Goal: Task Accomplishment & Management: Use online tool/utility

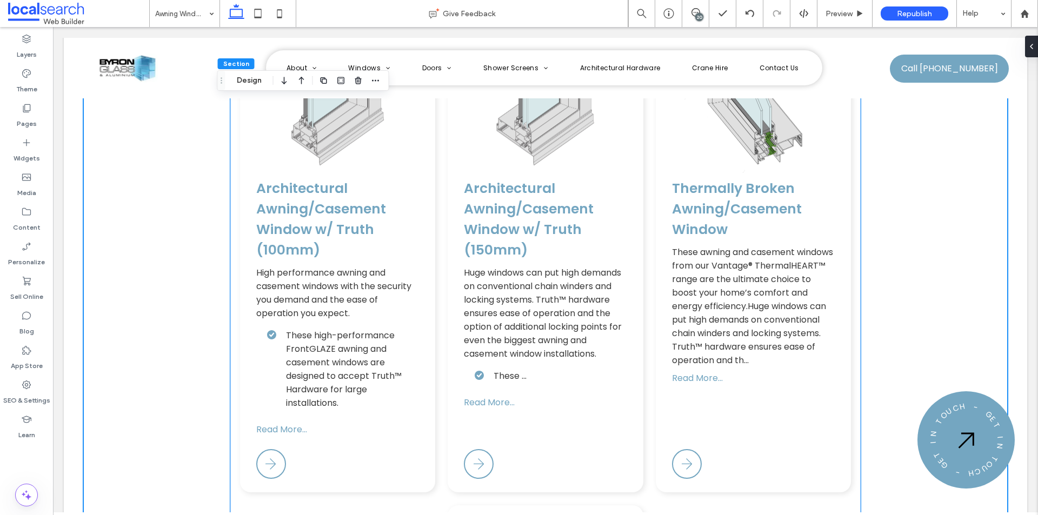
scroll to position [2596, 0]
click at [672, 10] on use at bounding box center [669, 14] width 10 height 10
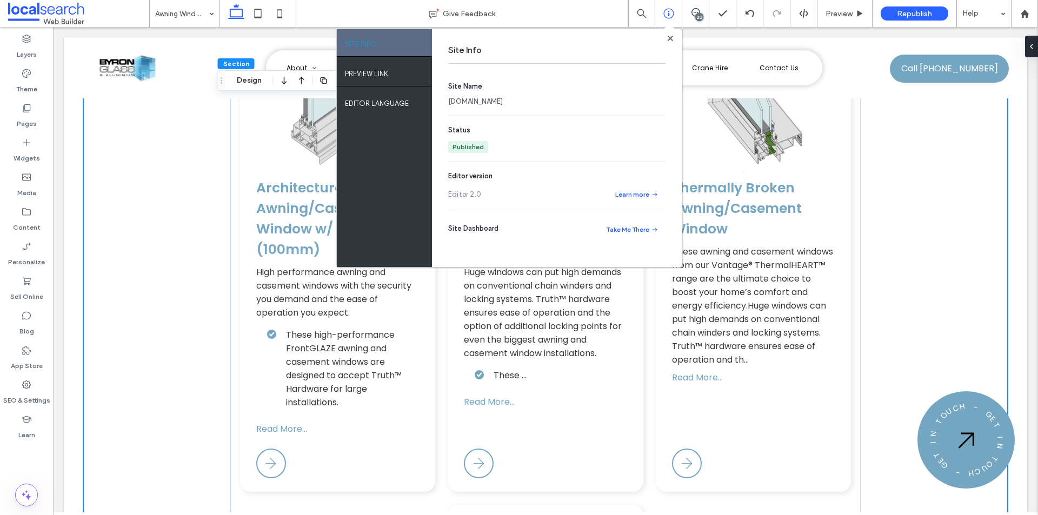
click at [503, 98] on link "byronglassaluminium.webbuilder.localsearch.com.au" at bounding box center [475, 101] width 55 height 11
click at [257, 12] on icon at bounding box center [258, 14] width 22 height 22
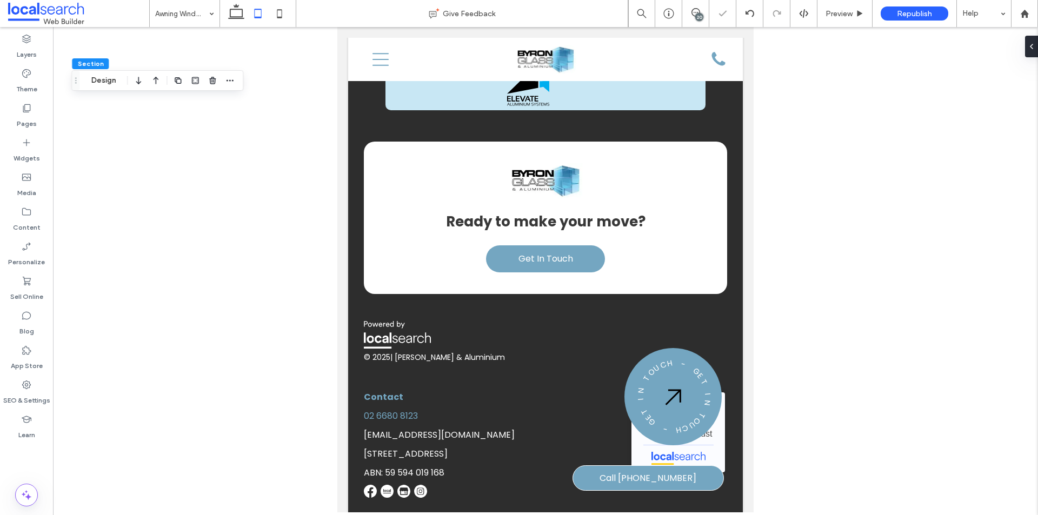
type input "**"
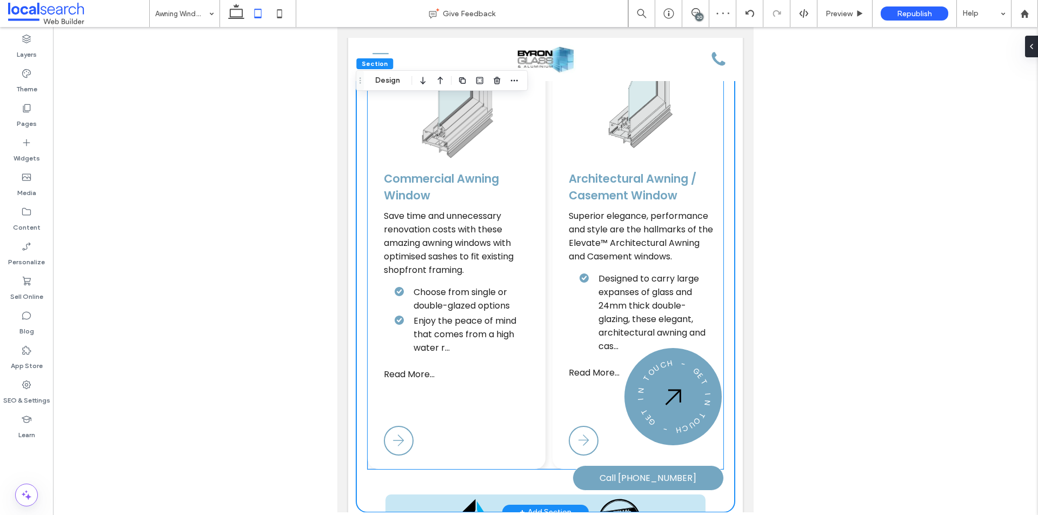
scroll to position [2160, 0]
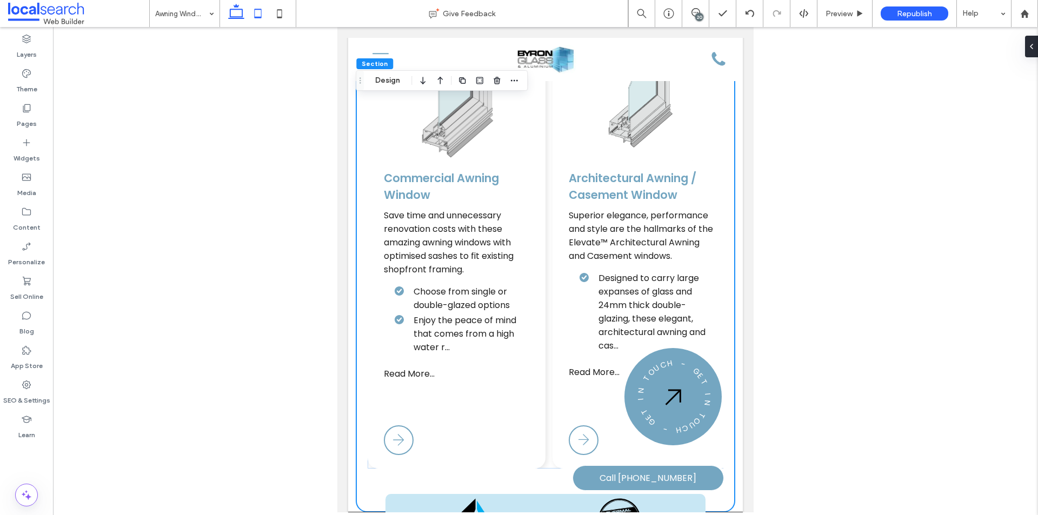
click at [234, 13] on icon at bounding box center [236, 14] width 22 height 22
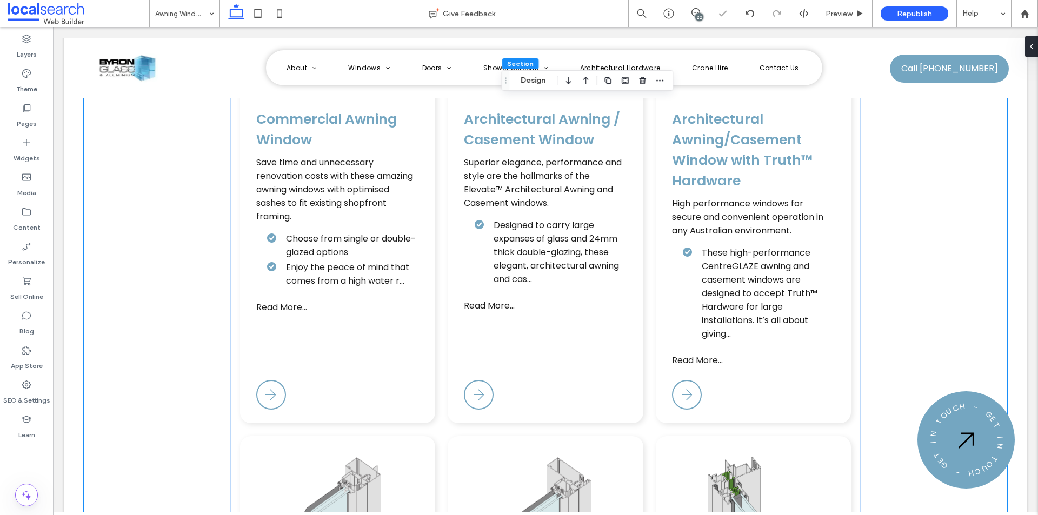
type input "**"
type input "***"
type input "**"
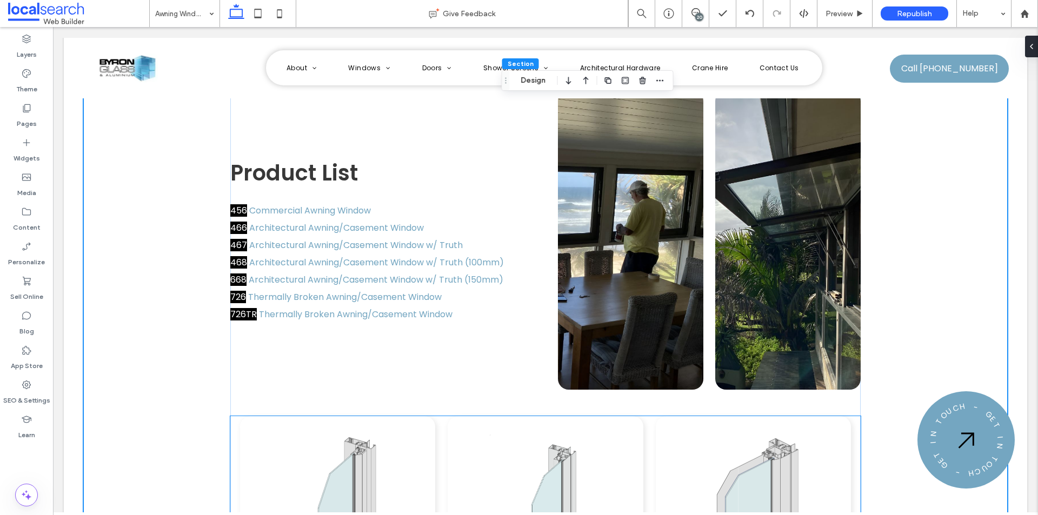
scroll to position [1676, 0]
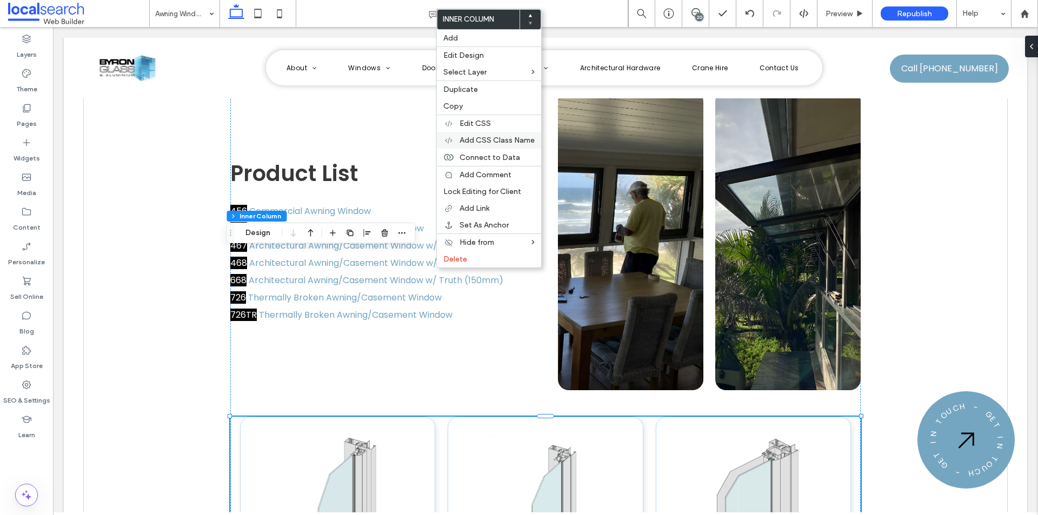
click at [478, 140] on span "Add CSS Class Name" at bounding box center [497, 140] width 75 height 9
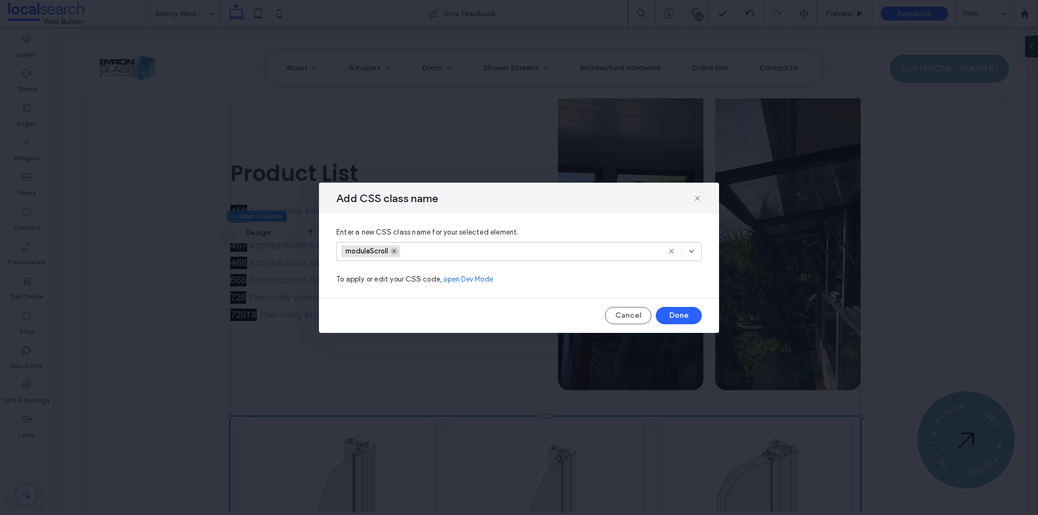
click at [394, 249] on icon at bounding box center [394, 251] width 5 height 5
click at [686, 317] on button "Done" at bounding box center [679, 315] width 46 height 17
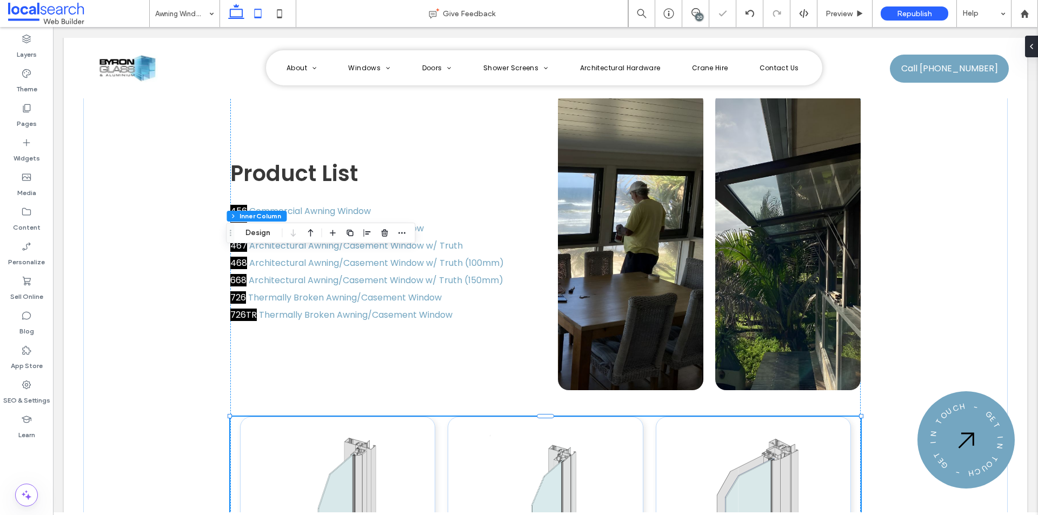
click at [258, 15] on icon at bounding box center [258, 14] width 22 height 22
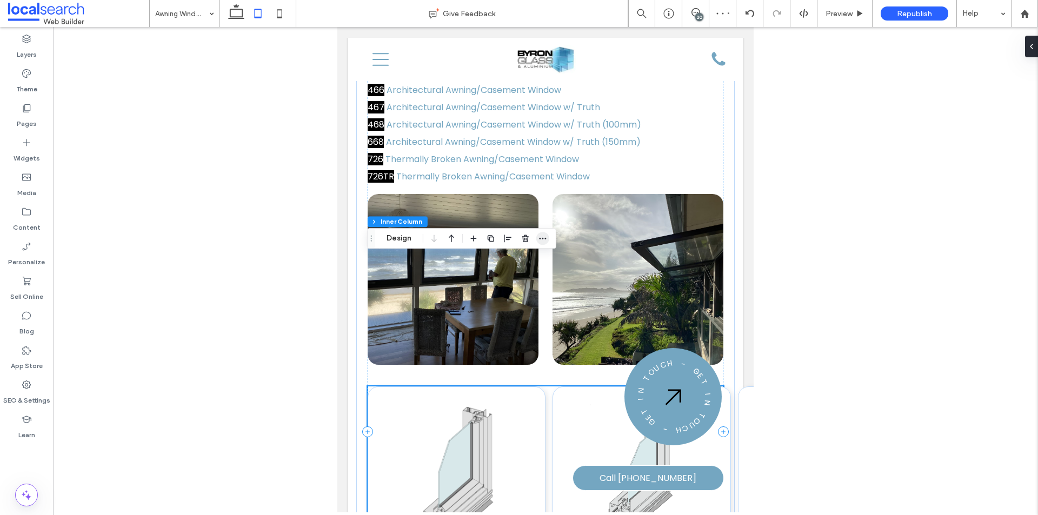
scroll to position [1778, 0]
click at [542, 237] on icon "button" at bounding box center [543, 239] width 9 height 9
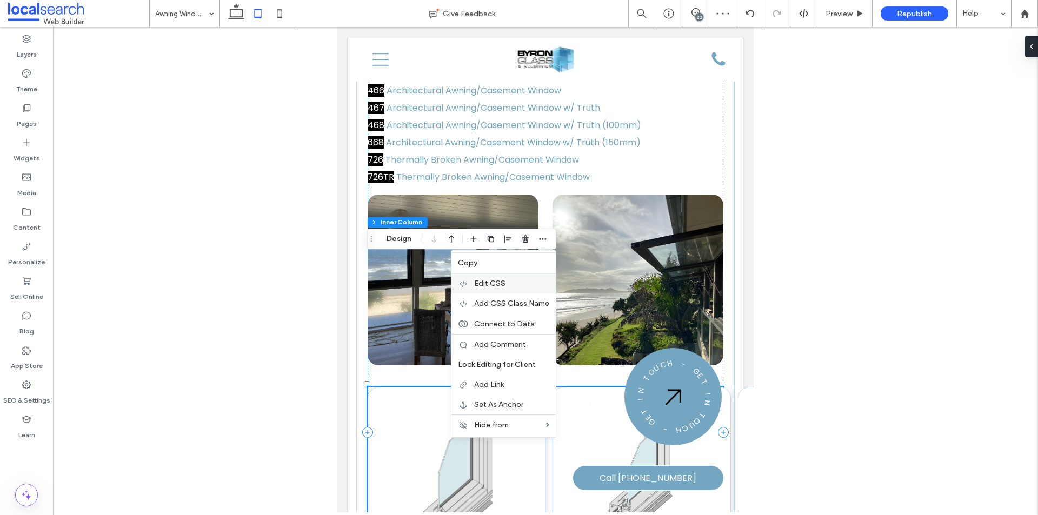
click at [500, 286] on span "Edit CSS" at bounding box center [489, 283] width 31 height 9
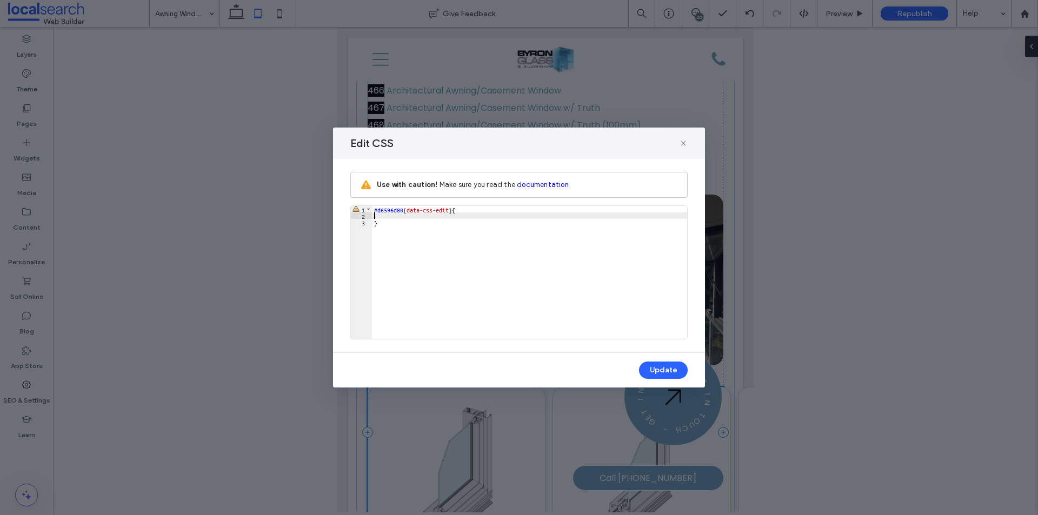
click at [395, 217] on div "#d6596d80 [ data-css-edit ] { }" at bounding box center [529, 279] width 315 height 146
type textarea "**"
drag, startPoint x: 440, startPoint y: 221, endPoint x: 368, endPoint y: 216, distance: 71.5
click at [368, 216] on div "** 1 2 3 #d6596d80 [ data-css-edit ] { overflow-x : scroll ; } XXXXXXXXXXXXXXXX…" at bounding box center [518, 272] width 337 height 134
click at [404, 218] on div "#d6596d80 [ data-css-edit ] { overflow-x : scroll ; }" at bounding box center [529, 272] width 315 height 133
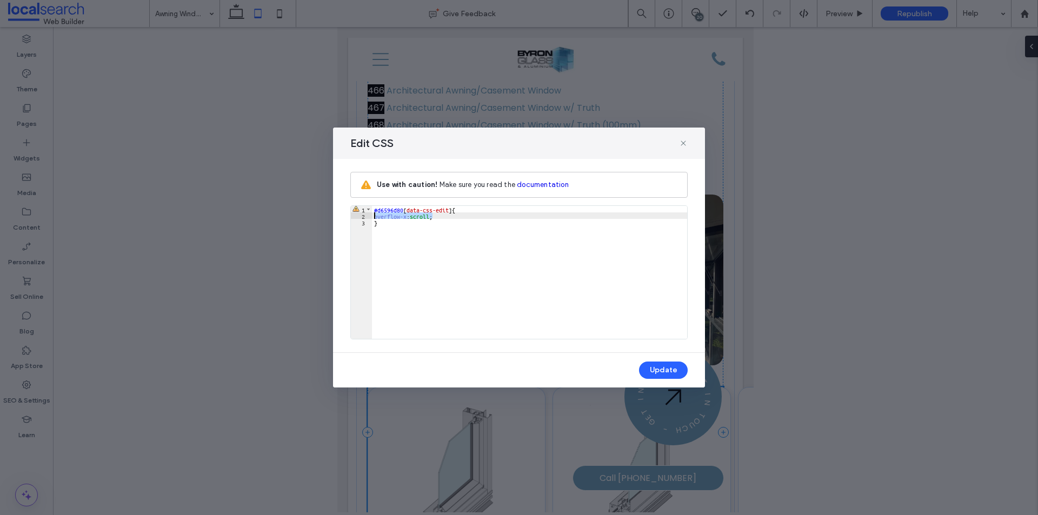
drag, startPoint x: 435, startPoint y: 216, endPoint x: 365, endPoint y: 214, distance: 69.8
click at [365, 214] on div "** 1 2 3 #d6596d80 [ data-css-edit ] { overflow-x : scroll ; } XXXXXXXXXXXXXXXX…" at bounding box center [518, 272] width 337 height 134
click at [666, 365] on button "Update" at bounding box center [663, 370] width 49 height 17
click at [685, 142] on icon at bounding box center [683, 143] width 9 height 9
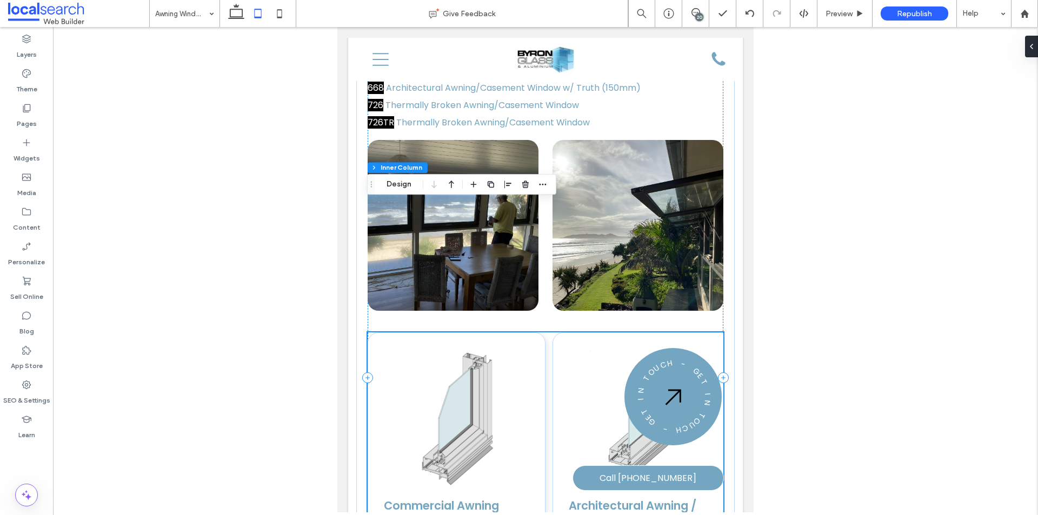
scroll to position [1832, 0]
click at [397, 183] on button "Design" at bounding box center [399, 184] width 39 height 13
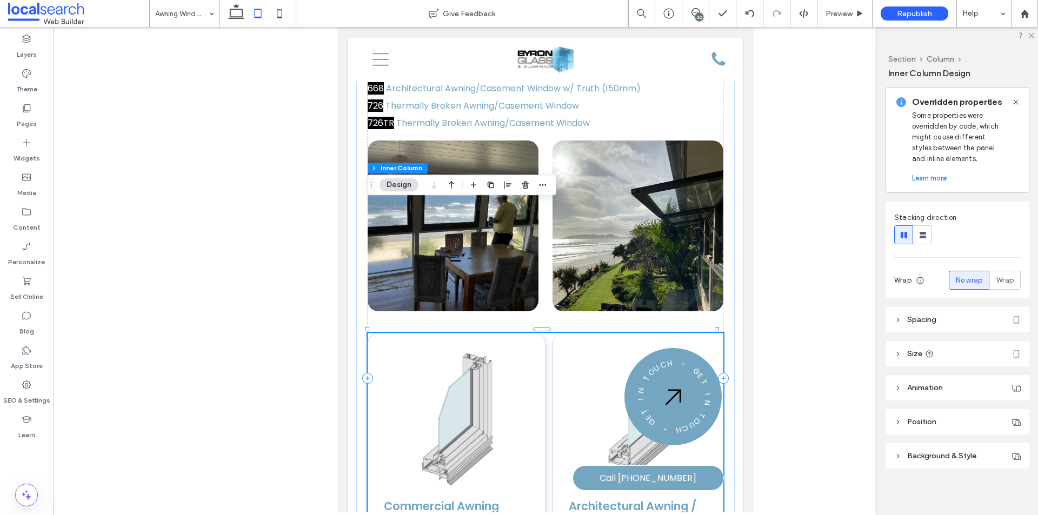
scroll to position [155, 0]
click at [914, 323] on header "Spacing" at bounding box center [958, 318] width 144 height 25
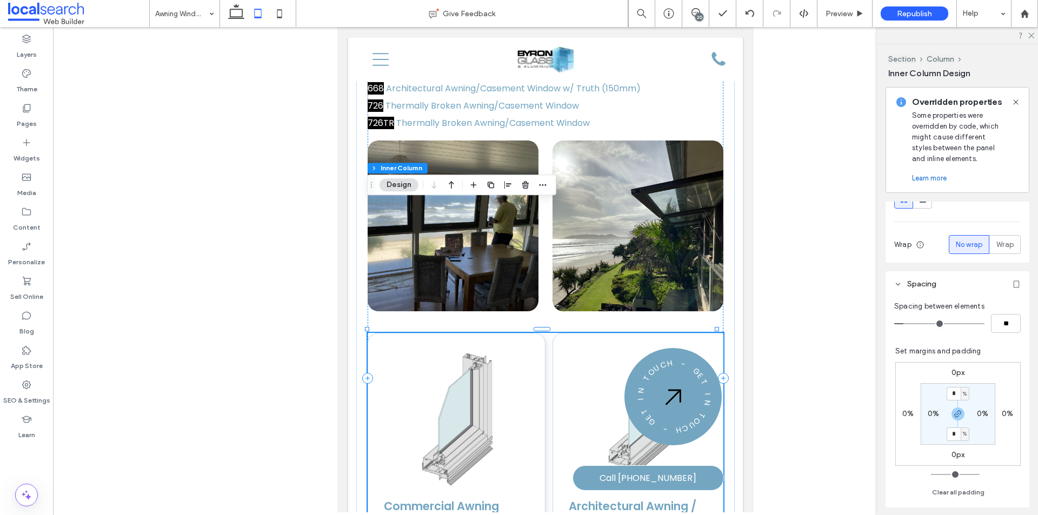
scroll to position [209, 0]
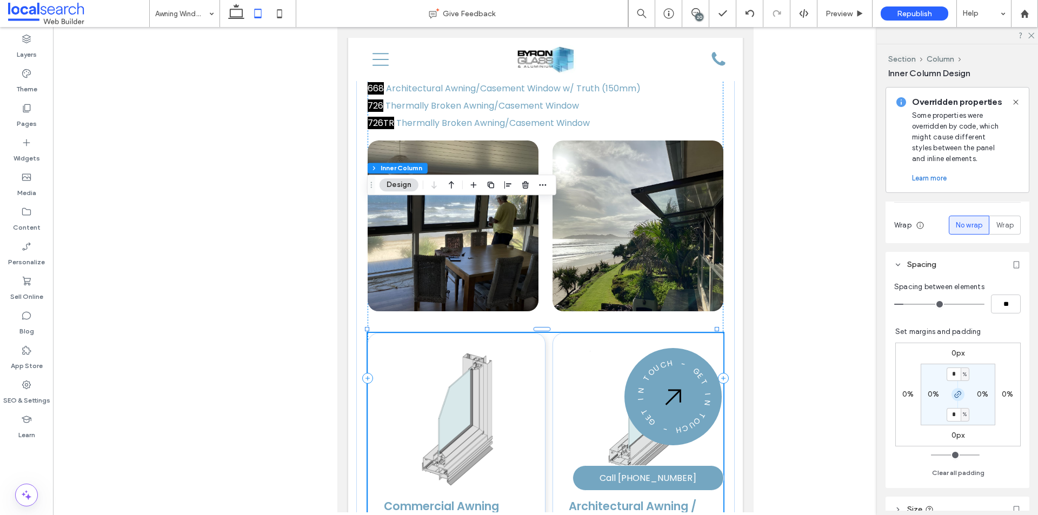
click at [954, 390] on icon "button" at bounding box center [958, 394] width 9 height 9
click at [903, 394] on label "0%" at bounding box center [908, 394] width 11 height 9
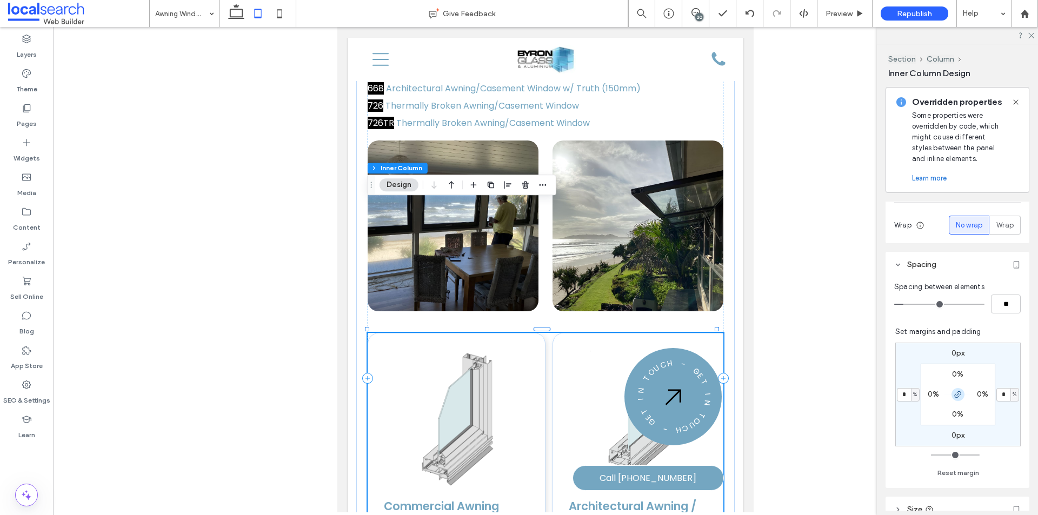
click at [954, 390] on icon "button" at bounding box center [958, 394] width 9 height 9
click at [904, 391] on input "*" at bounding box center [904, 395] width 14 height 14
type input "*"
click at [928, 394] on label "0%" at bounding box center [933, 394] width 11 height 9
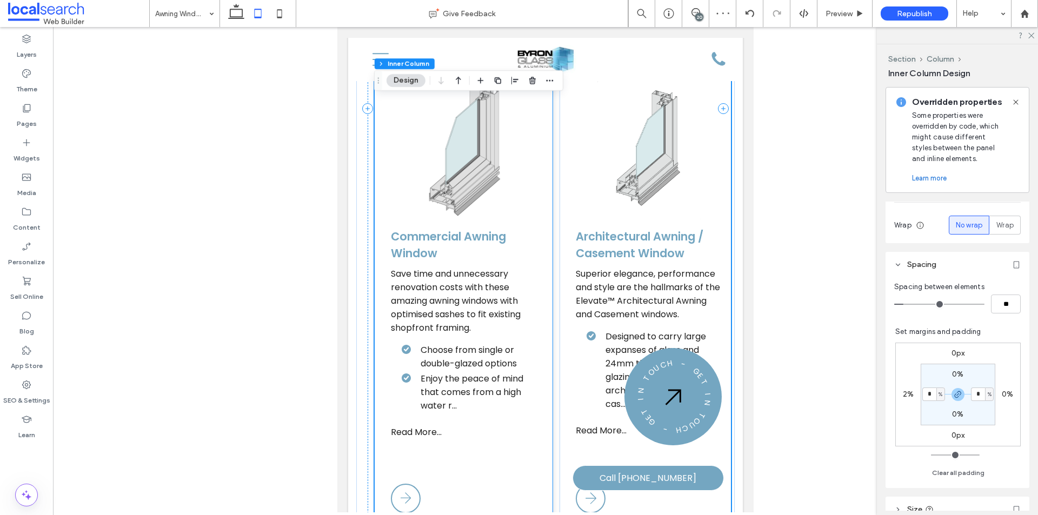
scroll to position [2102, 0]
click at [907, 392] on label "2%" at bounding box center [908, 394] width 11 height 9
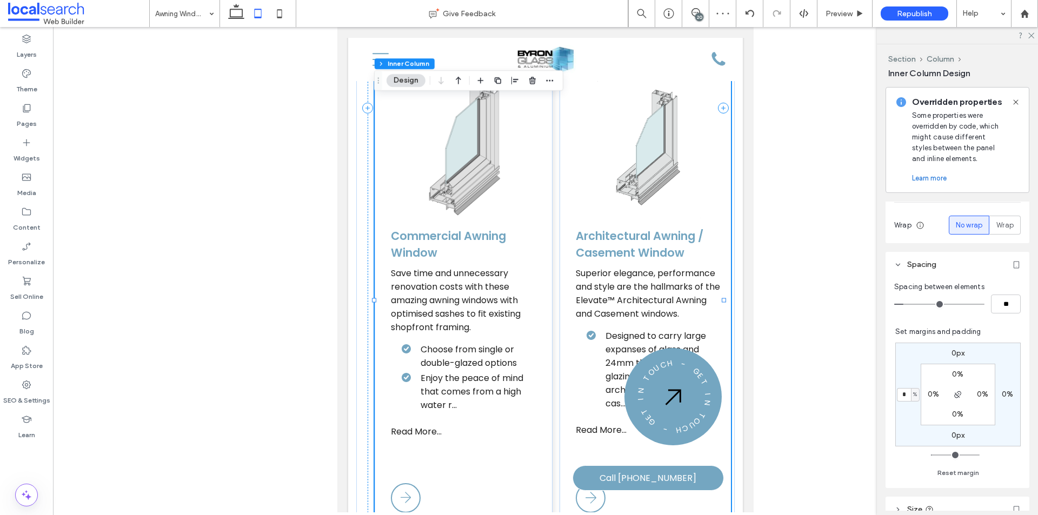
type input "*"
click at [928, 392] on label "0%" at bounding box center [933, 394] width 11 height 9
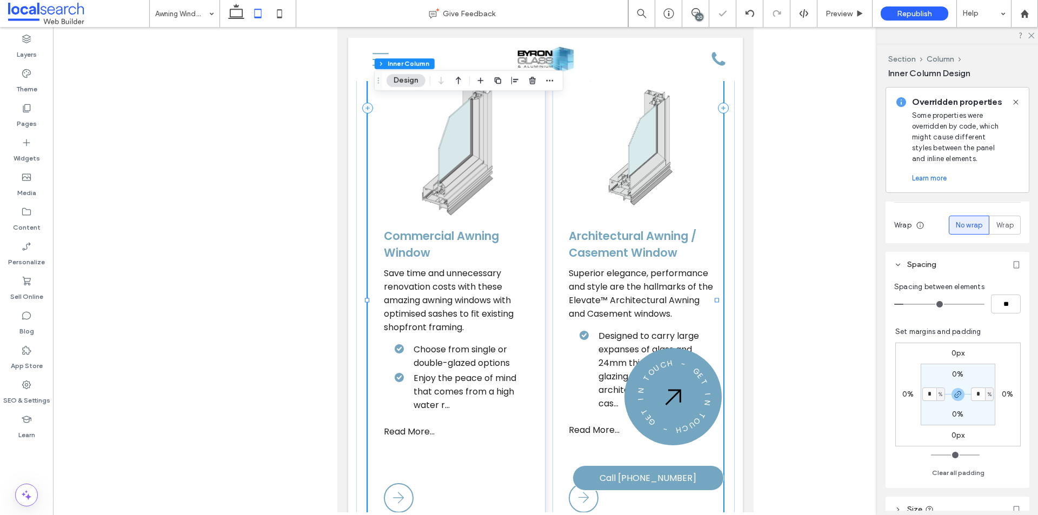
click at [545, 330] on div "Commercial Awning Window Save time and unnecessary renovation costs with these …" at bounding box center [546, 294] width 356 height 463
click at [506, 327] on div "Commercial Awning Window Save time and unnecessary renovation costs with these …" at bounding box center [457, 294] width 178 height 463
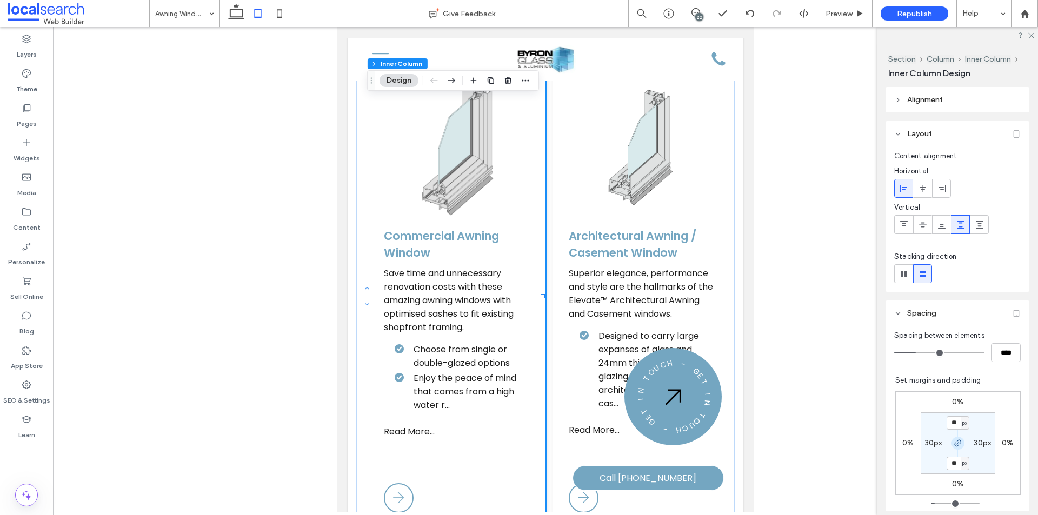
click at [954, 440] on icon "button" at bounding box center [958, 443] width 9 height 9
click at [903, 442] on label "0%" at bounding box center [908, 443] width 11 height 9
type input "*"
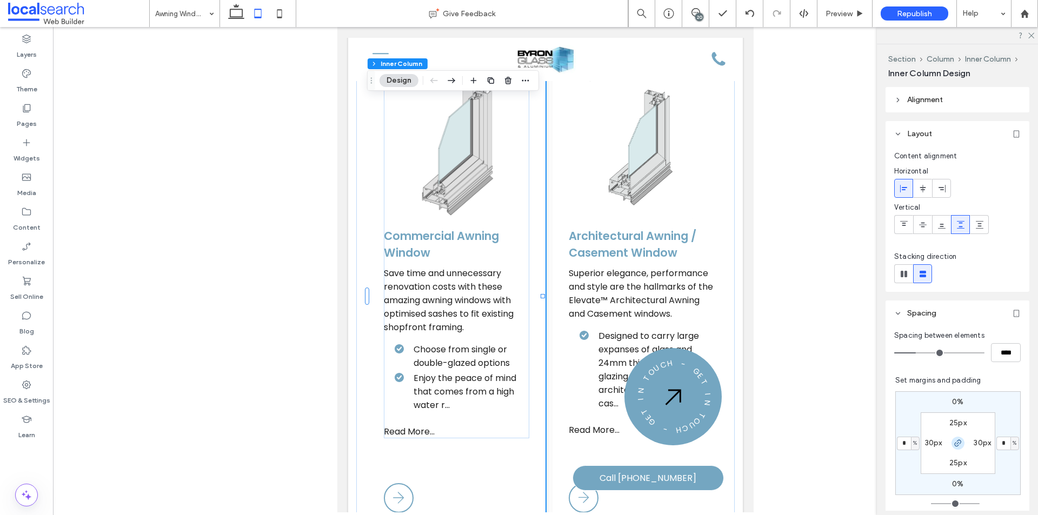
click at [954, 439] on icon "button" at bounding box center [958, 443] width 9 height 9
click at [903, 441] on input "*" at bounding box center [904, 444] width 14 height 14
type input "*"
click at [897, 461] on div "0% 0% 0% * % 25px 30px 25px 30px" at bounding box center [958, 444] width 125 height 104
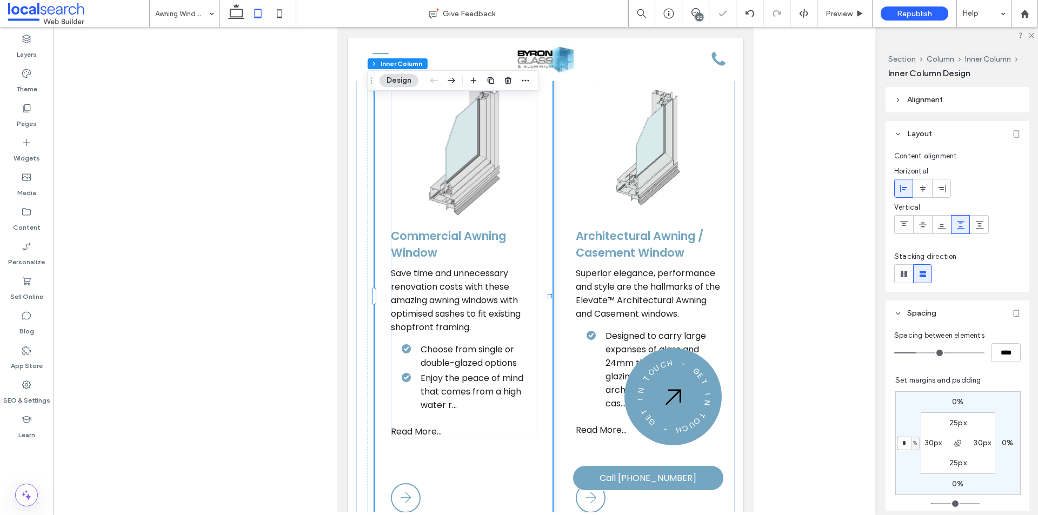
click at [901, 442] on input "*" at bounding box center [904, 444] width 14 height 14
type input "*"
click at [908, 464] on div "0% 0% 0% * % 25px 30px 25px 30px" at bounding box center [958, 444] width 125 height 104
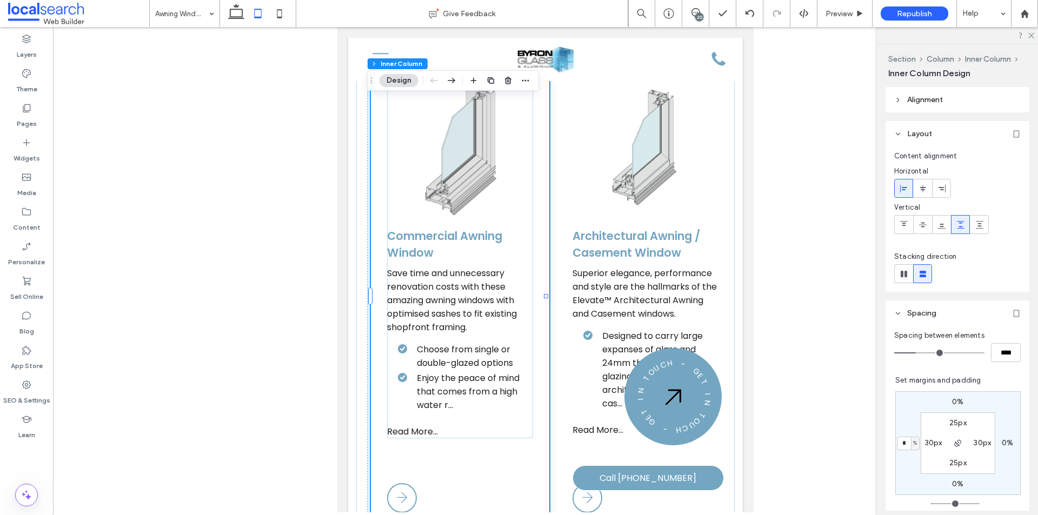
click at [952, 482] on label "0%" at bounding box center [957, 484] width 11 height 9
type input "*"
click at [955, 440] on use "button" at bounding box center [958, 443] width 6 height 6
click at [950, 482] on input "*" at bounding box center [954, 485] width 14 height 14
type input "*"
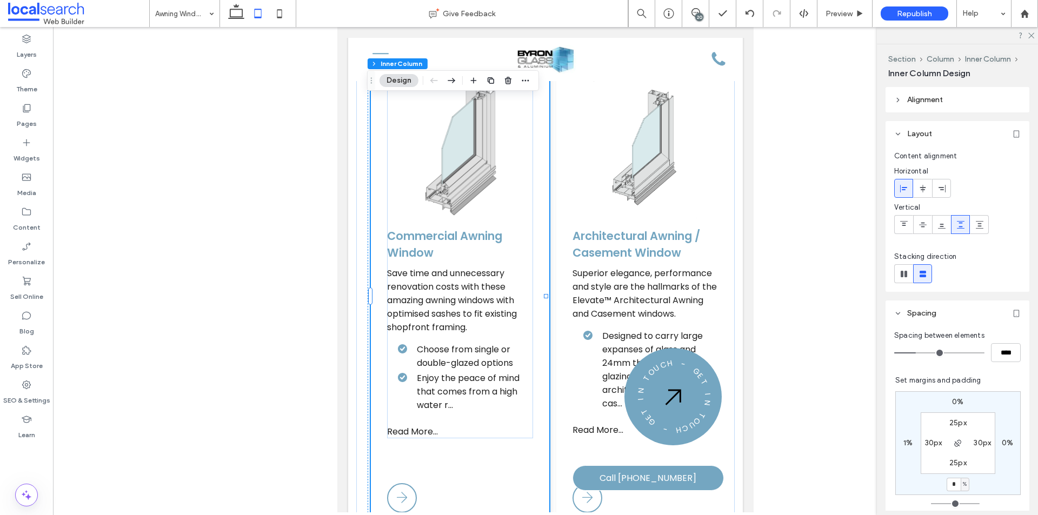
click at [952, 402] on label "0%" at bounding box center [957, 401] width 11 height 9
click at [953, 482] on label "1%" at bounding box center [957, 484] width 9 height 9
type input "*"
click at [925, 443] on label "30px" at bounding box center [933, 443] width 17 height 9
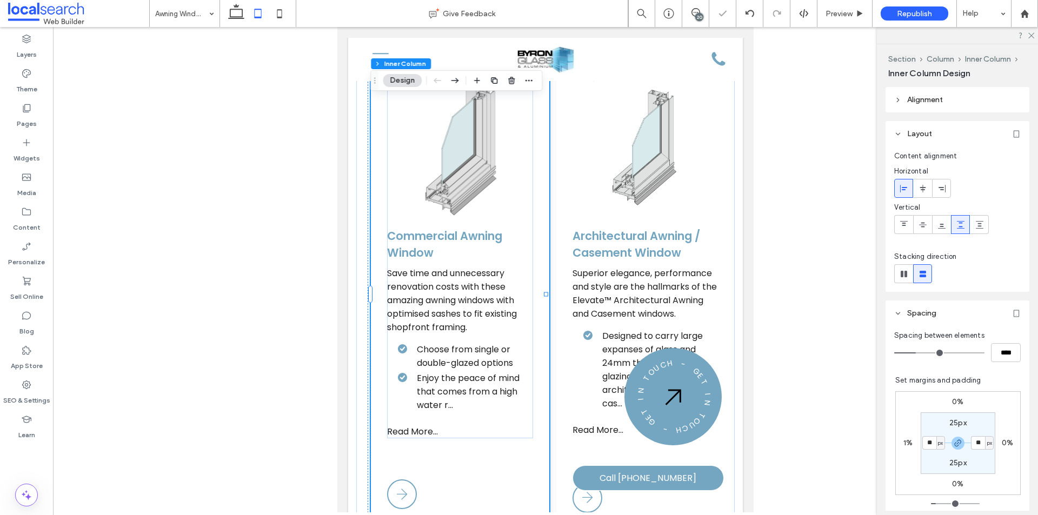
type input "**"
click at [550, 343] on div "Commercial Awning Window Save time and unnecessary renovation costs with these …" at bounding box center [546, 294] width 356 height 463
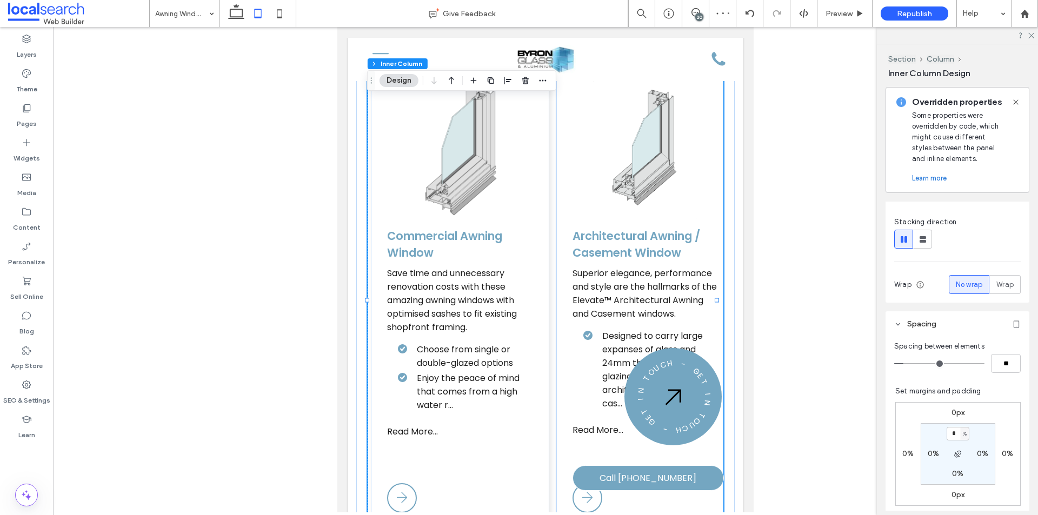
scroll to position [162, 0]
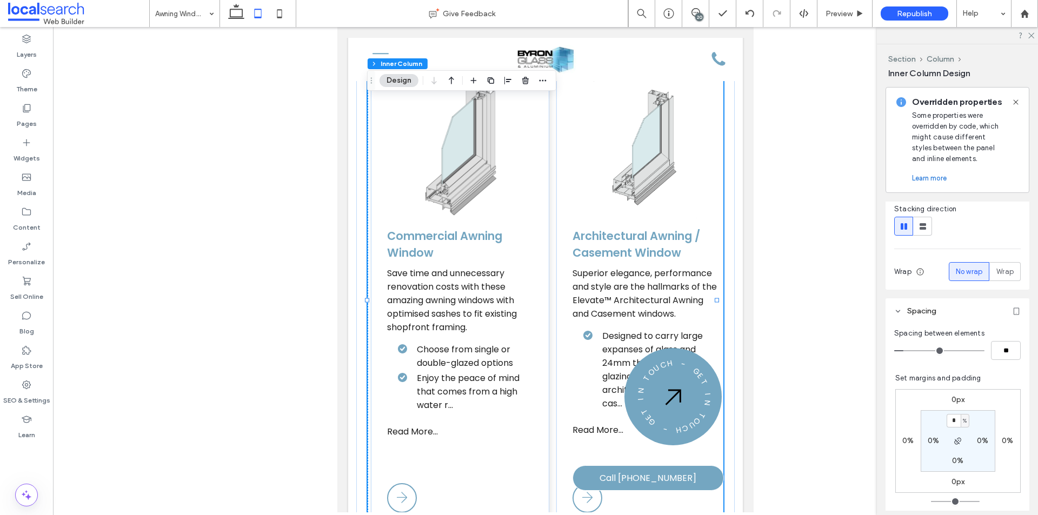
click at [952, 462] on label "0%" at bounding box center [957, 460] width 11 height 9
type input "*"
click at [952, 421] on label "0%" at bounding box center [957, 420] width 11 height 9
type input "*"
click at [283, 15] on icon at bounding box center [280, 14] width 22 height 22
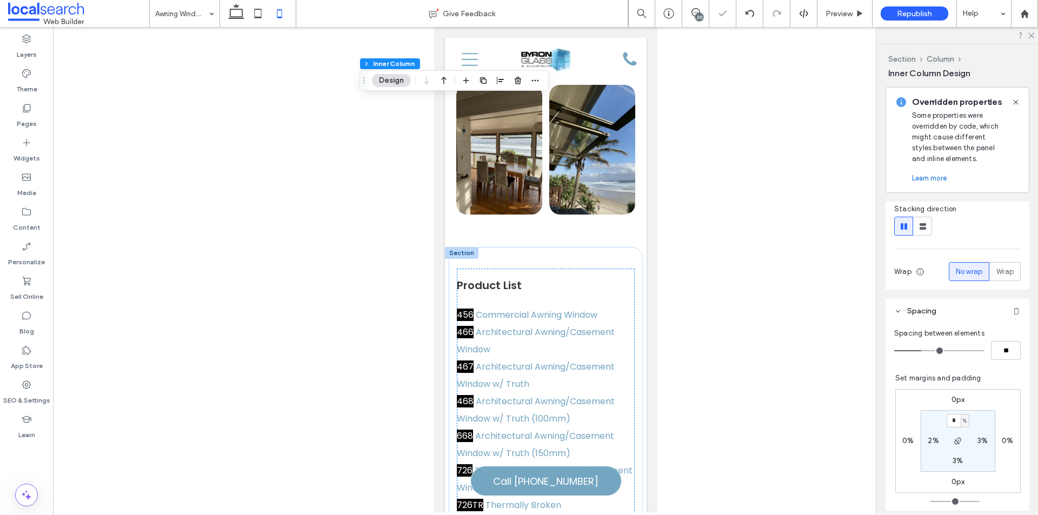
type input "*"
type input "**"
type input "*"
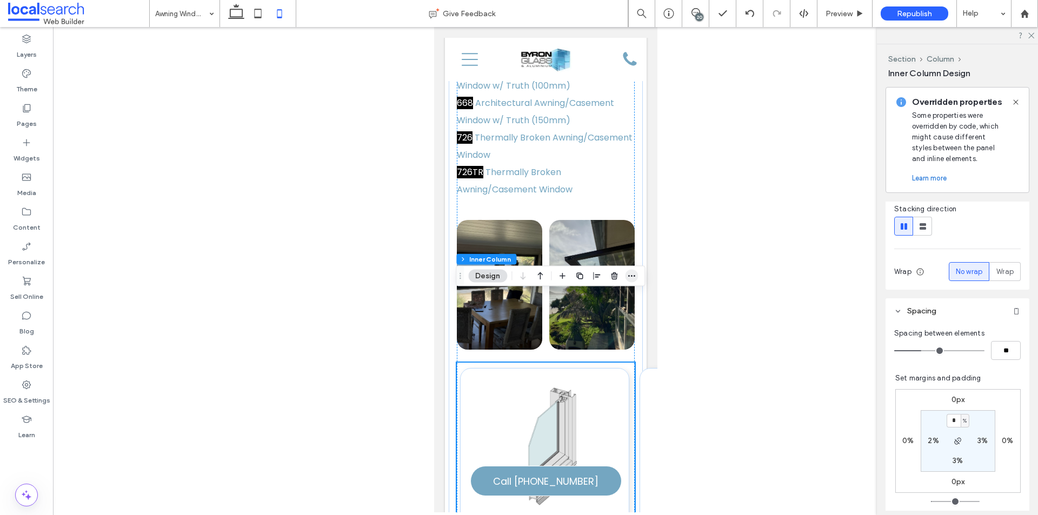
scroll to position [2435, 0]
click at [631, 275] on icon "button" at bounding box center [631, 276] width 9 height 9
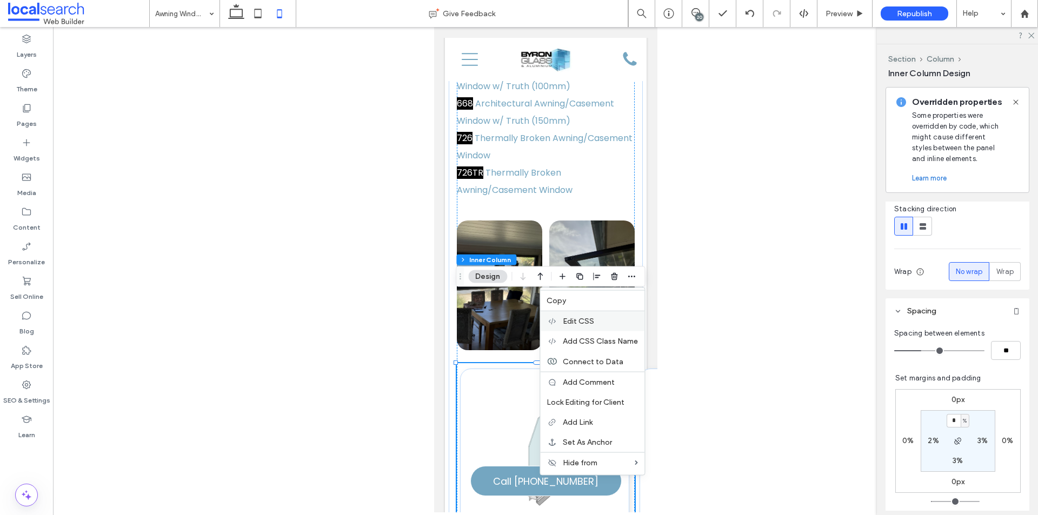
click at [591, 323] on span "Edit CSS" at bounding box center [578, 321] width 31 height 9
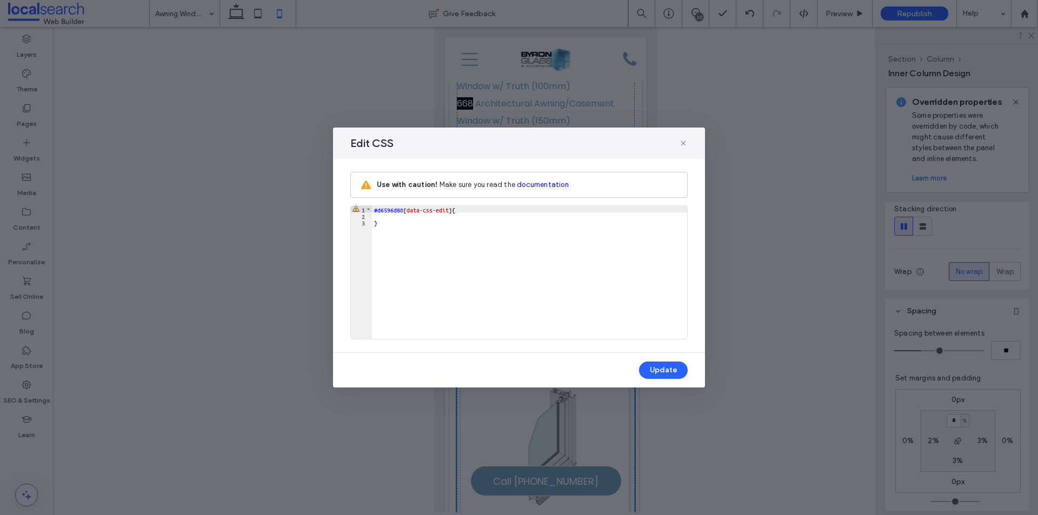
click at [393, 216] on div "#d6596d80 [ data-css-edit ] { }" at bounding box center [529, 279] width 315 height 146
drag, startPoint x: 656, startPoint y: 367, endPoint x: 653, endPoint y: 360, distance: 7.5
click at [656, 367] on button "Update" at bounding box center [663, 370] width 49 height 17
click at [686, 141] on icon at bounding box center [683, 143] width 9 height 9
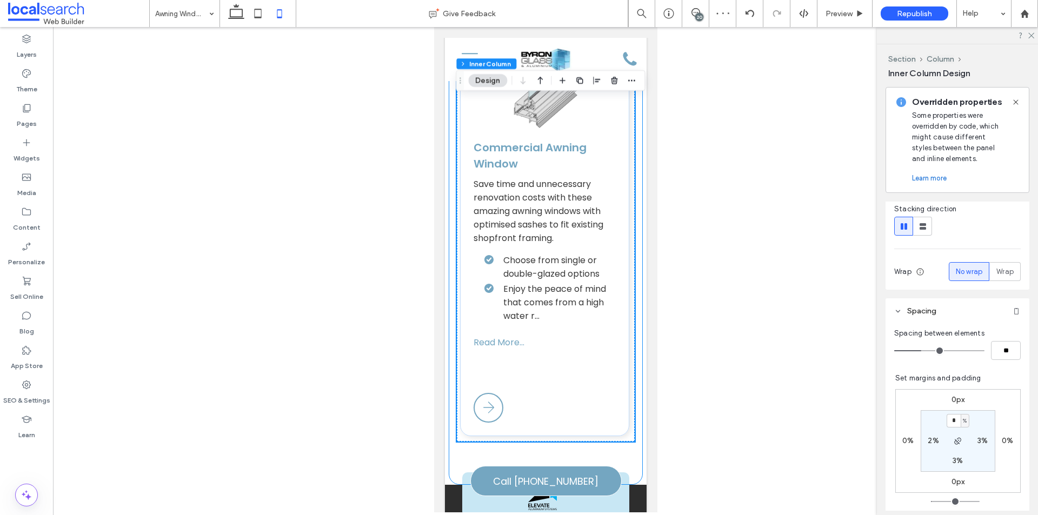
scroll to position [2814, 0]
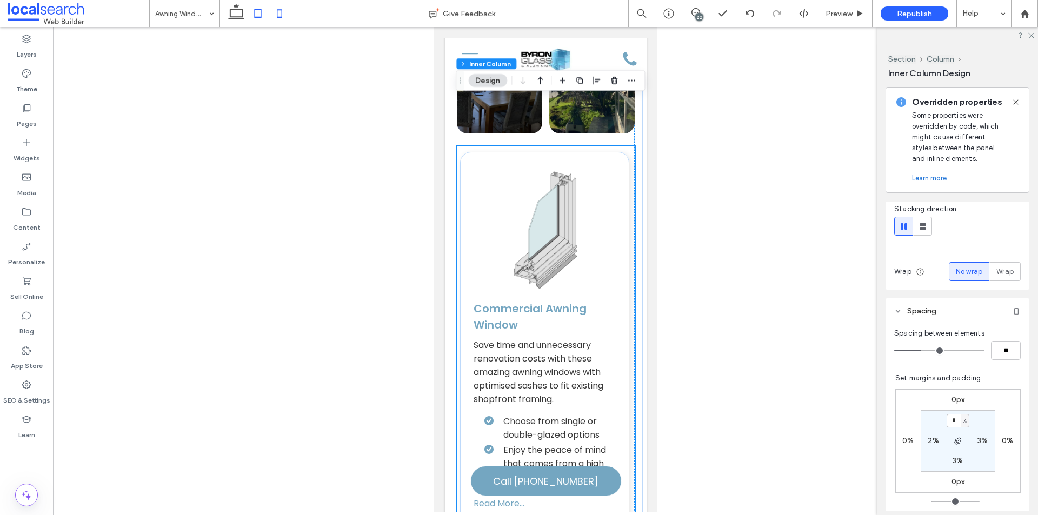
click at [267, 15] on icon at bounding box center [258, 14] width 22 height 22
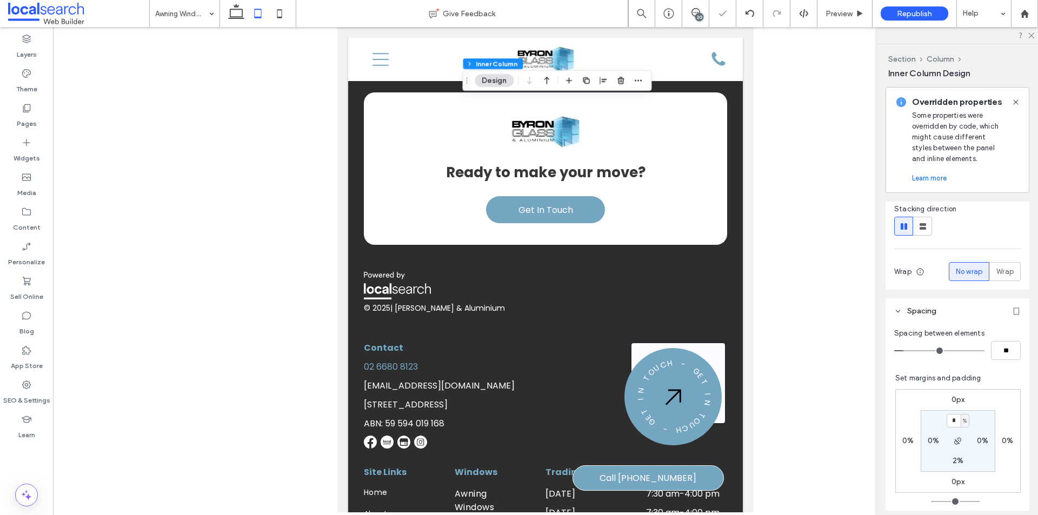
type input "*"
type input "**"
type input "*"
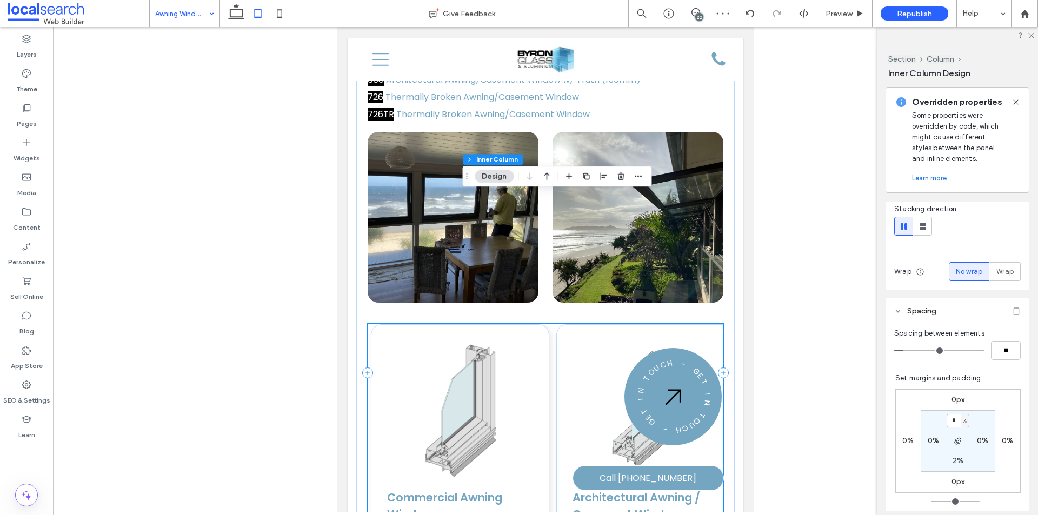
scroll to position [1840, 0]
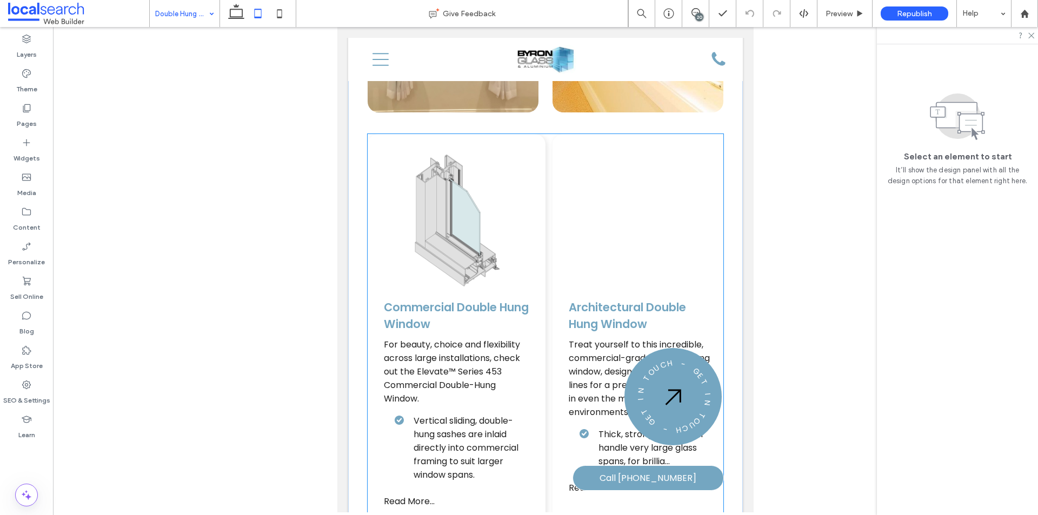
scroll to position [1947, 0]
click at [548, 209] on div "Commercial Double Hung Window For beauty, choice and flexibility across large i…" at bounding box center [546, 350] width 356 height 430
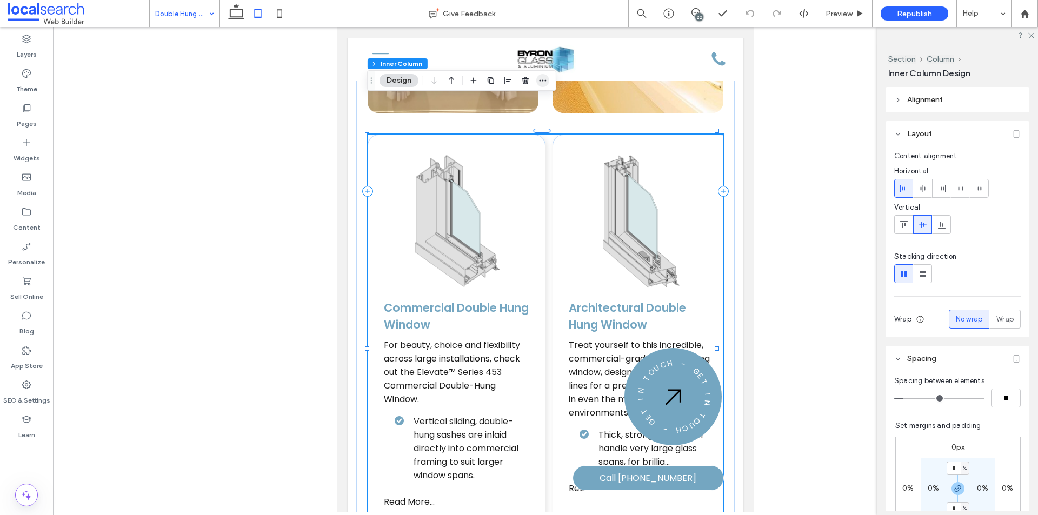
click at [546, 79] on icon "button" at bounding box center [543, 80] width 9 height 9
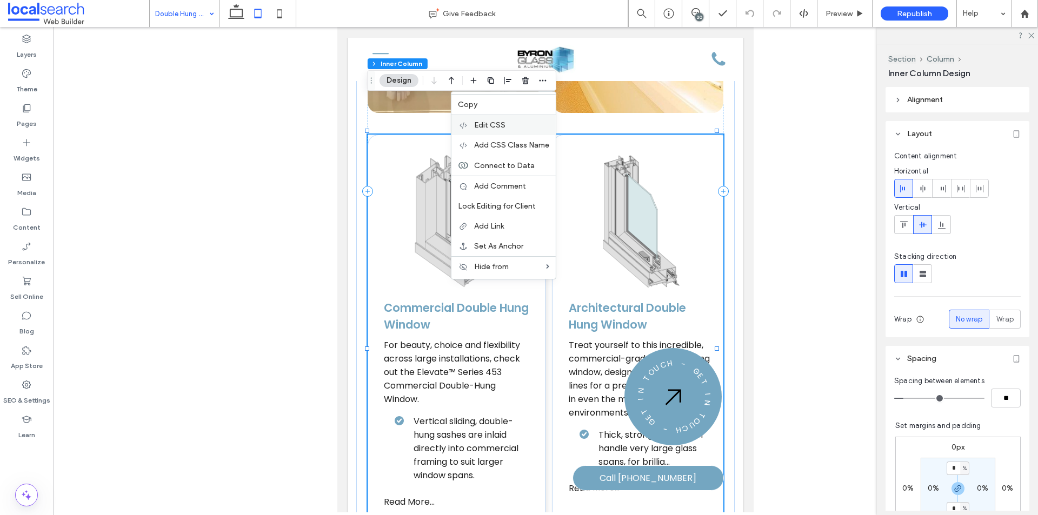
click at [495, 119] on div "Edit CSS" at bounding box center [504, 125] width 104 height 21
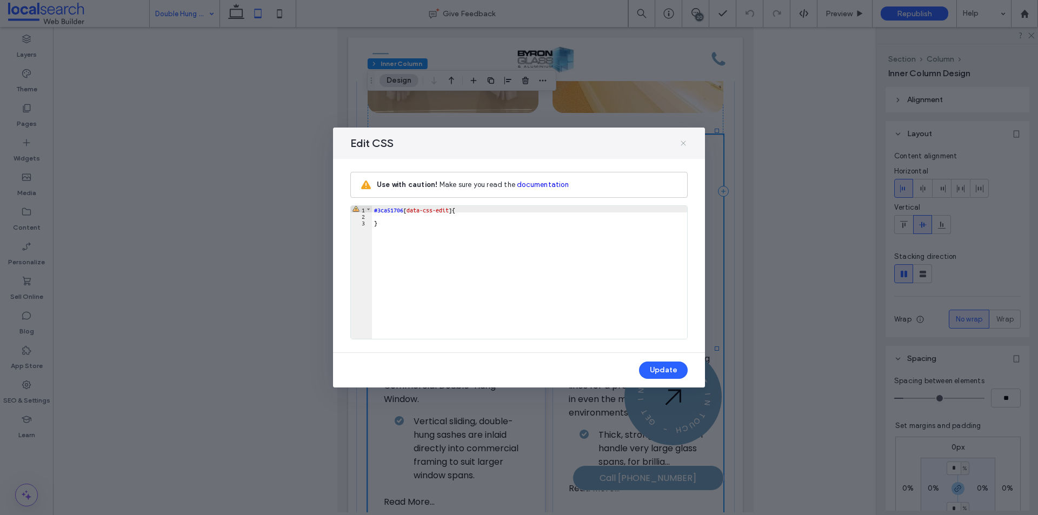
click at [685, 143] on icon at bounding box center [683, 143] width 9 height 9
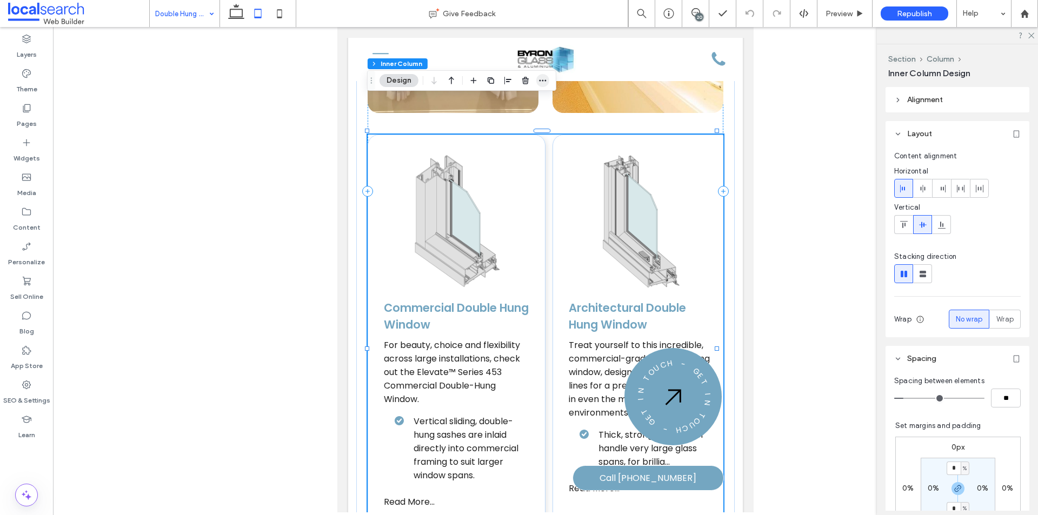
click at [547, 77] on icon "button" at bounding box center [543, 80] width 9 height 9
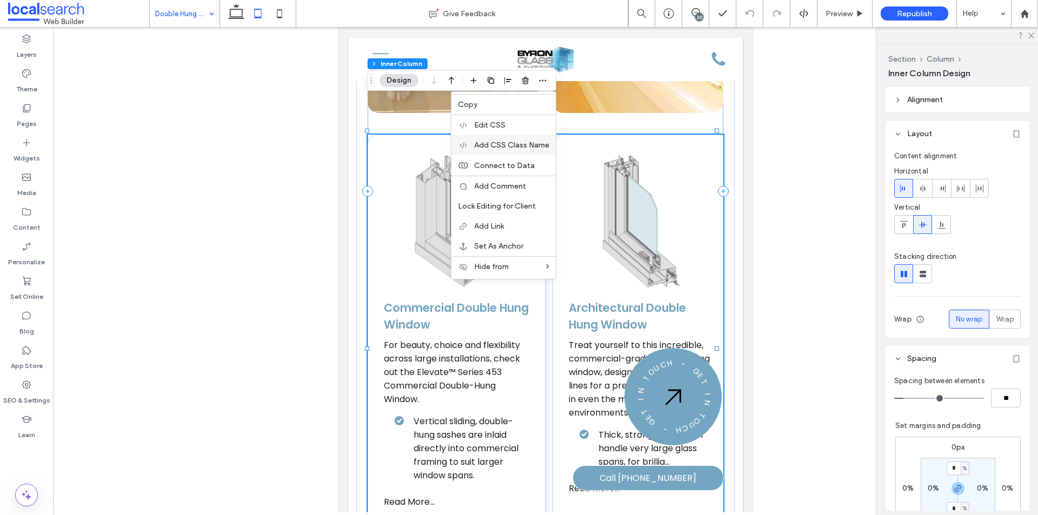
click at [522, 147] on span "Add CSS Class Name" at bounding box center [511, 145] width 75 height 9
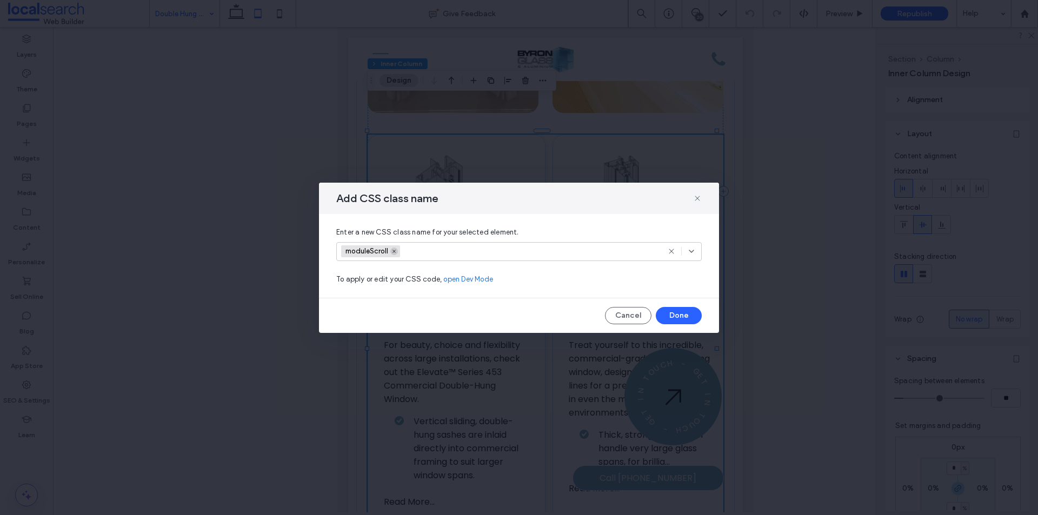
click at [396, 252] on icon at bounding box center [394, 251] width 5 height 5
click at [681, 316] on button "Done" at bounding box center [679, 315] width 46 height 17
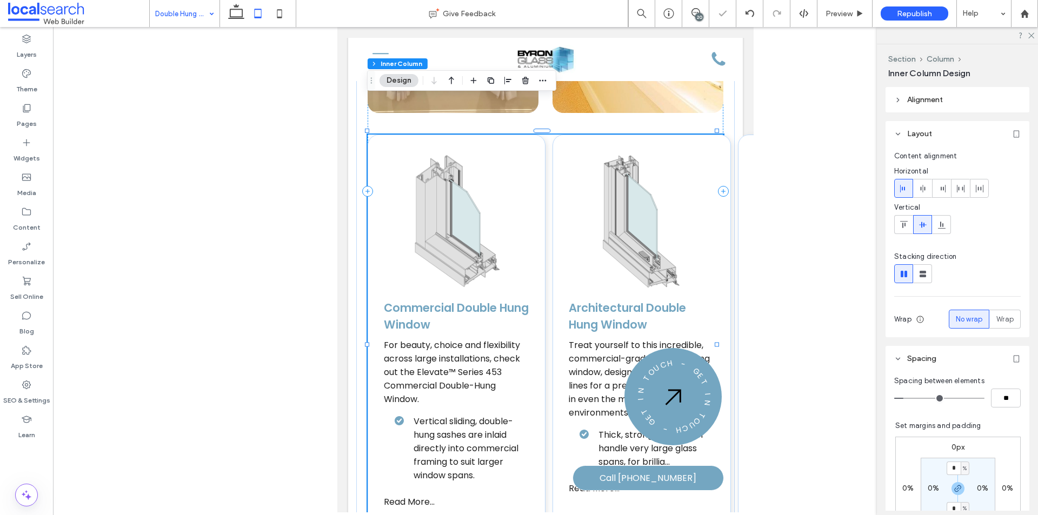
click at [547, 295] on div "Commercial Double Hung Window For beauty, choice and flexibility across large i…" at bounding box center [546, 350] width 356 height 430
click at [546, 78] on icon "button" at bounding box center [543, 80] width 9 height 9
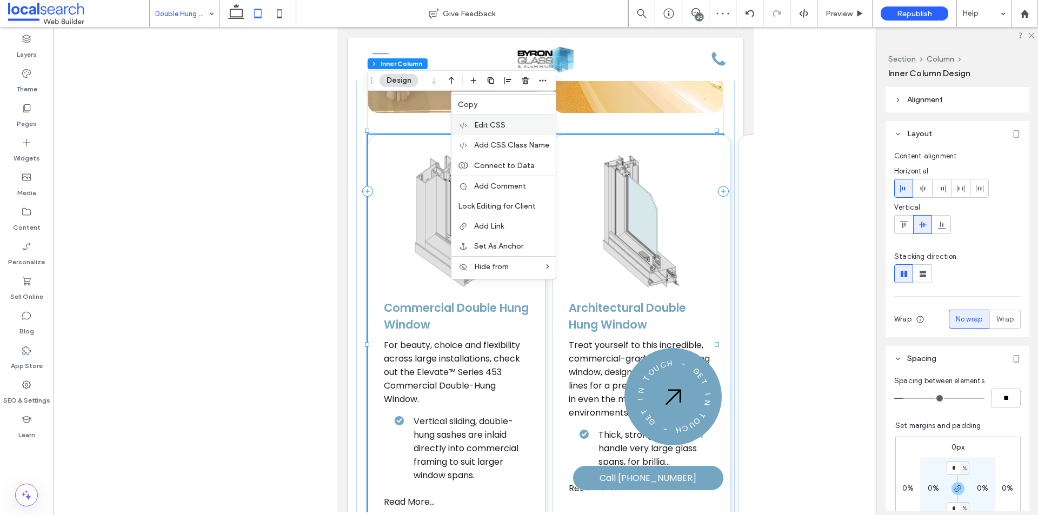
click at [511, 124] on label "Edit CSS" at bounding box center [511, 125] width 75 height 9
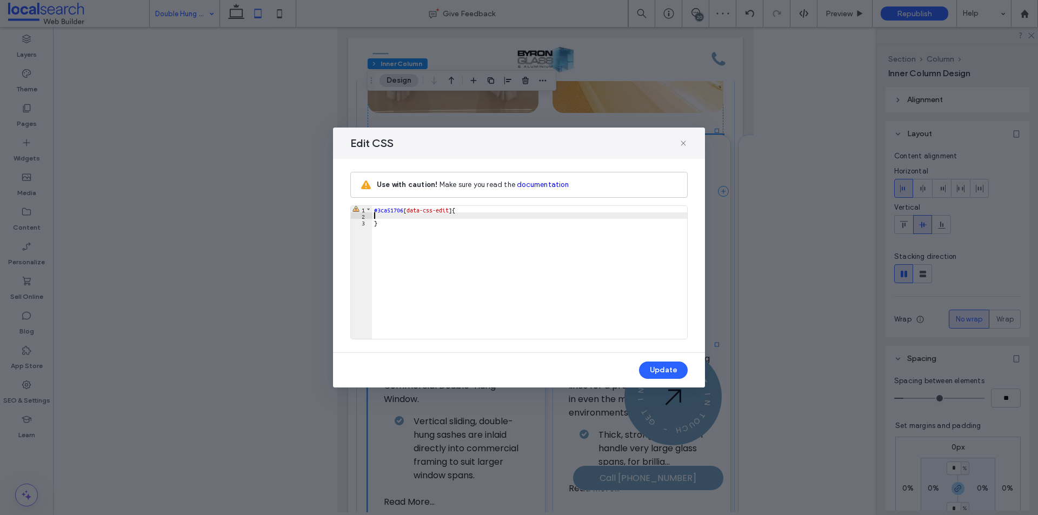
click at [389, 217] on div "#3ca51706 [ data-css-edit ] { }" at bounding box center [529, 279] width 315 height 146
click at [660, 371] on button "Update" at bounding box center [663, 370] width 49 height 17
click at [684, 144] on use at bounding box center [683, 143] width 5 height 5
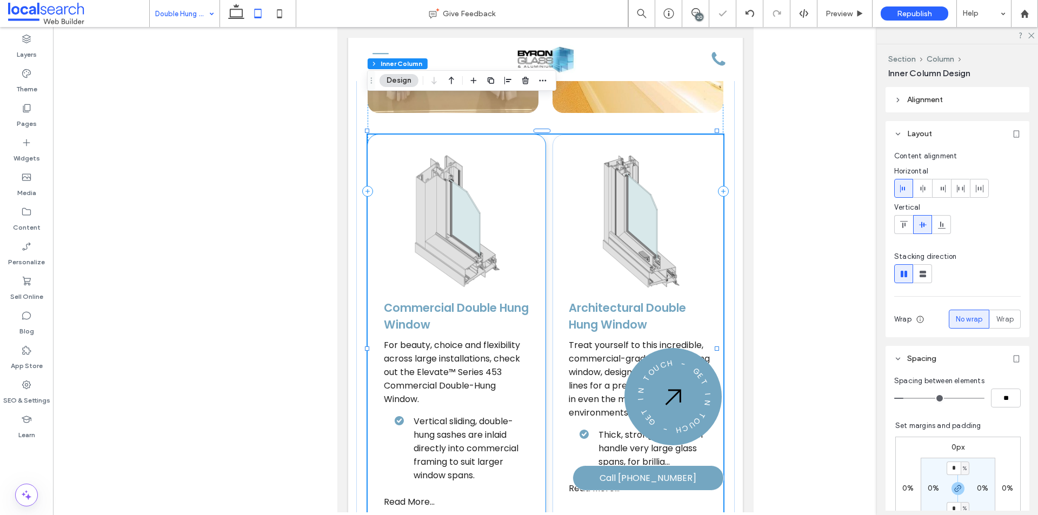
click at [392, 415] on ul "Vertical sliding, double-hung sashes are inlaid directly into commercial framin…" at bounding box center [451, 449] width 156 height 68
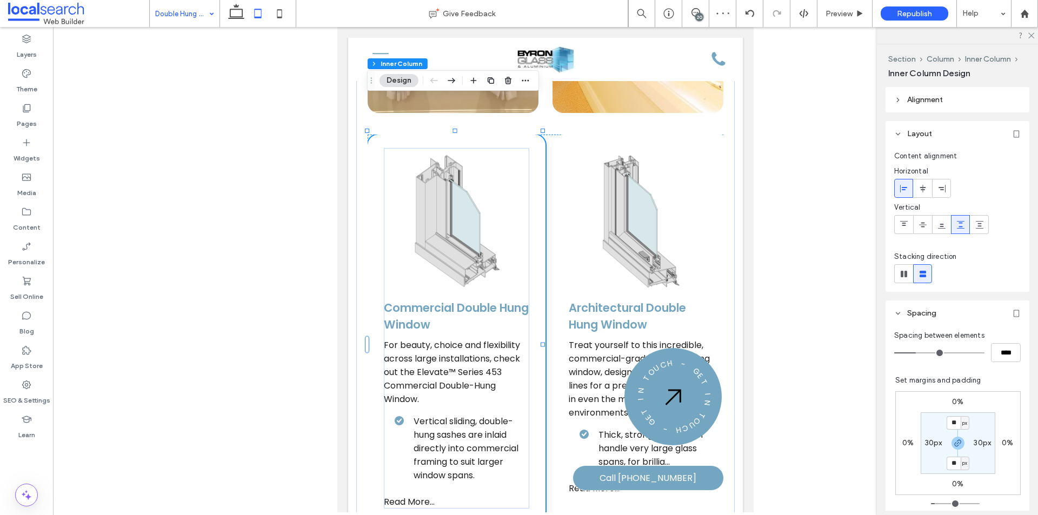
click at [382, 415] on ul "Vertical sliding, double-hung sashes are inlaid directly into commercial framin…" at bounding box center [451, 449] width 156 height 68
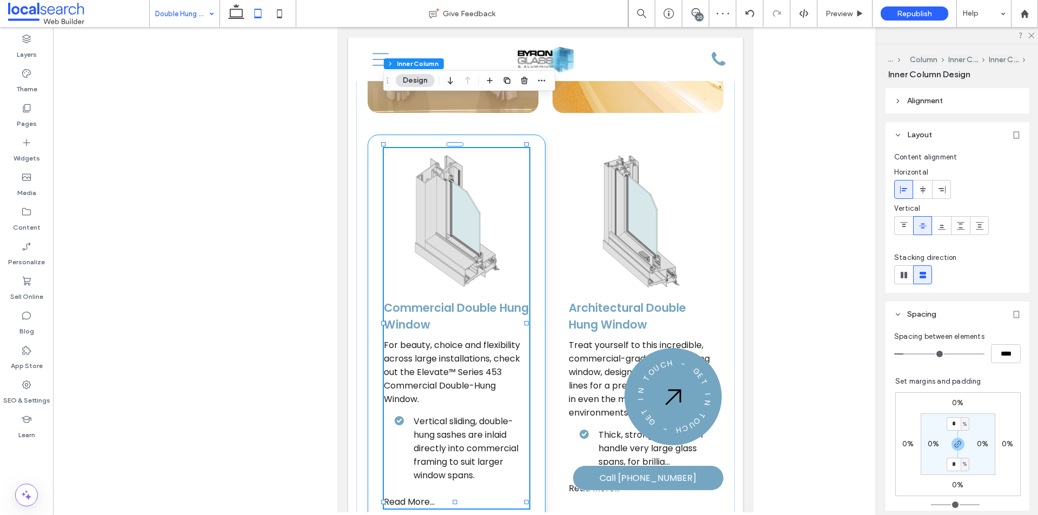
click at [374, 415] on ul "Vertical sliding, double-hung sashes are inlaid directly into commercial framin…" at bounding box center [451, 449] width 156 height 68
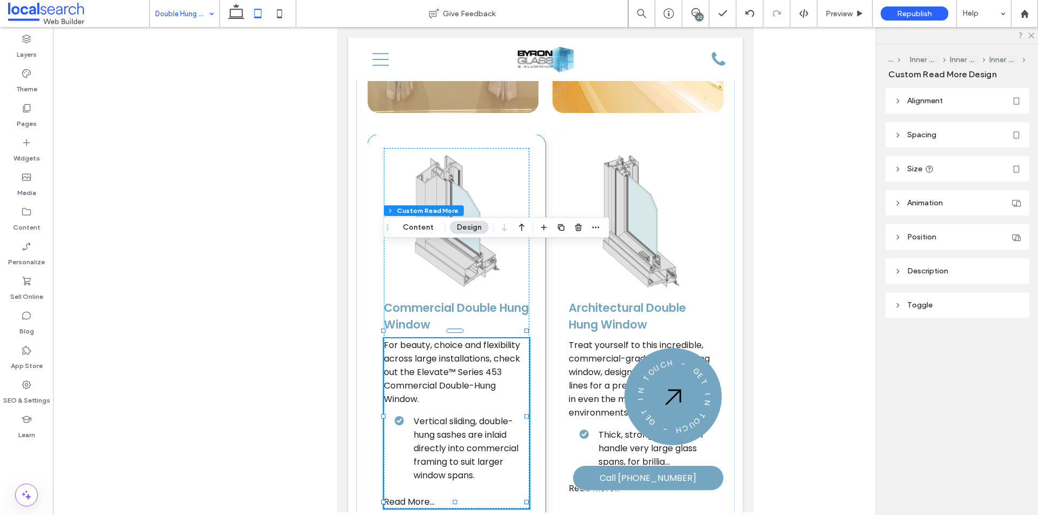
click at [534, 323] on div "Commercial Double Hung Window For beauty, choice and flexibility across large i…" at bounding box center [457, 350] width 178 height 430
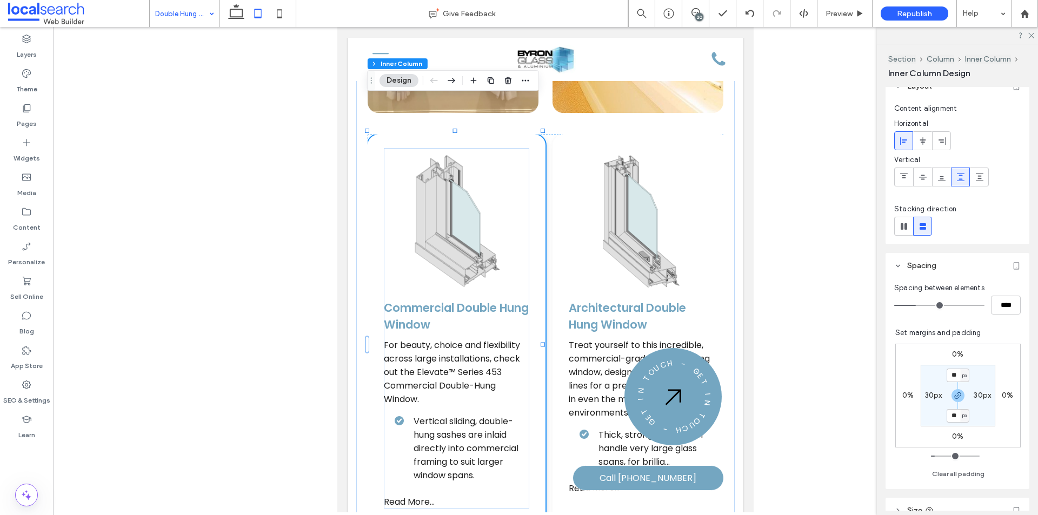
scroll to position [108, 0]
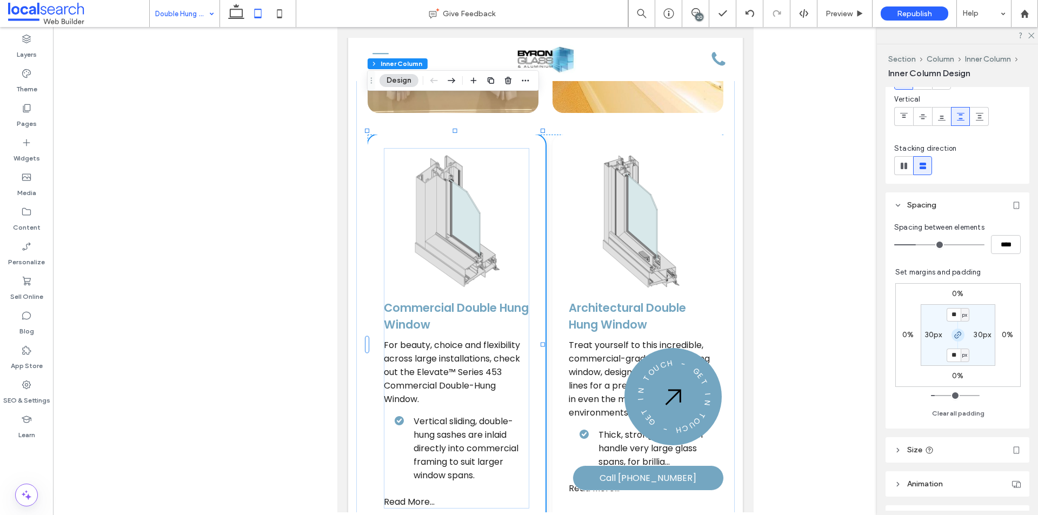
click at [955, 334] on use "button" at bounding box center [958, 335] width 6 height 6
click at [905, 331] on label "0%" at bounding box center [908, 334] width 11 height 9
type input "*"
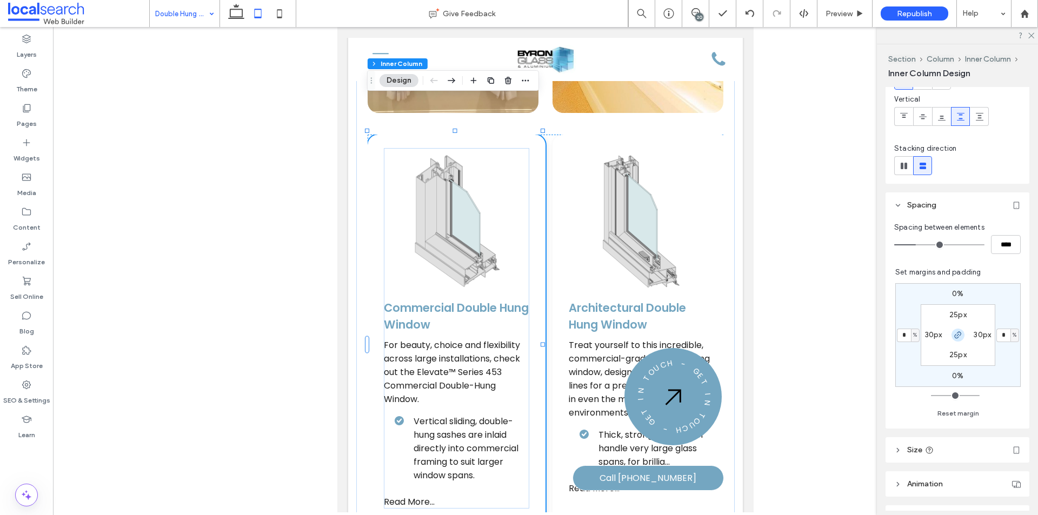
click at [955, 333] on use "button" at bounding box center [958, 335] width 6 height 6
click at [904, 334] on input "*" at bounding box center [904, 336] width 14 height 14
type input "*"
click at [886, 361] on div "Spacing between elements **** Set margins and padding 0% 0% 0% * % 25px 30px 25…" at bounding box center [958, 323] width 144 height 211
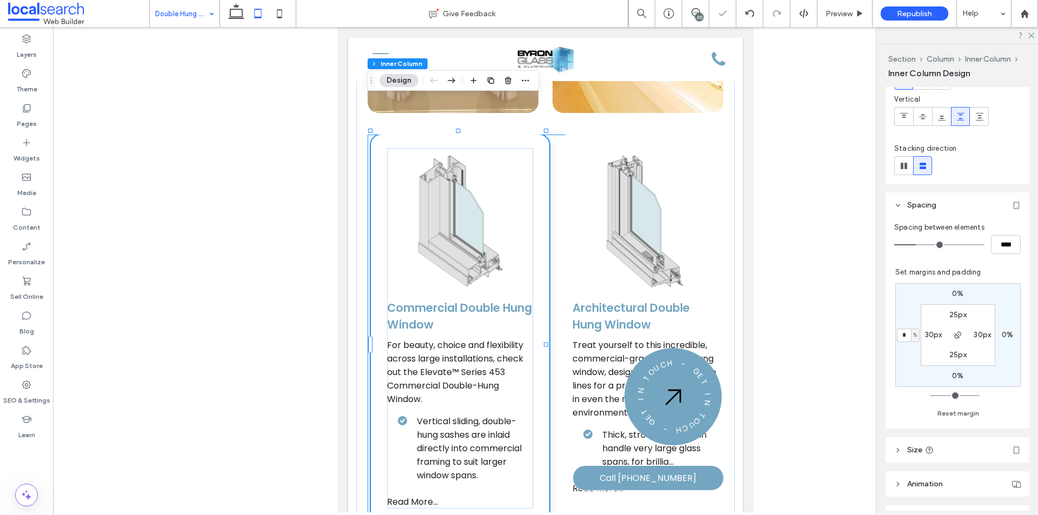
click at [548, 453] on div "Commercial Double Hung Window For beauty, choice and flexibility across large i…" at bounding box center [546, 350] width 356 height 430
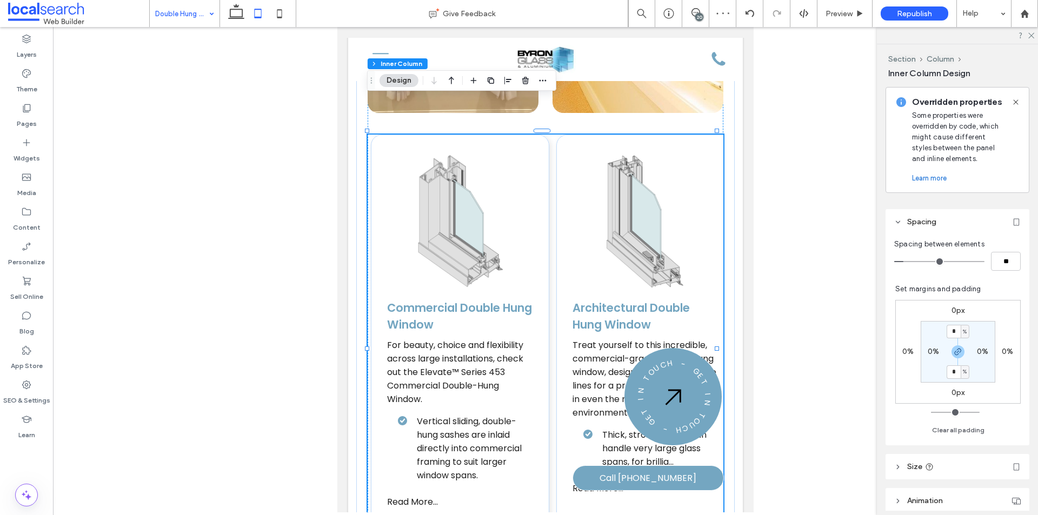
scroll to position [270, 0]
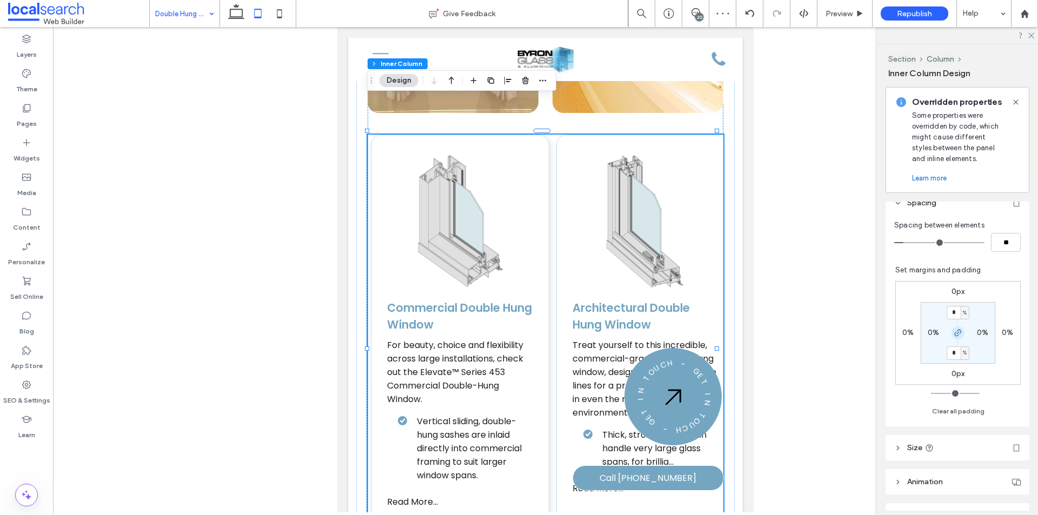
click at [956, 332] on use "button" at bounding box center [958, 333] width 6 height 6
click at [953, 353] on label "0%" at bounding box center [957, 352] width 11 height 9
type input "*"
click at [896, 351] on div "0px 0% 0px 0% 0% 0% * % 0%" at bounding box center [958, 333] width 125 height 104
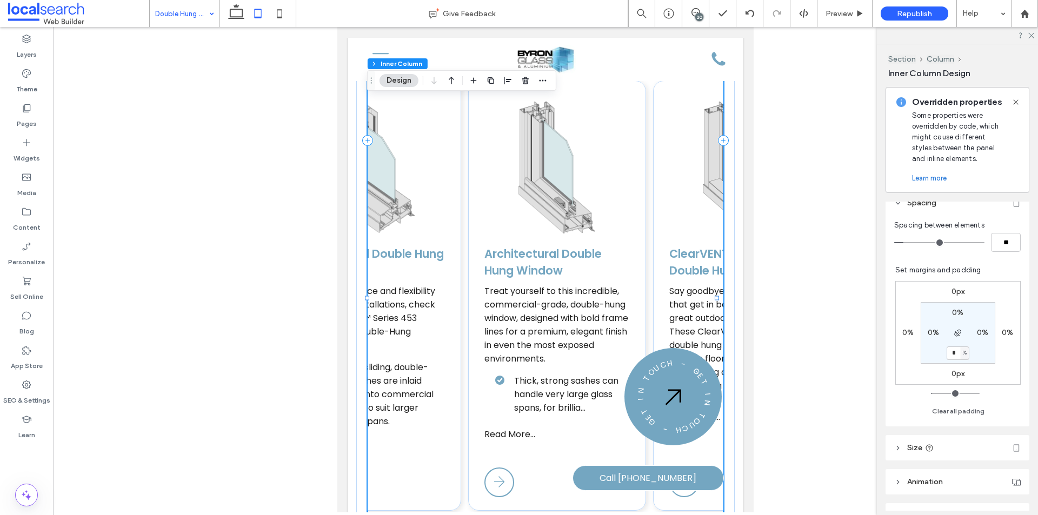
scroll to position [0, 0]
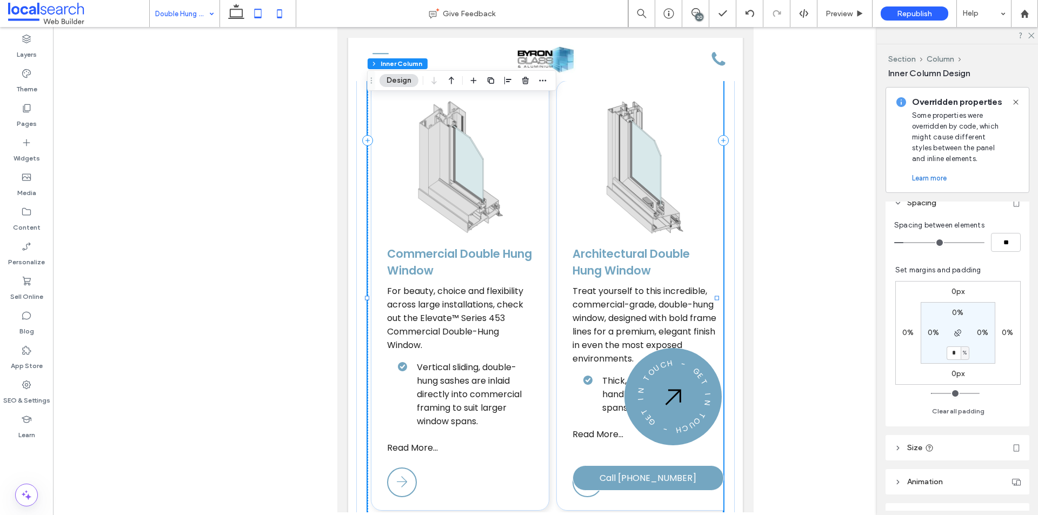
click at [284, 14] on icon at bounding box center [280, 14] width 22 height 22
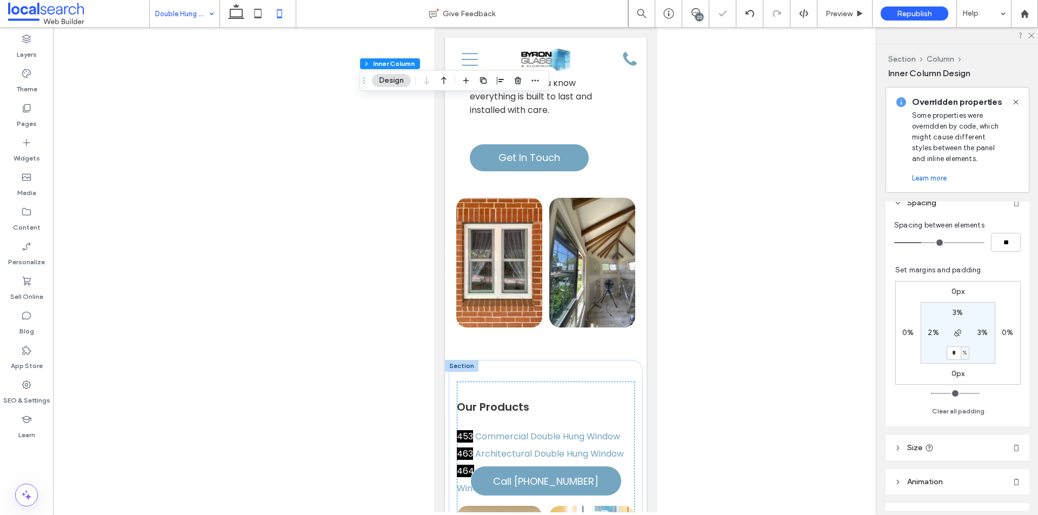
type input "*"
type input "**"
type input "*"
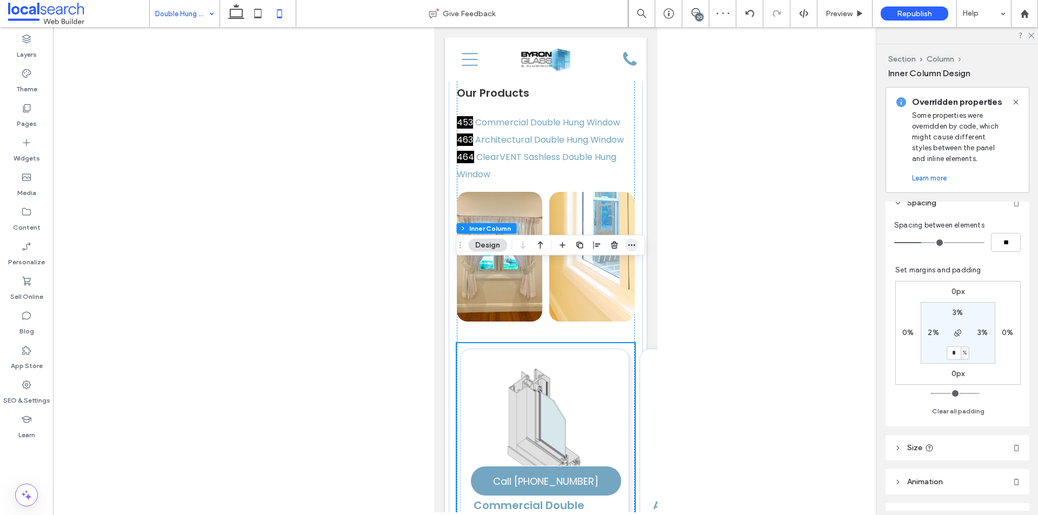
scroll to position [2314, 0]
click at [638, 243] on span "button" at bounding box center [631, 246] width 13 height 13
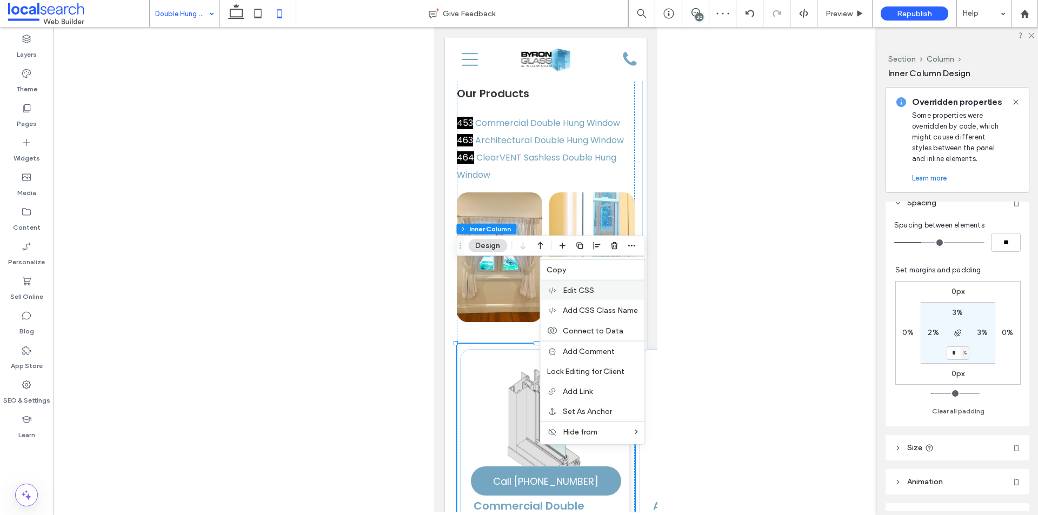
click at [583, 290] on span "Edit CSS" at bounding box center [578, 290] width 31 height 9
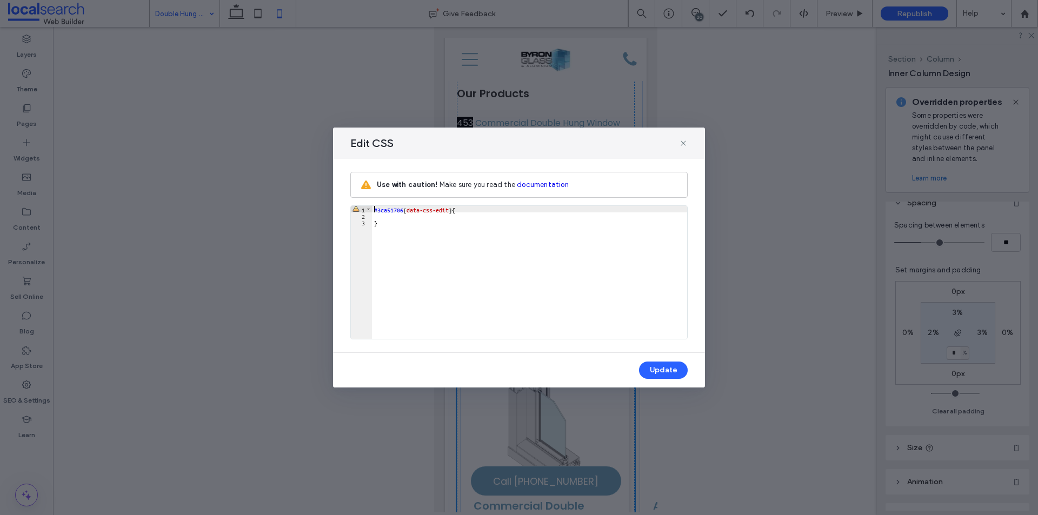
click at [395, 217] on div "#3ca51706 [ data-css-edit ] { }" at bounding box center [529, 279] width 315 height 146
click at [655, 366] on button "Update" at bounding box center [663, 370] width 49 height 17
click at [682, 143] on icon at bounding box center [683, 143] width 9 height 9
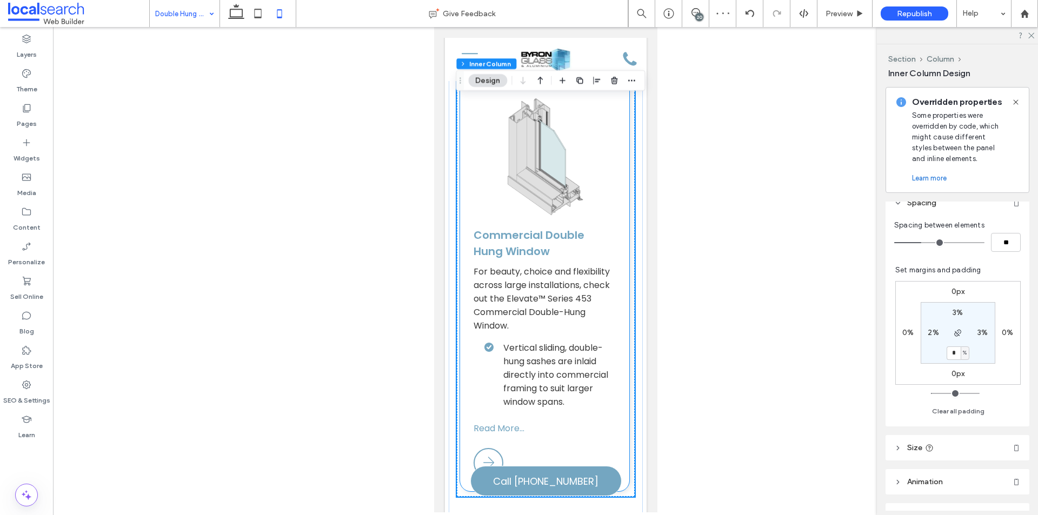
scroll to position [2585, 0]
click at [234, 12] on icon at bounding box center [236, 14] width 22 height 22
type input "*"
type input "**"
type input "*"
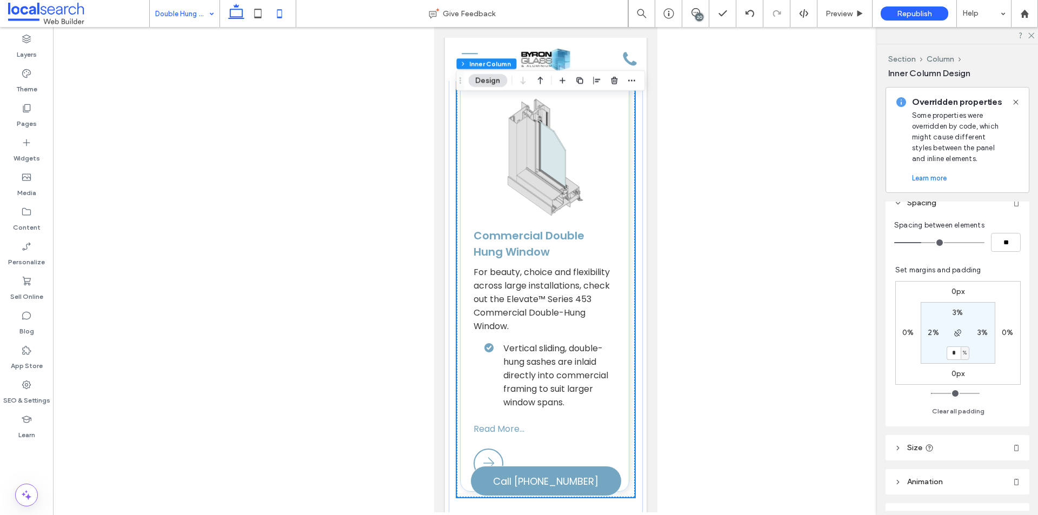
type input "*"
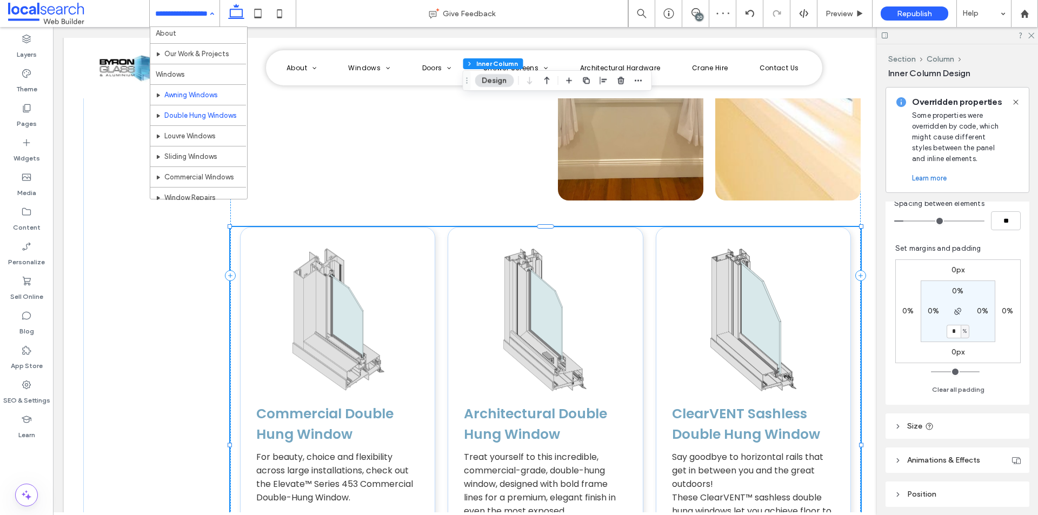
scroll to position [54, 0]
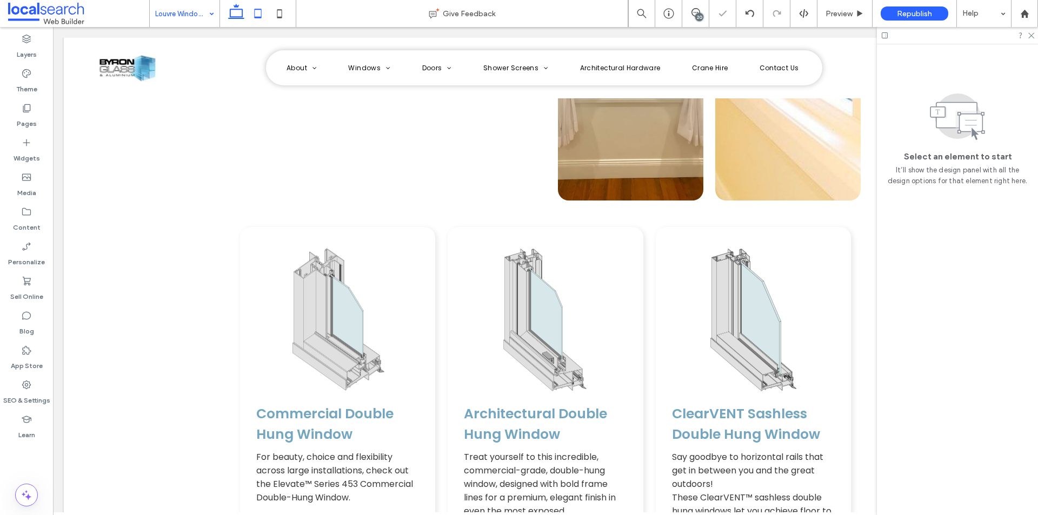
click at [259, 13] on icon at bounding box center [258, 14] width 22 height 22
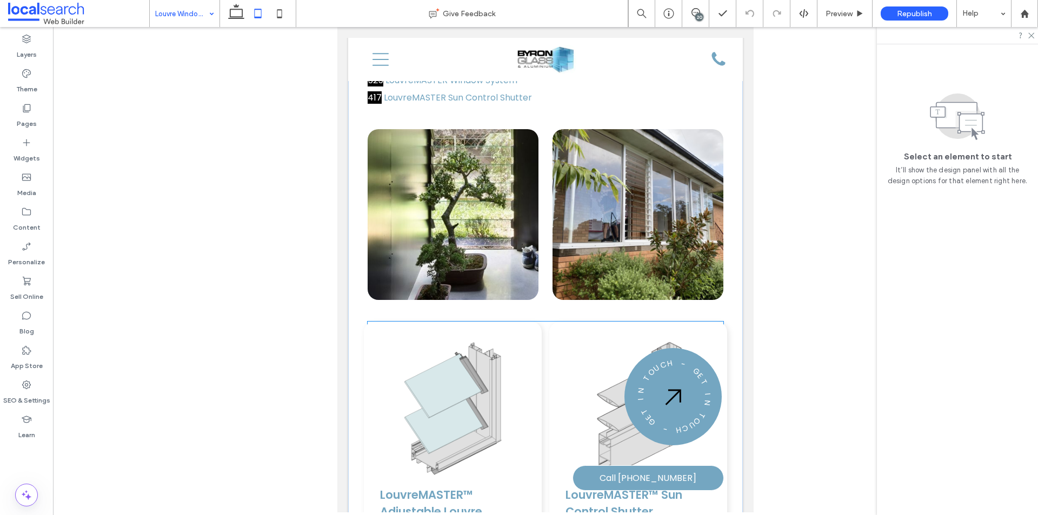
scroll to position [1730, 0]
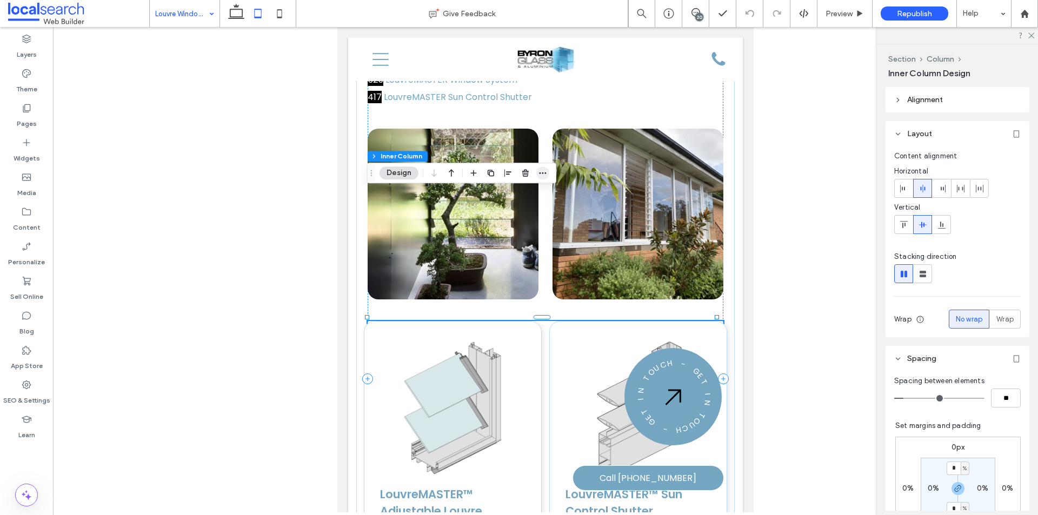
click at [544, 172] on icon "button" at bounding box center [543, 173] width 9 height 9
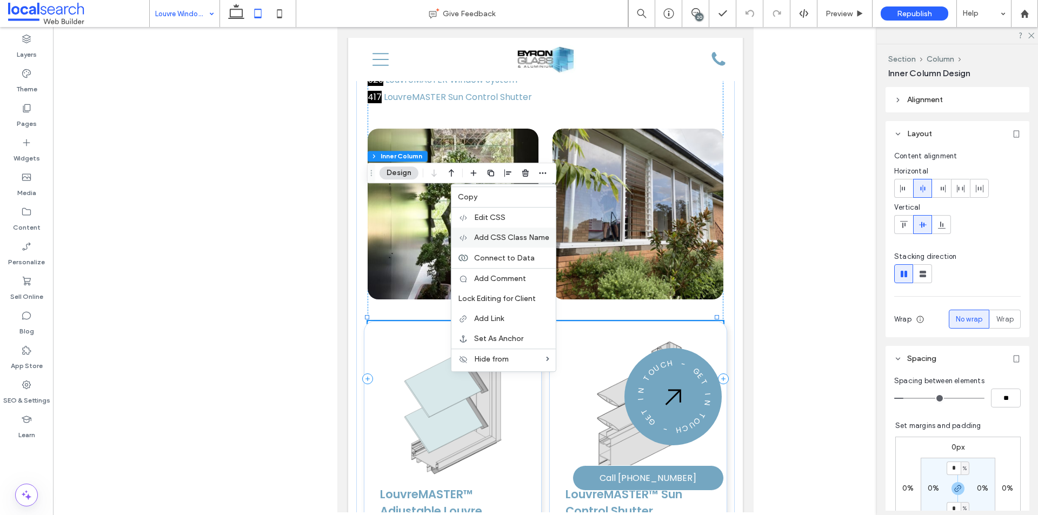
click at [508, 237] on span "Add CSS Class Name" at bounding box center [511, 237] width 75 height 9
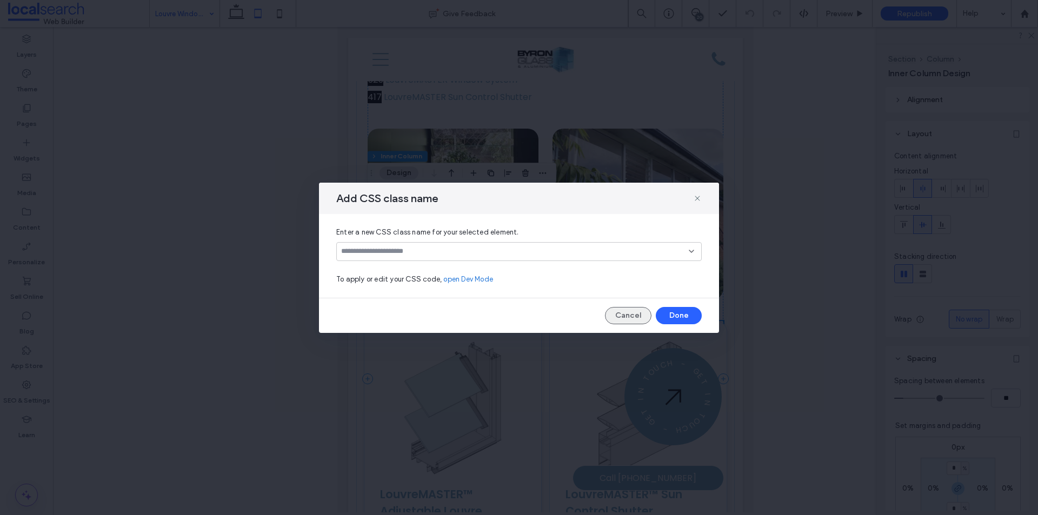
drag, startPoint x: 635, startPoint y: 315, endPoint x: 210, endPoint y: 244, distance: 430.9
click at [635, 315] on button "Cancel" at bounding box center [628, 315] width 47 height 17
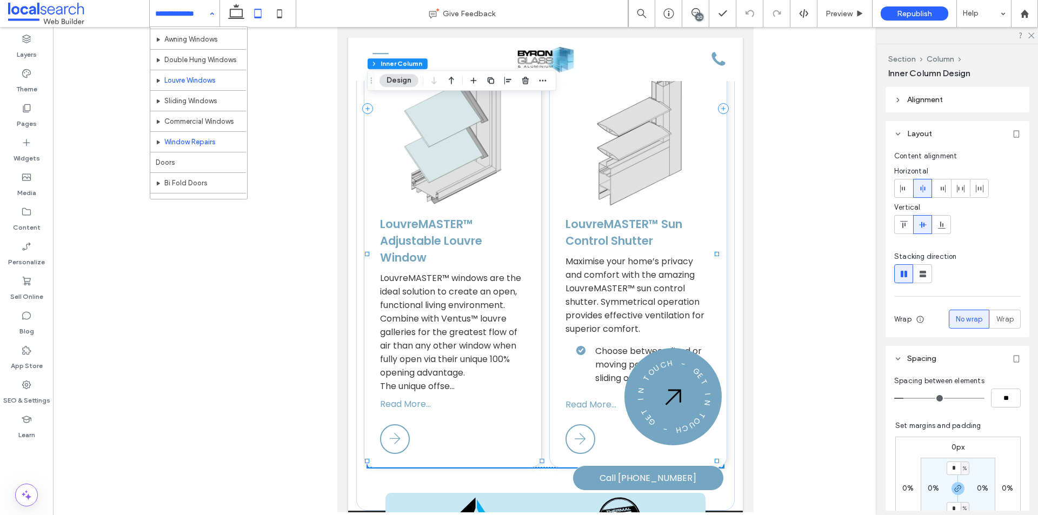
scroll to position [108, 0]
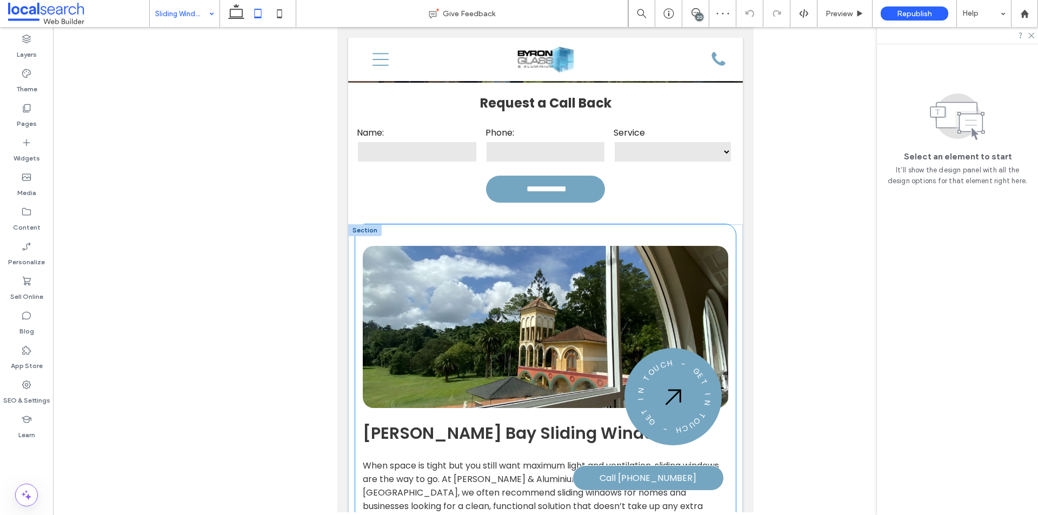
scroll to position [379, 0]
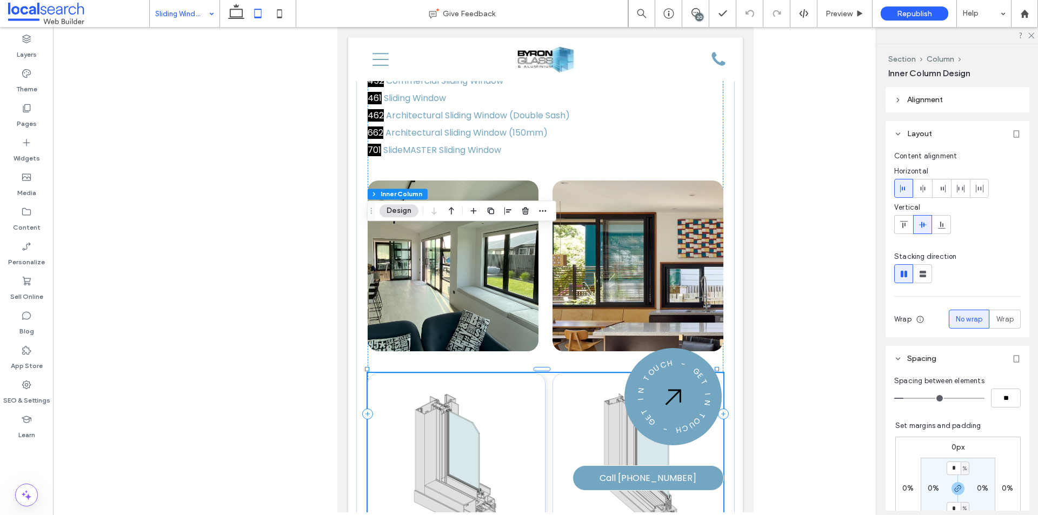
scroll to position [1730, 0]
click at [541, 207] on icon "button" at bounding box center [543, 210] width 9 height 9
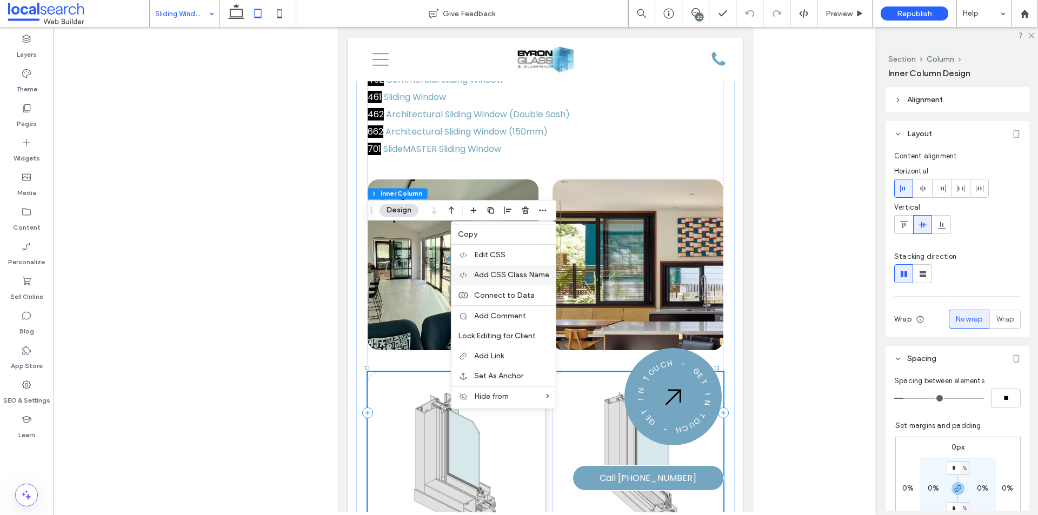
click at [507, 271] on span "Add CSS Class Name" at bounding box center [511, 274] width 75 height 9
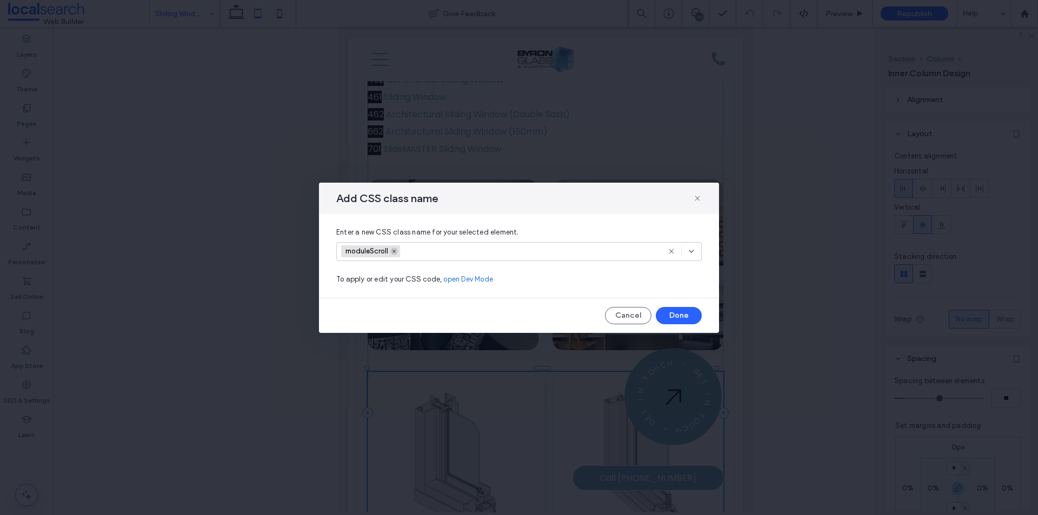
click at [394, 250] on icon at bounding box center [394, 251] width 5 height 5
click at [694, 316] on button "Done" at bounding box center [679, 315] width 46 height 17
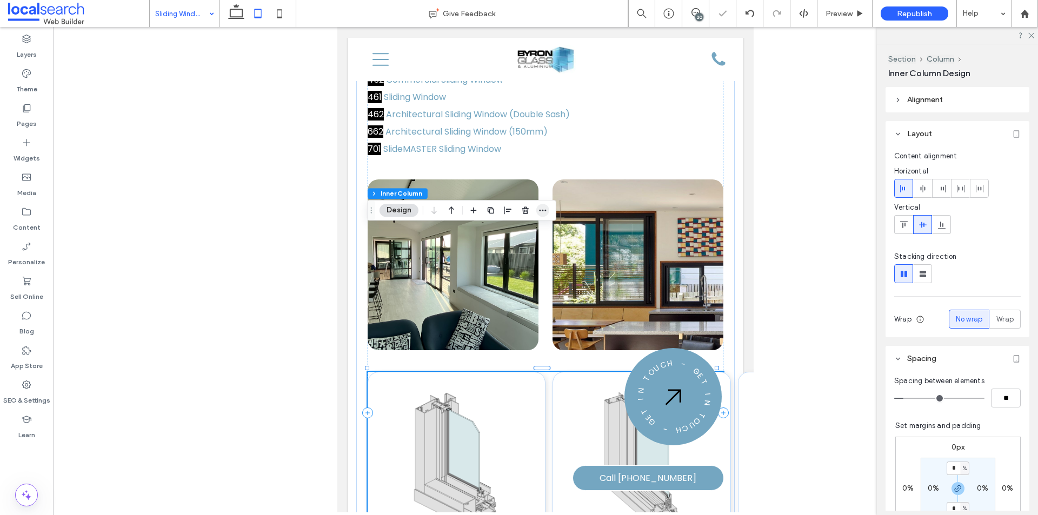
click at [545, 210] on icon "button" at bounding box center [543, 210] width 9 height 9
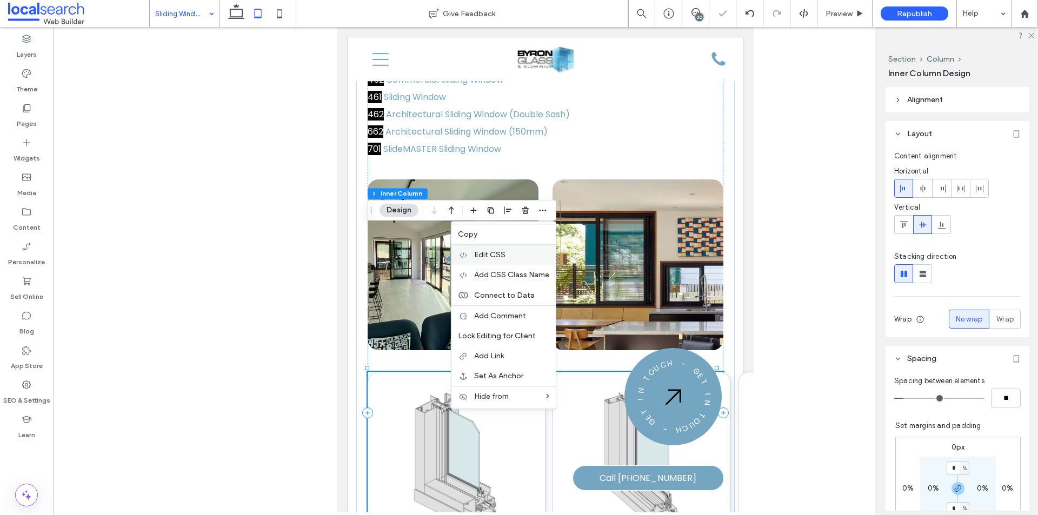
click at [507, 257] on label "Edit CSS" at bounding box center [511, 254] width 75 height 9
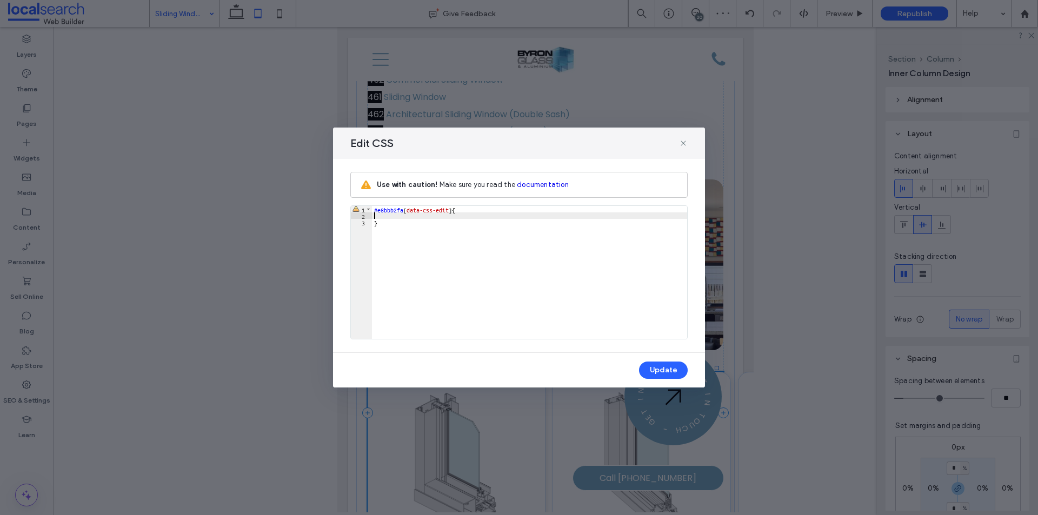
click at [386, 218] on div "#e8bbb2fa [ data-css-edit ] { }" at bounding box center [529, 279] width 315 height 146
click at [664, 370] on button "Update" at bounding box center [663, 370] width 49 height 17
click at [685, 142] on icon at bounding box center [683, 143] width 9 height 9
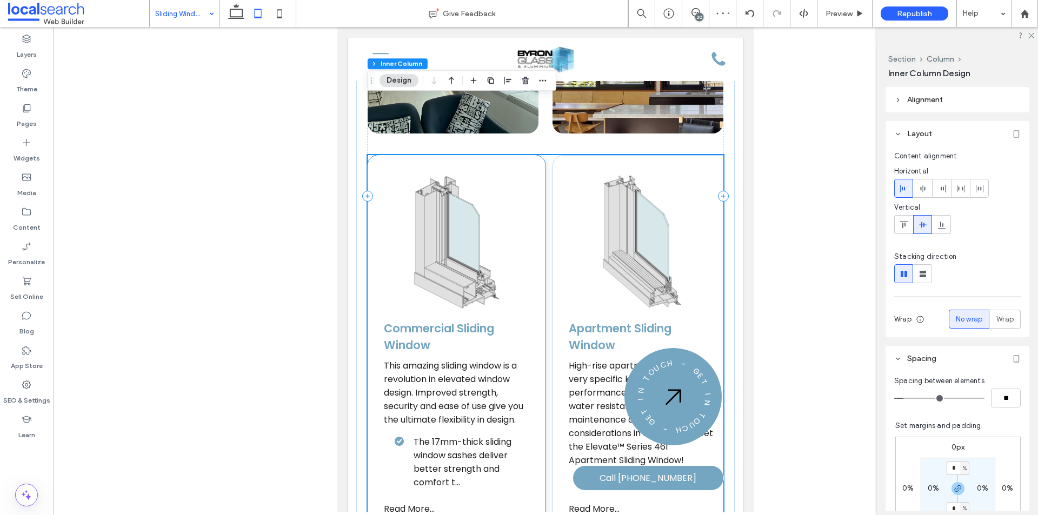
click at [383, 435] on ul "The 17mm-thick sliding window sashes deliver better strength and comfort t..." at bounding box center [451, 462] width 156 height 54
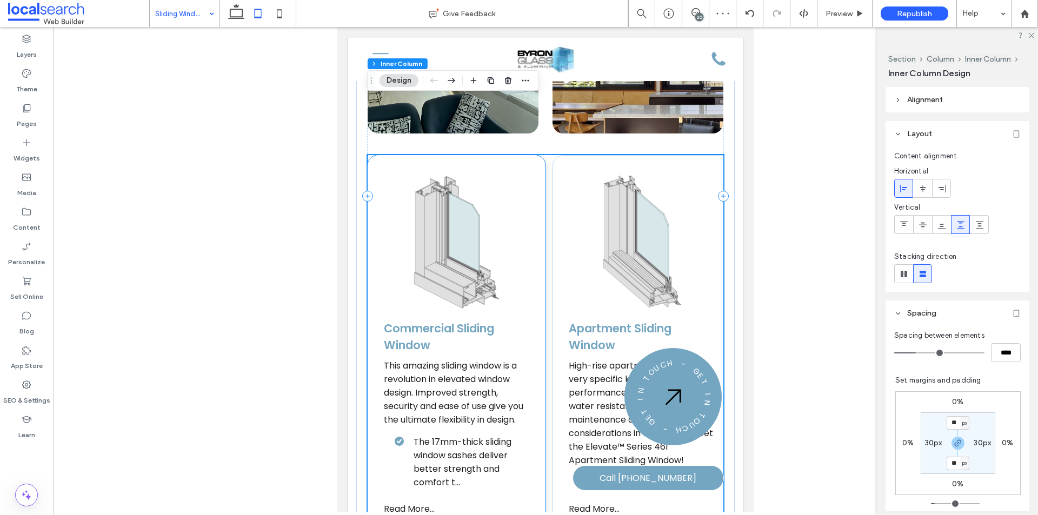
scroll to position [1947, 0]
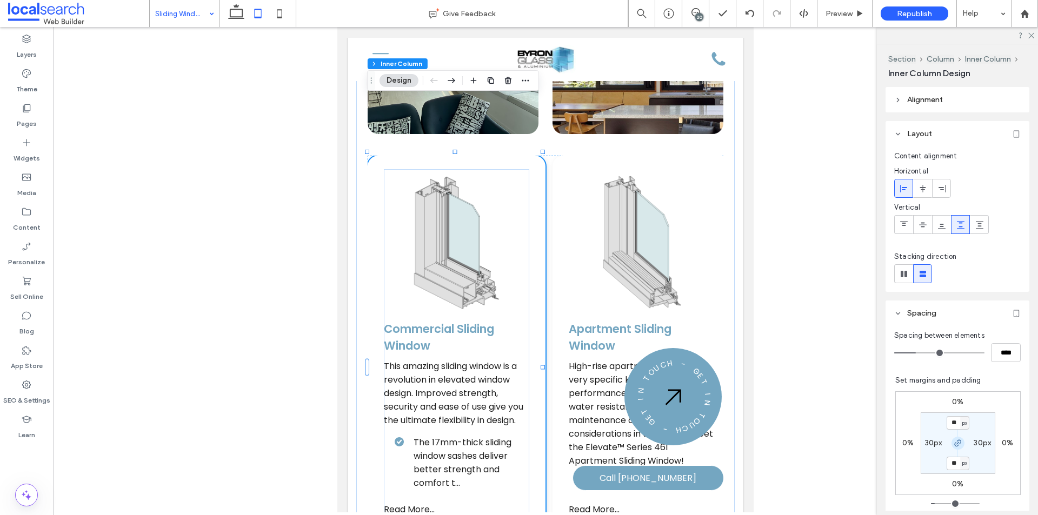
click at [954, 442] on icon "button" at bounding box center [958, 443] width 9 height 9
click at [908, 444] on label "0%" at bounding box center [908, 443] width 11 height 9
type input "*"
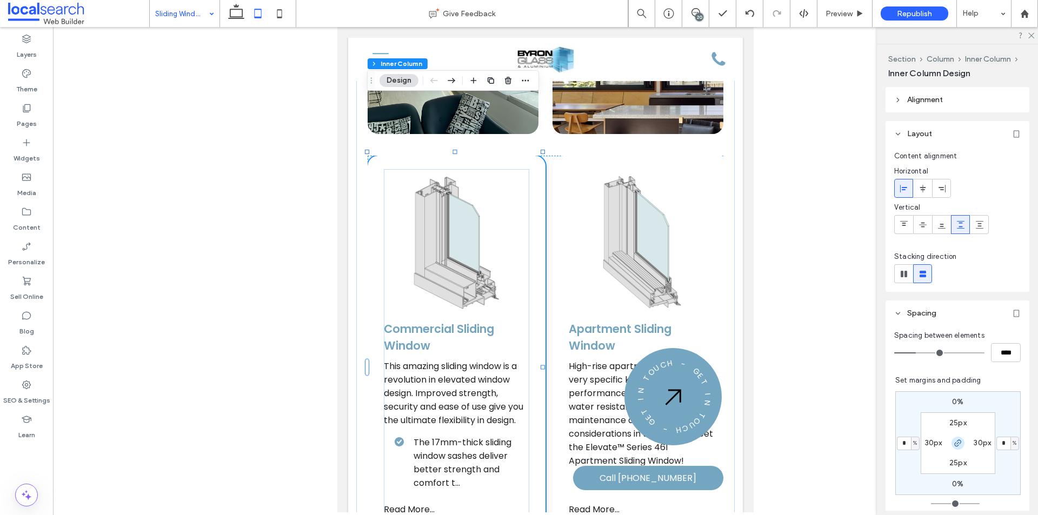
click at [954, 443] on icon "button" at bounding box center [958, 443] width 9 height 9
click at [904, 441] on input "*" at bounding box center [904, 444] width 14 height 14
type input "*"
click at [896, 468] on div "0% 0% 0% * % 25px 30px 25px 30px" at bounding box center [958, 444] width 125 height 104
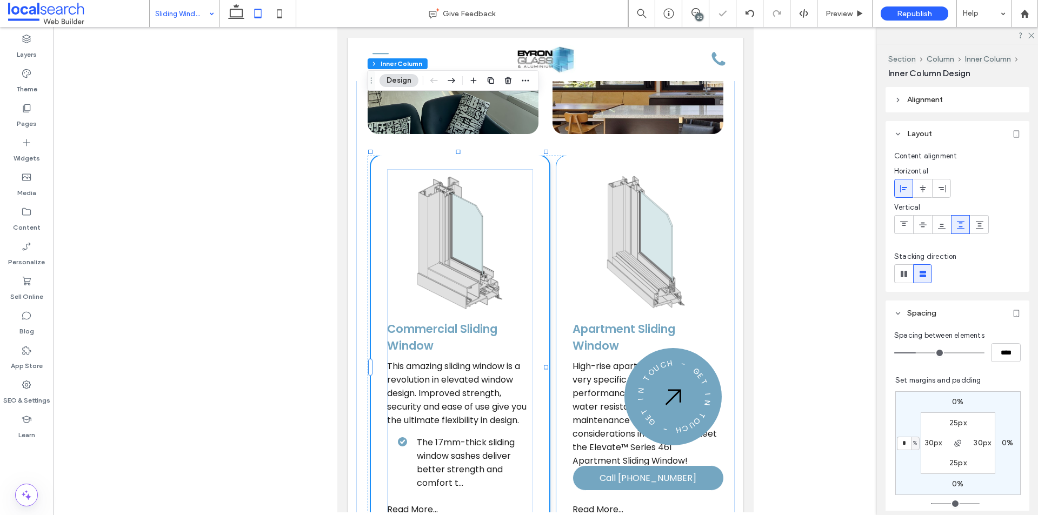
click at [556, 426] on div "Apartment Sliding Window High-rise apartments call for a very specific kind of …" at bounding box center [645, 372] width 178 height 433
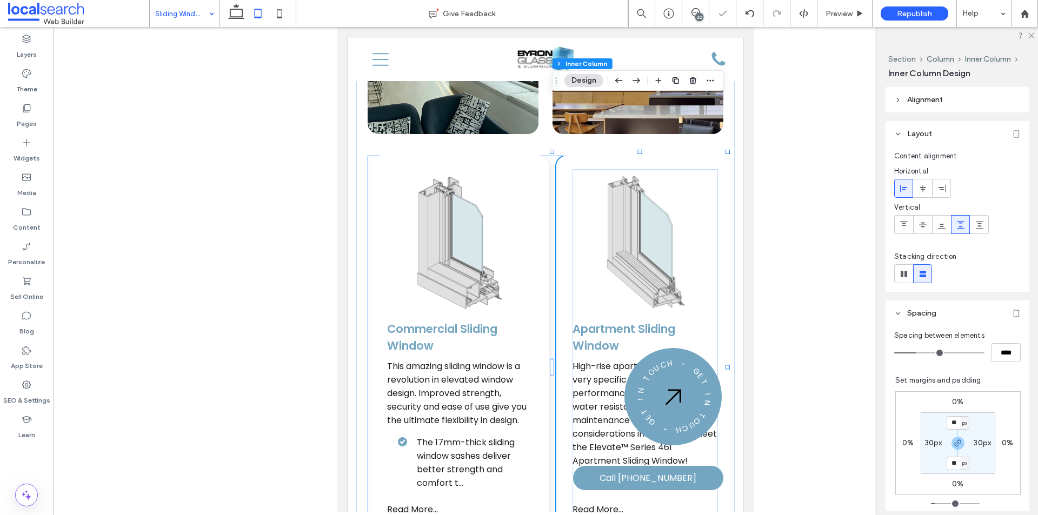
click at [547, 422] on div "Commercial Sliding Window This amazing sliding window is a revolution in elevat…" at bounding box center [546, 372] width 356 height 433
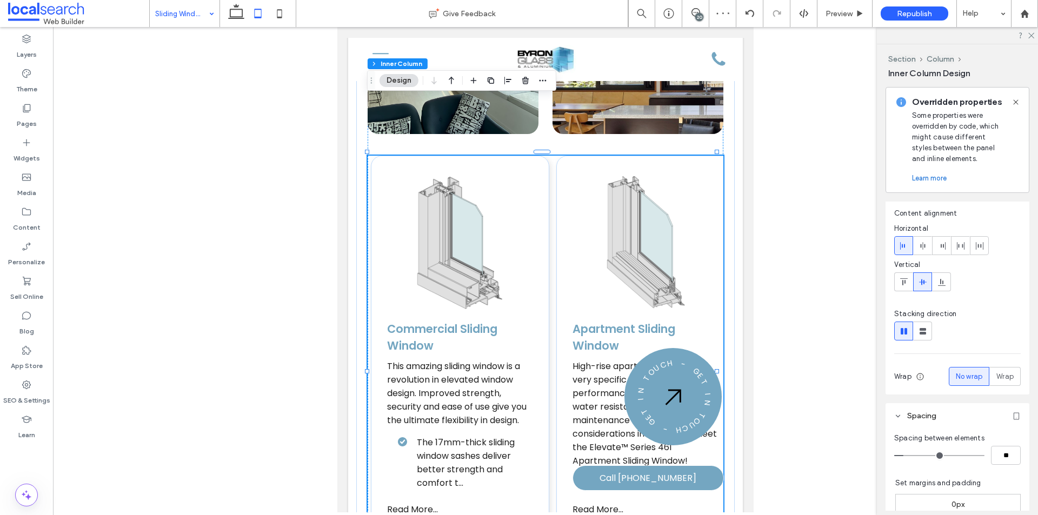
scroll to position [270, 0]
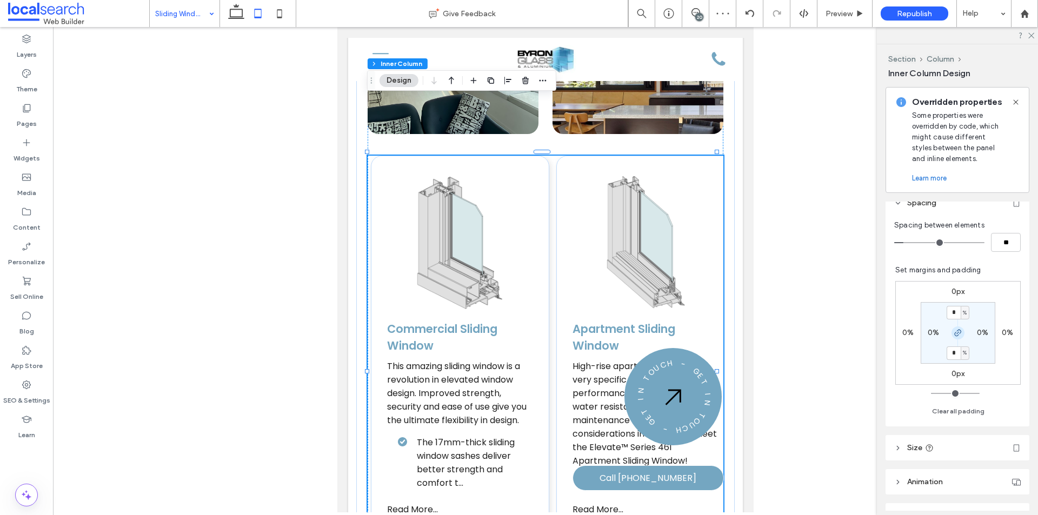
click at [955, 330] on use "button" at bounding box center [958, 333] width 6 height 6
click at [952, 369] on label "0px" at bounding box center [959, 373] width 14 height 9
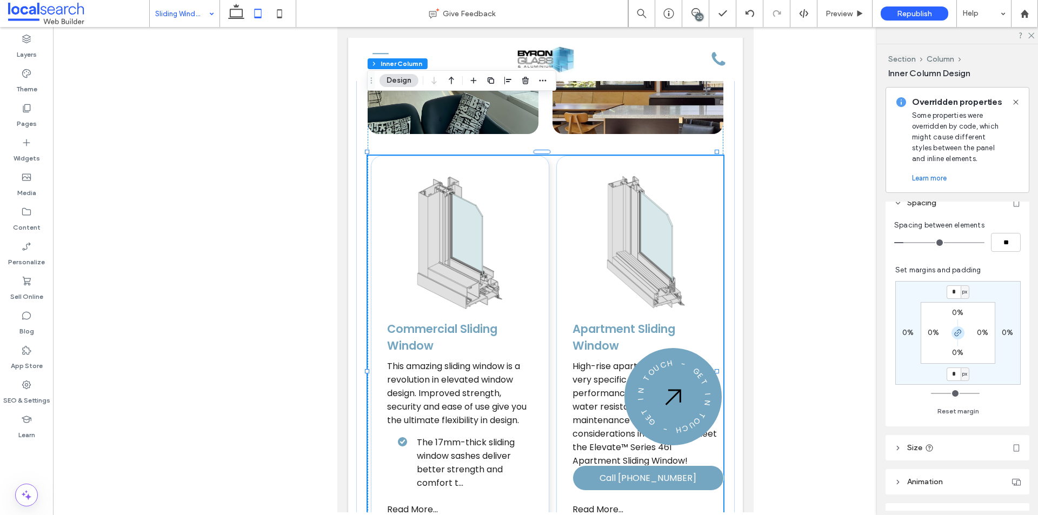
click at [955, 333] on use "button" at bounding box center [958, 333] width 6 height 6
click at [957, 355] on label "0%" at bounding box center [957, 352] width 11 height 9
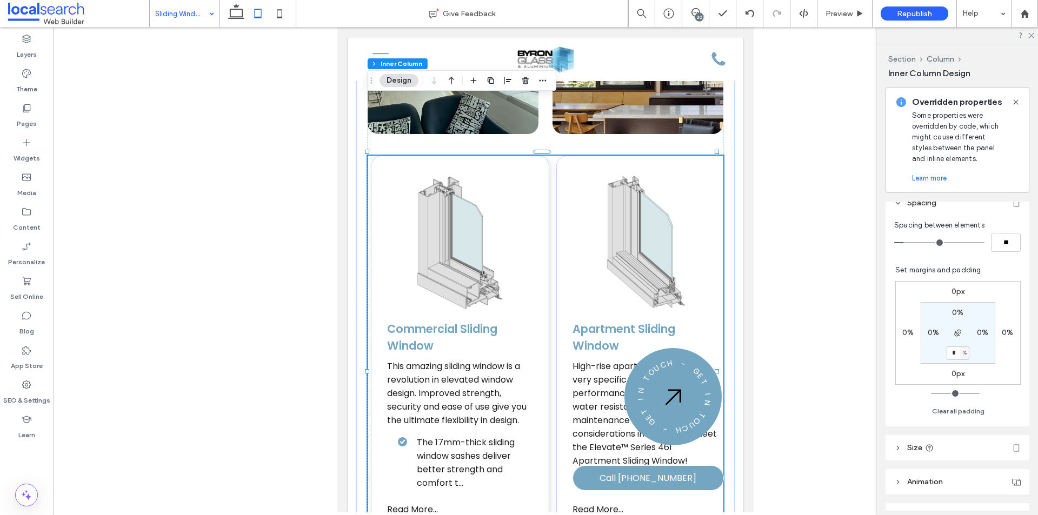
type input "*"
click at [890, 349] on div "Spacing between elements ** Set margins and padding 0px 0% 0px 0% 0% 0% * % 0% …" at bounding box center [958, 321] width 144 height 211
click at [283, 12] on icon at bounding box center [280, 14] width 22 height 22
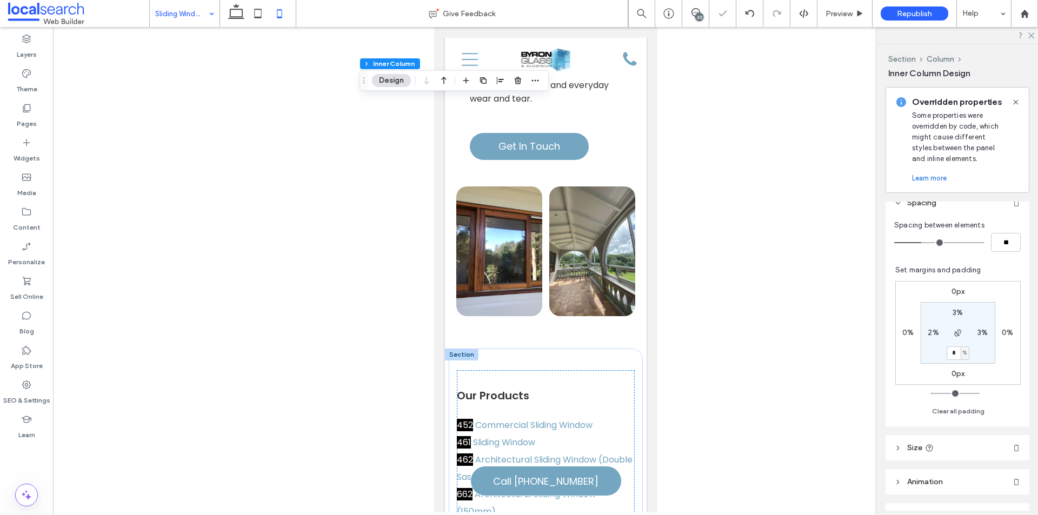
type input "*"
type input "**"
type input "*"
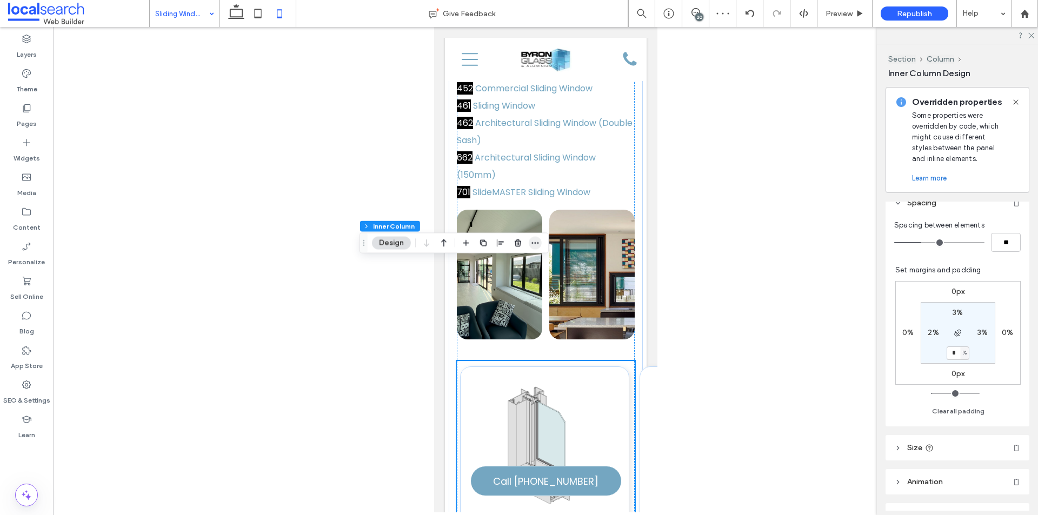
scroll to position [2283, 0]
click at [538, 241] on icon "button" at bounding box center [535, 243] width 9 height 9
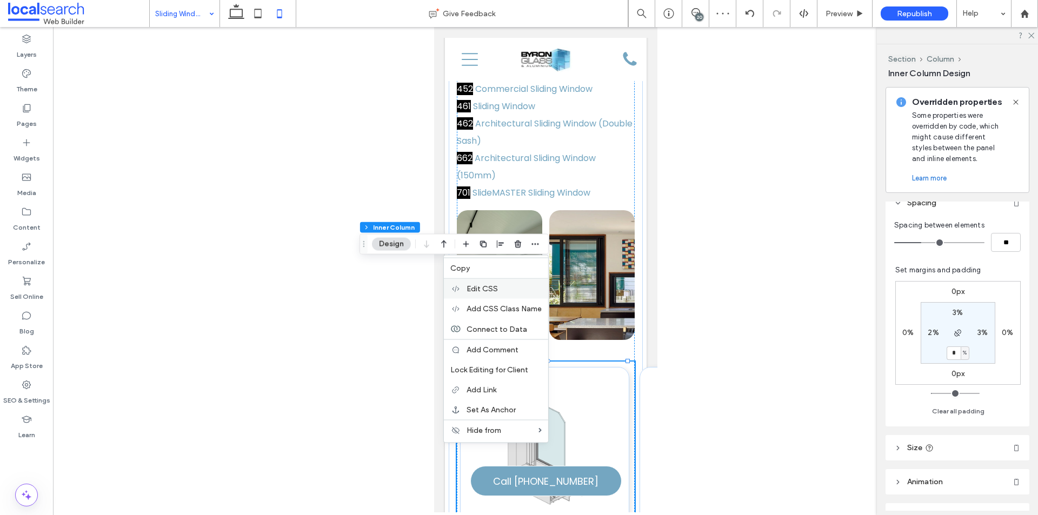
click at [509, 291] on label "Edit CSS" at bounding box center [504, 288] width 75 height 9
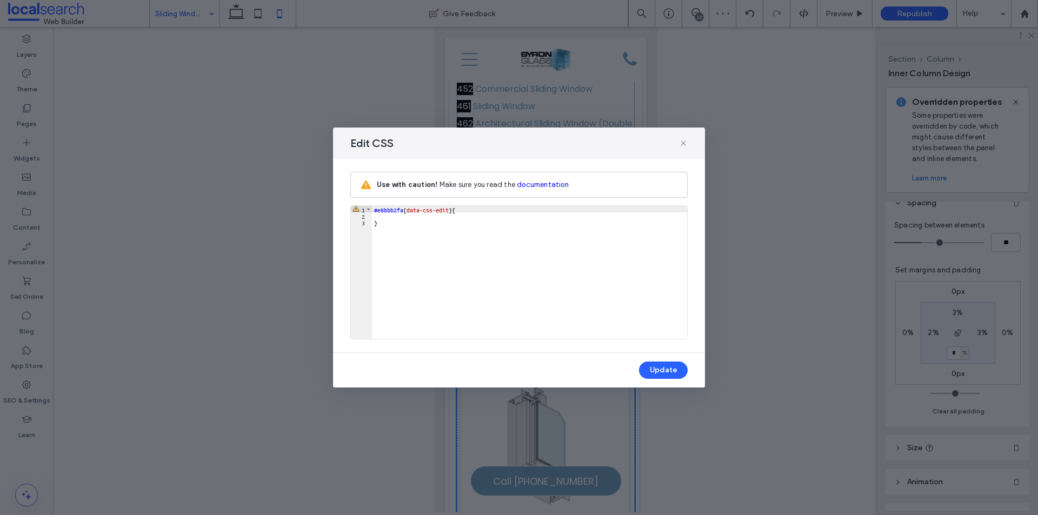
click at [397, 216] on div "#e8bbb2fa [ data-css-edit ] { }" at bounding box center [529, 279] width 315 height 146
click at [656, 366] on button "Update" at bounding box center [663, 370] width 49 height 17
click at [682, 144] on use at bounding box center [683, 143] width 5 height 5
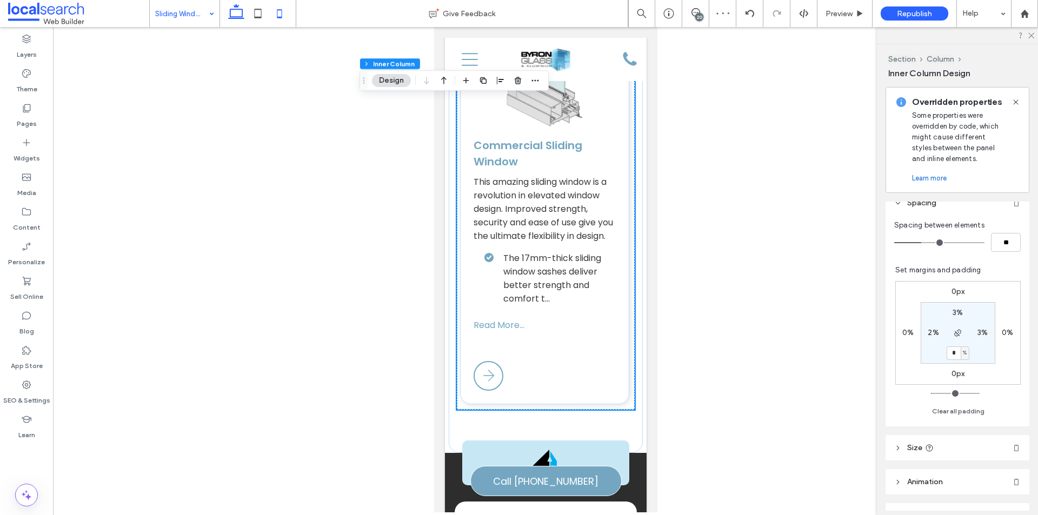
click at [233, 18] on icon at bounding box center [236, 14] width 22 height 22
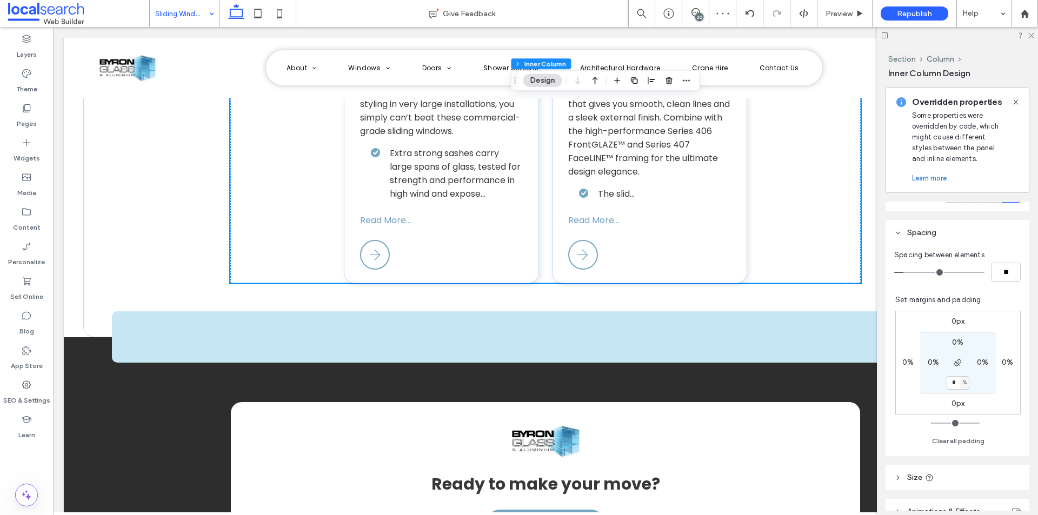
type input "*"
type input "**"
type input "*"
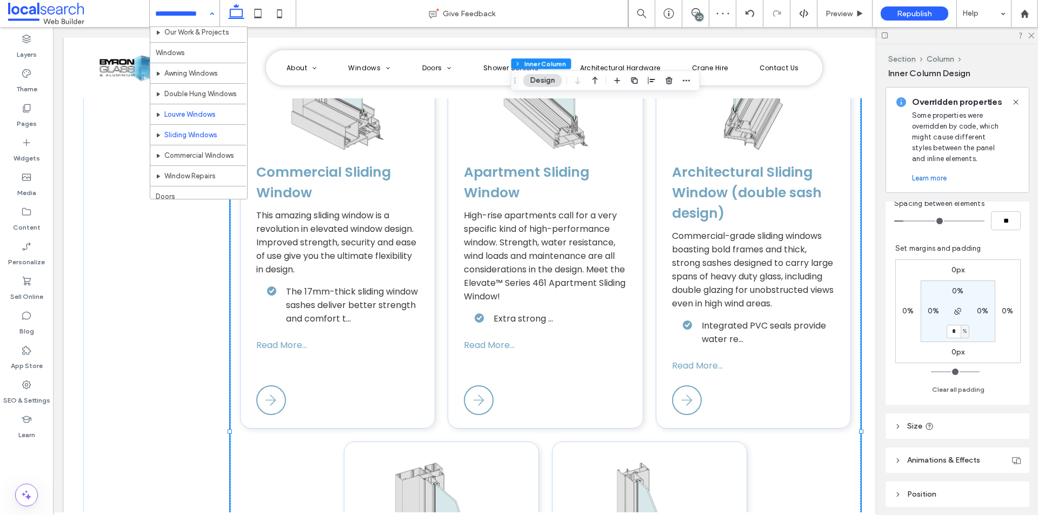
scroll to position [54, 0]
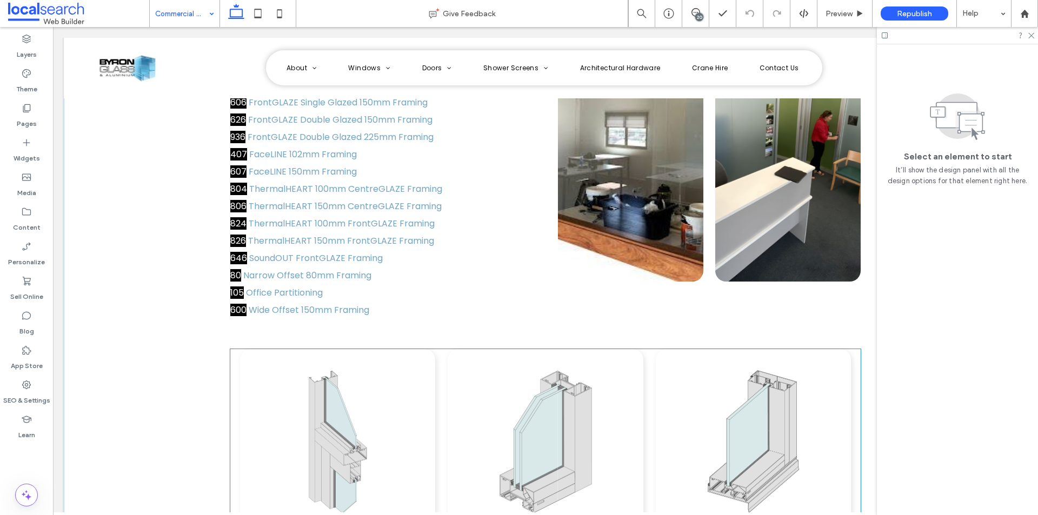
scroll to position [1839, 0]
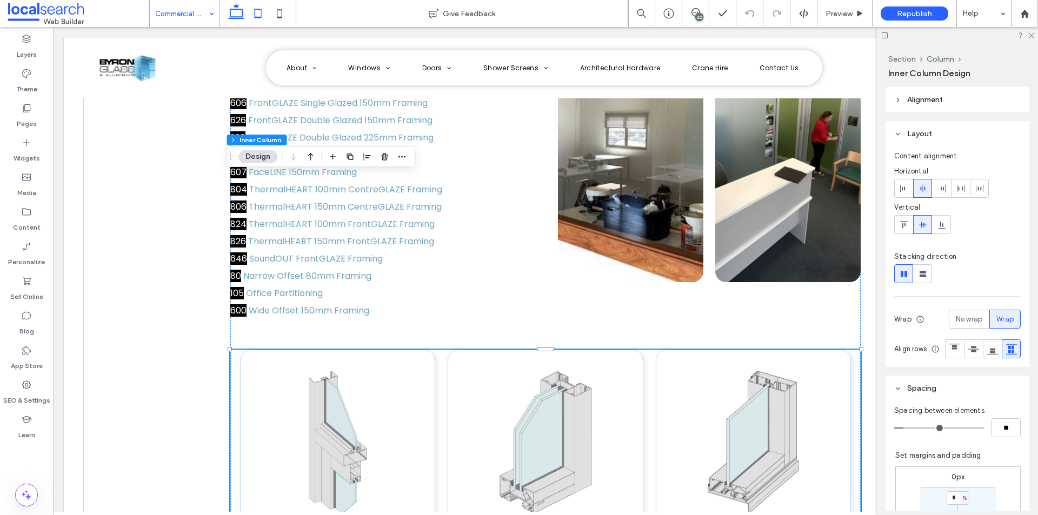
drag, startPoint x: 263, startPoint y: 14, endPoint x: 63, endPoint y: 178, distance: 258.5
click at [263, 14] on icon at bounding box center [258, 14] width 22 height 22
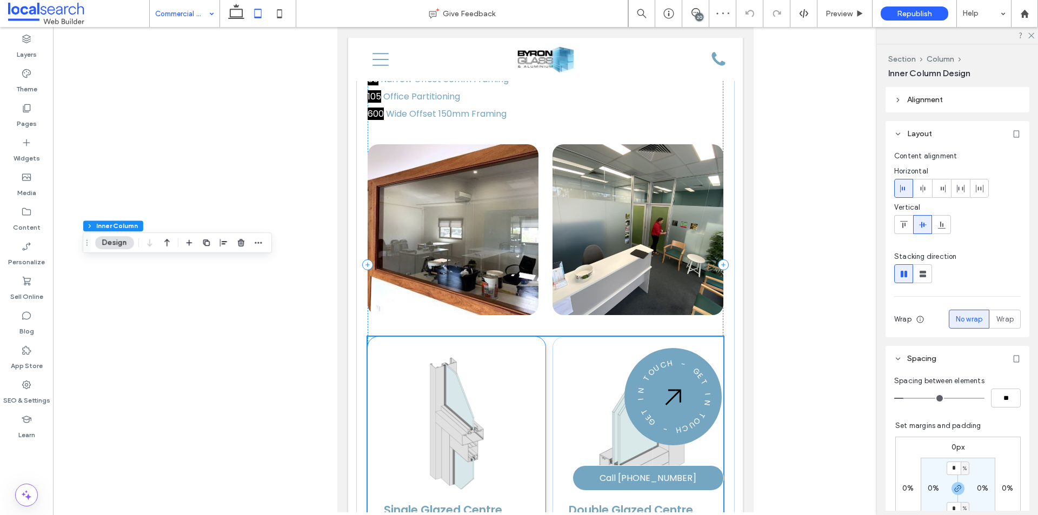
scroll to position [2022, 0]
click at [256, 242] on icon "button" at bounding box center [258, 242] width 9 height 9
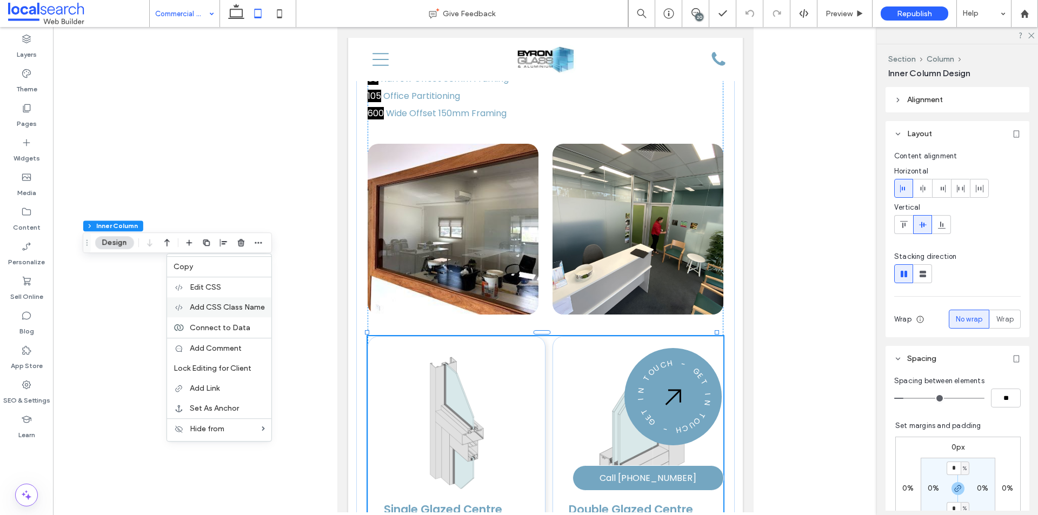
click at [251, 302] on div "Add CSS Class Name" at bounding box center [219, 307] width 104 height 20
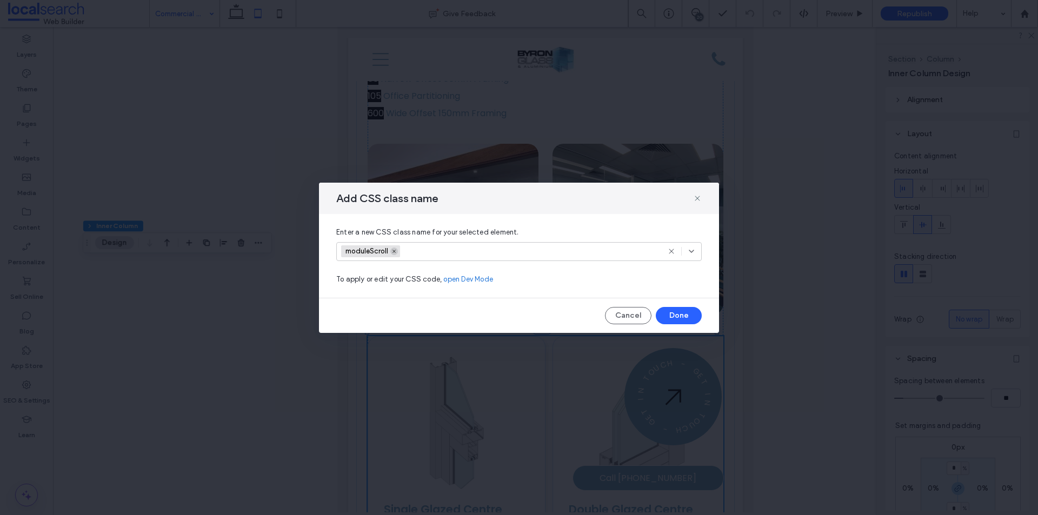
click at [398, 251] on span "moduleScroll" at bounding box center [370, 252] width 59 height 12
click at [680, 314] on button "Done" at bounding box center [679, 315] width 46 height 17
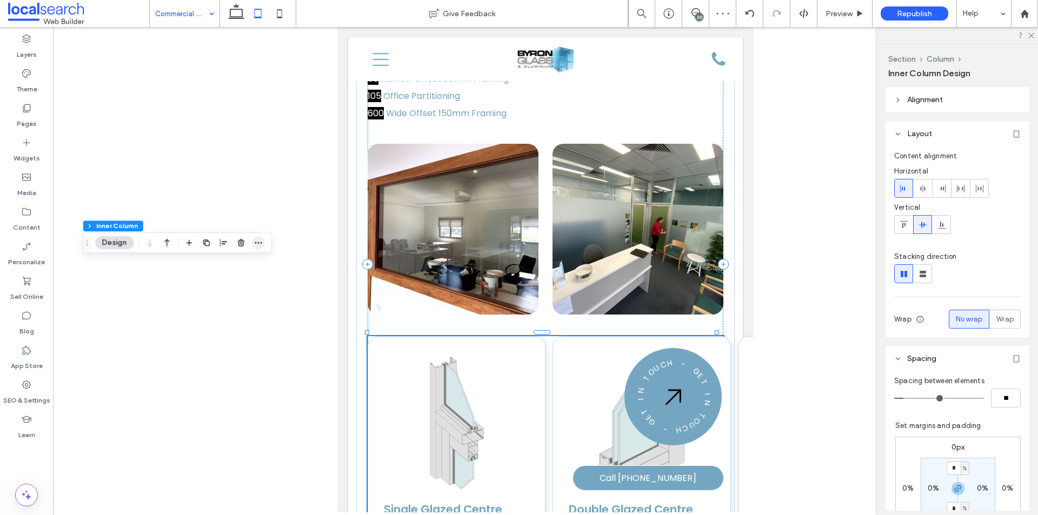
click at [256, 242] on use "button" at bounding box center [258, 243] width 7 height 2
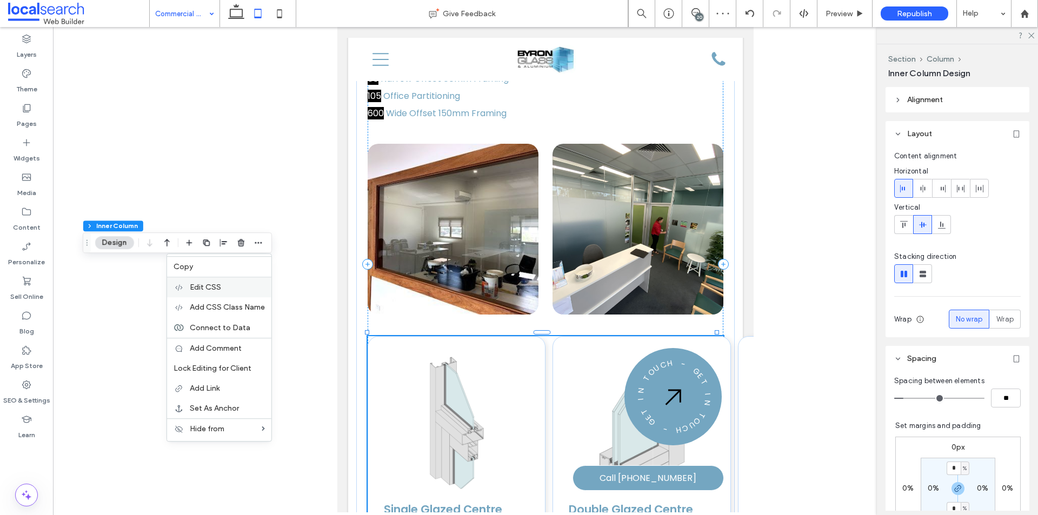
click at [233, 291] on label "Edit CSS" at bounding box center [227, 287] width 75 height 9
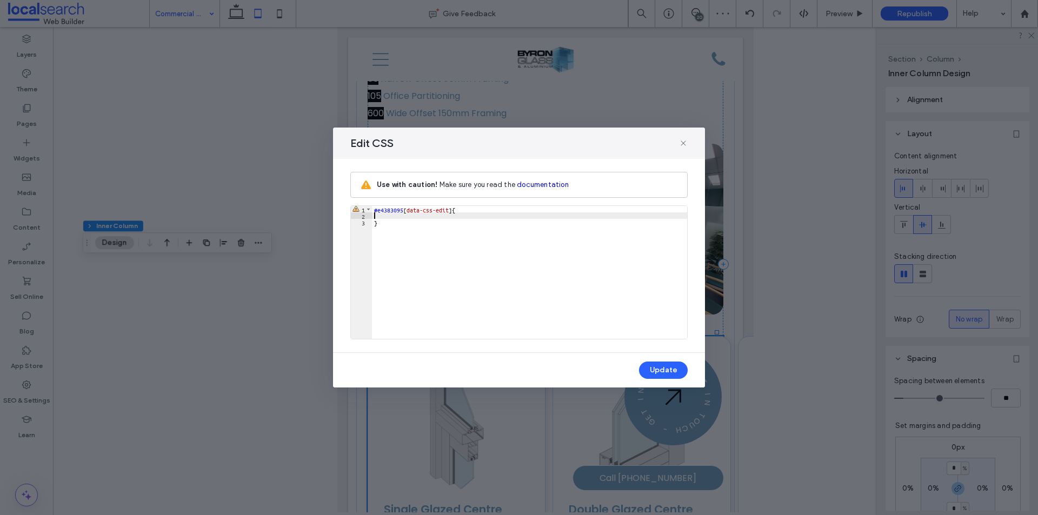
click at [392, 217] on div "#e4383095 [ data-css-edit ] { }" at bounding box center [529, 279] width 315 height 146
click at [660, 366] on button "Update" at bounding box center [663, 370] width 49 height 17
drag, startPoint x: 684, startPoint y: 143, endPoint x: 344, endPoint y: 120, distance: 340.9
click at [684, 143] on icon at bounding box center [683, 143] width 9 height 9
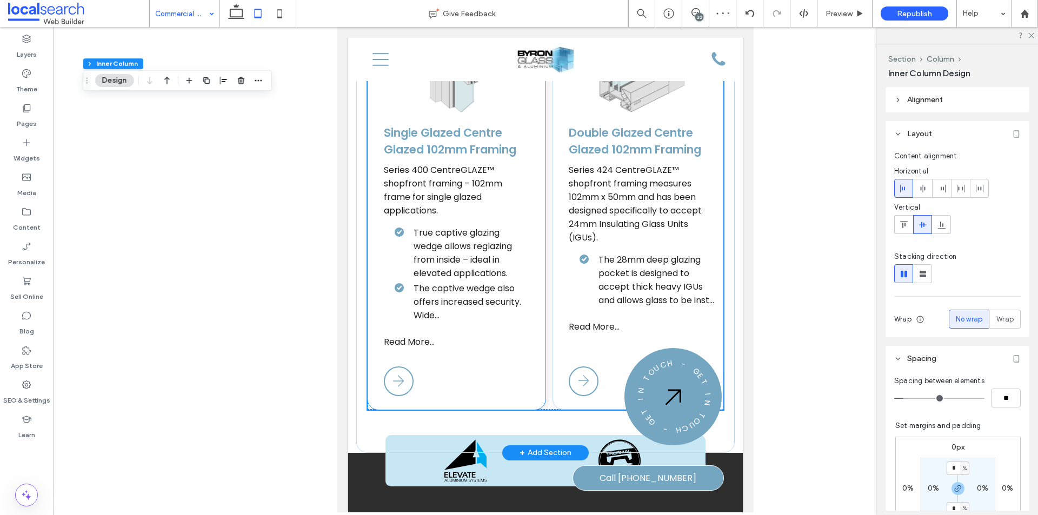
click at [503, 262] on div "Series 400 CentreGLAZE™ shopfront framing – 102mm frame for single glazed appli…" at bounding box center [456, 255] width 145 height 185
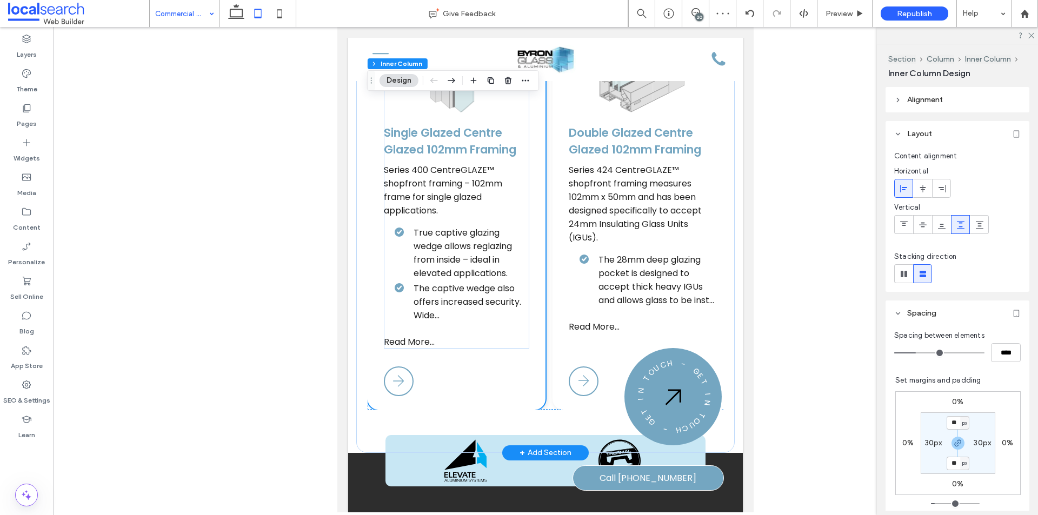
scroll to position [2400, 0]
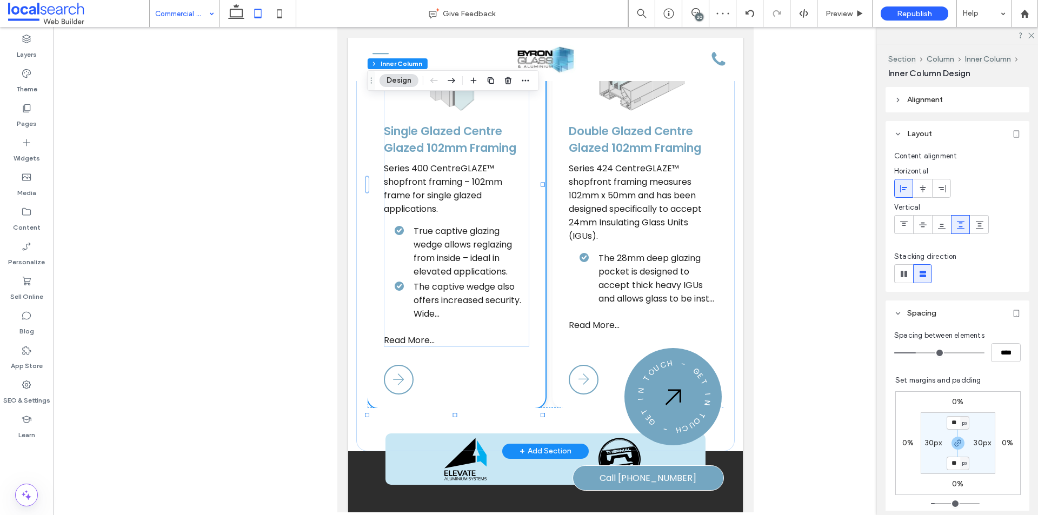
drag, startPoint x: 524, startPoint y: 287, endPoint x: 1229, endPoint y: 392, distance: 712.5
click at [524, 287] on div "Single Glazed Centre Glazed 102mm Framing Series 400 CentreGLAZE™ shopfront fra…" at bounding box center [457, 183] width 178 height 450
click at [954, 442] on icon "button" at bounding box center [958, 443] width 9 height 9
click at [904, 442] on label "0%" at bounding box center [908, 443] width 11 height 9
type input "*"
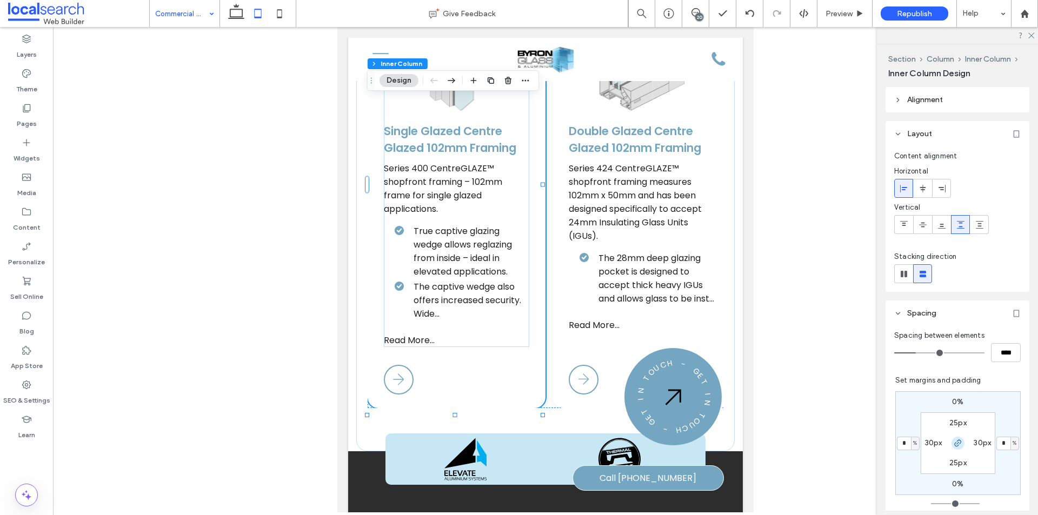
click at [954, 442] on icon "button" at bounding box center [958, 443] width 9 height 9
click at [905, 439] on input "*" at bounding box center [904, 444] width 14 height 14
type input "*"
click at [897, 470] on div "0% 0% 0% * % 25px 30px 25px 30px" at bounding box center [958, 444] width 125 height 104
type input "*"
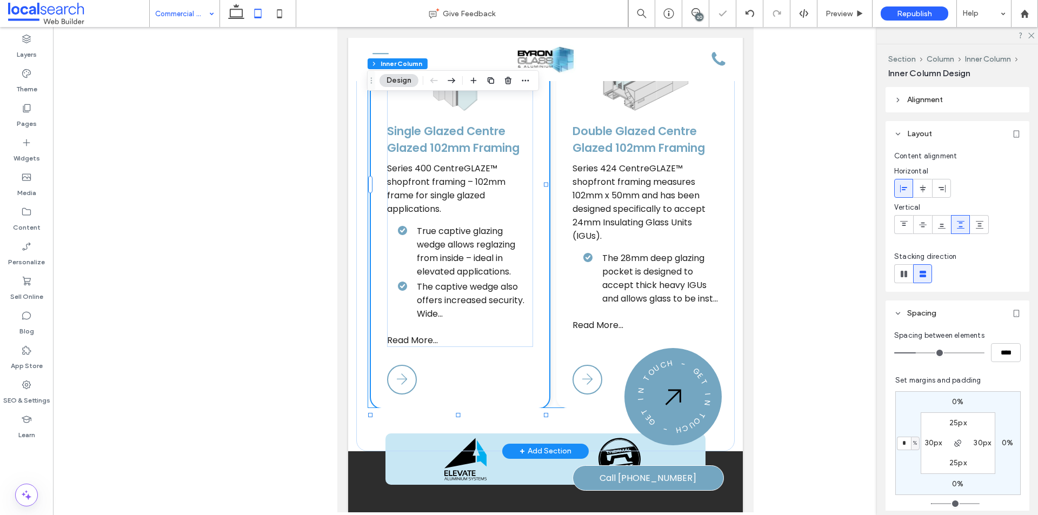
click at [550, 301] on div "Single Glazed Centre Glazed 102mm Framing Series 400 CentreGLAZE™ shopfront fra…" at bounding box center [546, 183] width 356 height 450
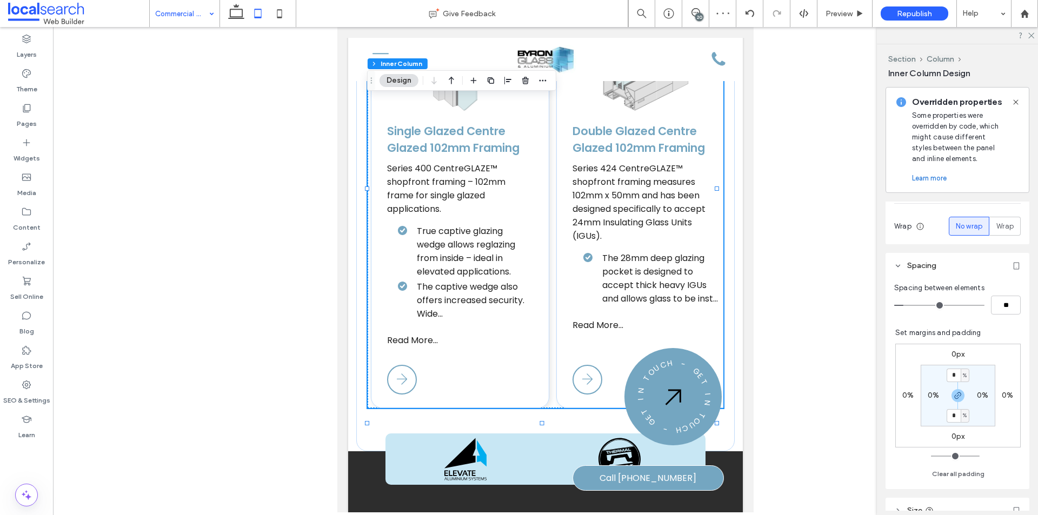
scroll to position [216, 0]
click at [954, 387] on icon "button" at bounding box center [958, 387] width 9 height 9
click at [954, 428] on label "0px" at bounding box center [959, 427] width 14 height 9
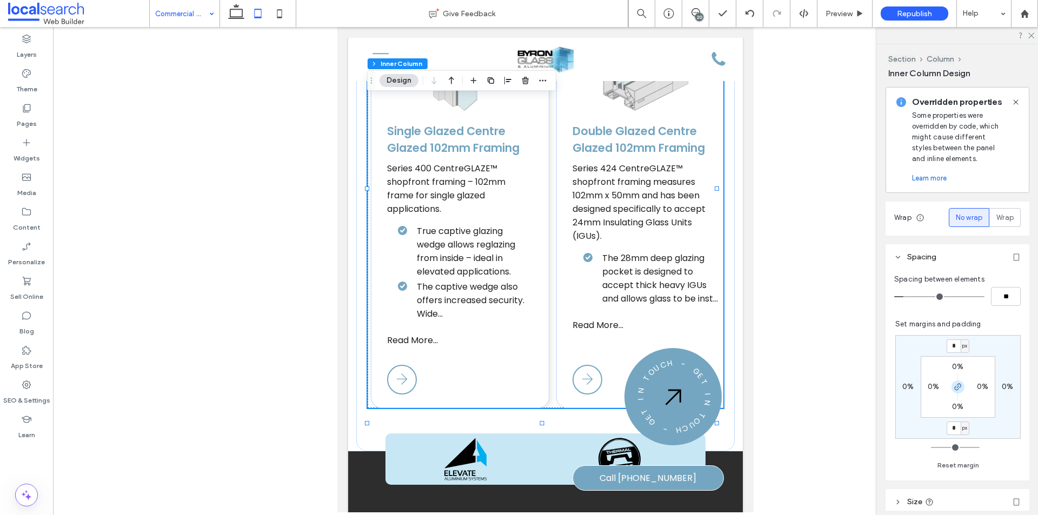
click at [956, 386] on use "button" at bounding box center [958, 387] width 6 height 6
click at [955, 408] on label "0%" at bounding box center [957, 406] width 11 height 9
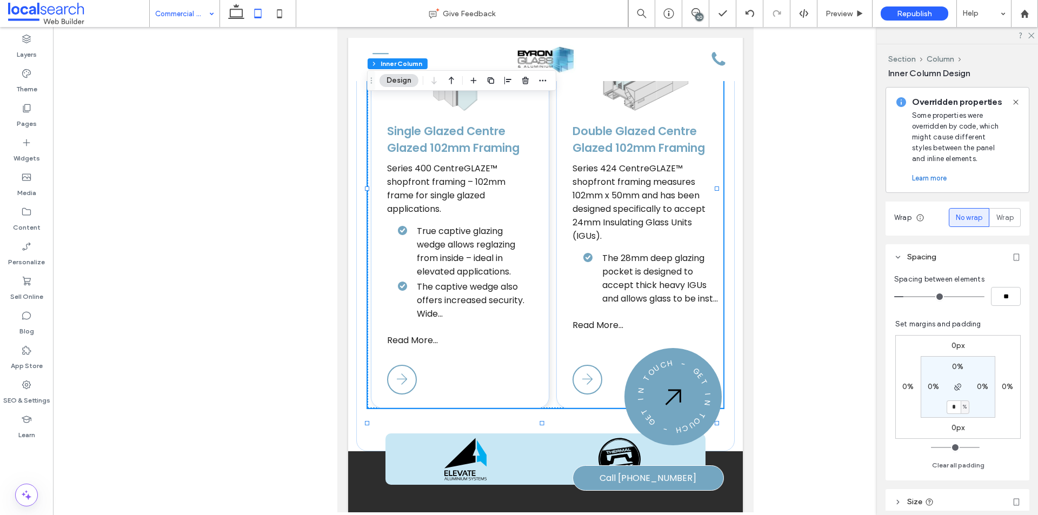
type input "*"
click at [880, 411] on div "Section Column Inner Column Design Overridden properties Some properties were o…" at bounding box center [957, 279] width 161 height 471
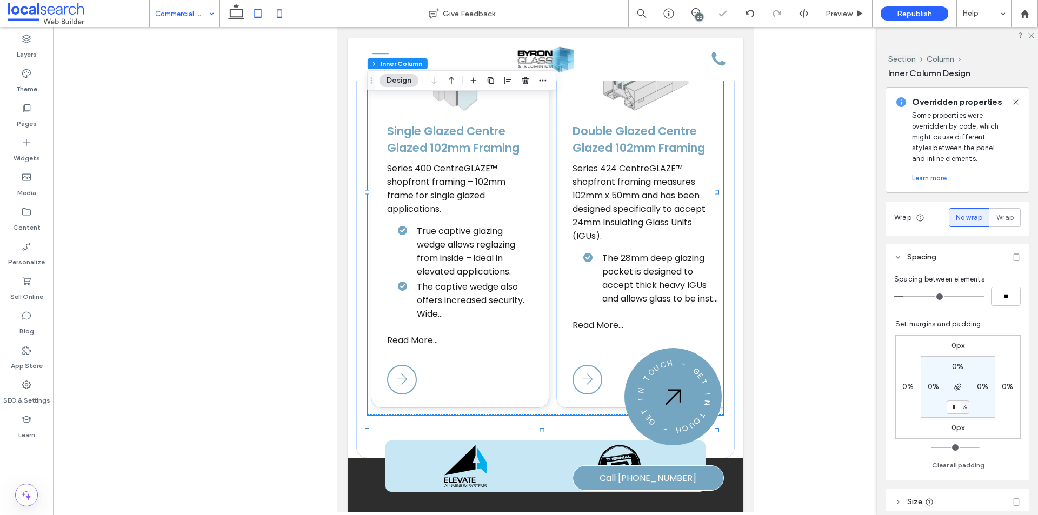
drag, startPoint x: 276, startPoint y: 12, endPoint x: 103, endPoint y: 205, distance: 259.3
click at [276, 12] on icon at bounding box center [280, 14] width 22 height 22
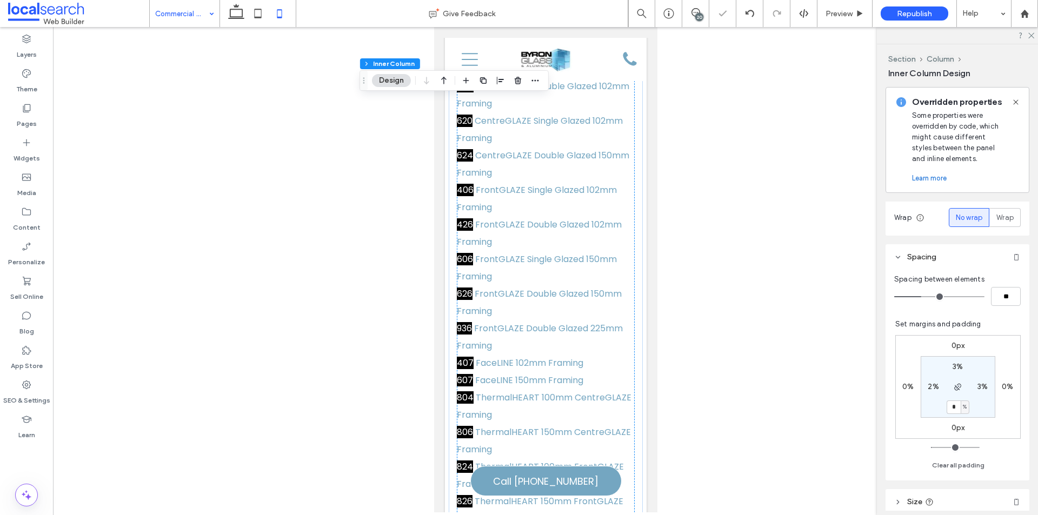
type input "*"
type input "**"
type input "*"
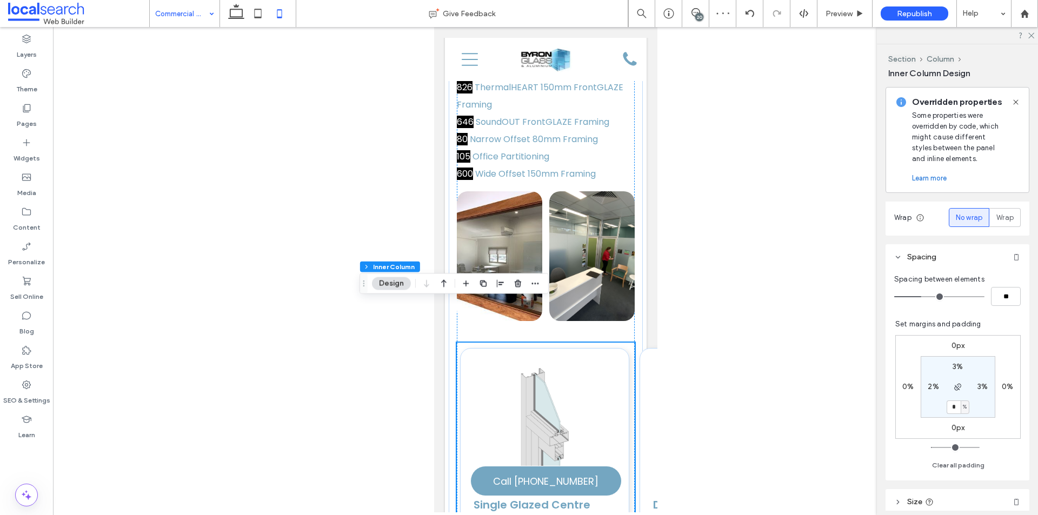
scroll to position [2814, 0]
click at [533, 282] on icon "button" at bounding box center [535, 284] width 9 height 9
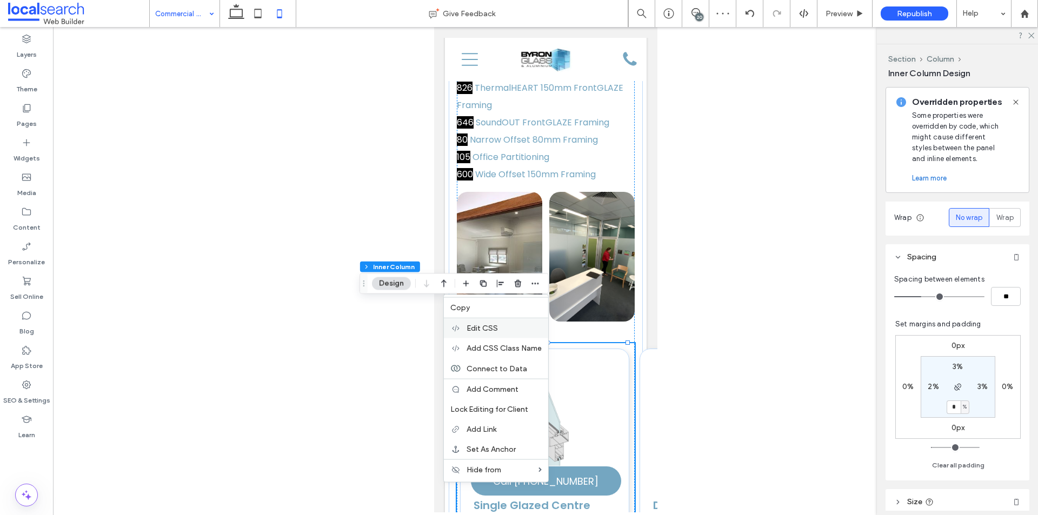
click at [506, 327] on label "Edit CSS" at bounding box center [504, 328] width 75 height 9
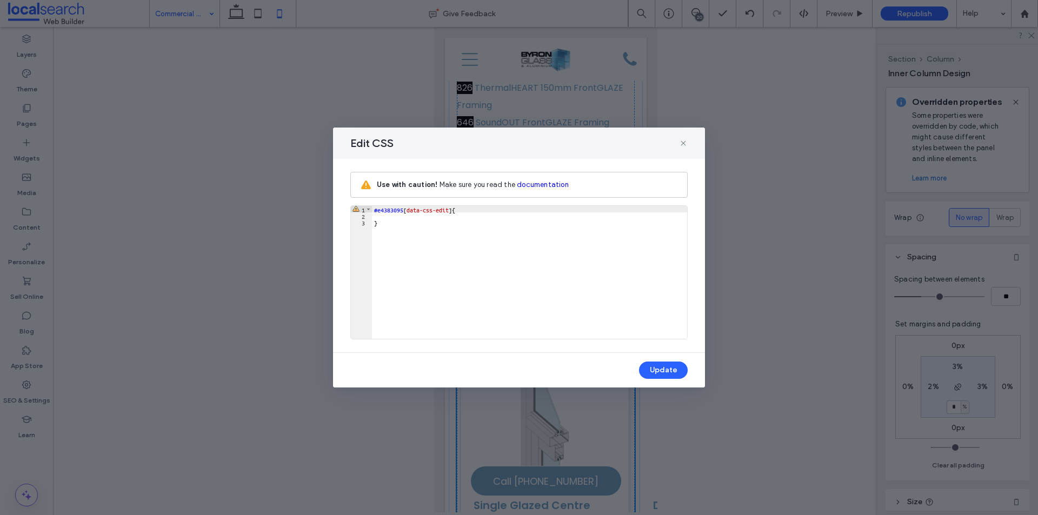
click at [393, 215] on div "#e4383095 [ data-css-edit ] { }" at bounding box center [529, 279] width 315 height 146
click at [673, 369] on button "Update" at bounding box center [663, 370] width 49 height 17
click at [686, 144] on icon at bounding box center [683, 143] width 9 height 9
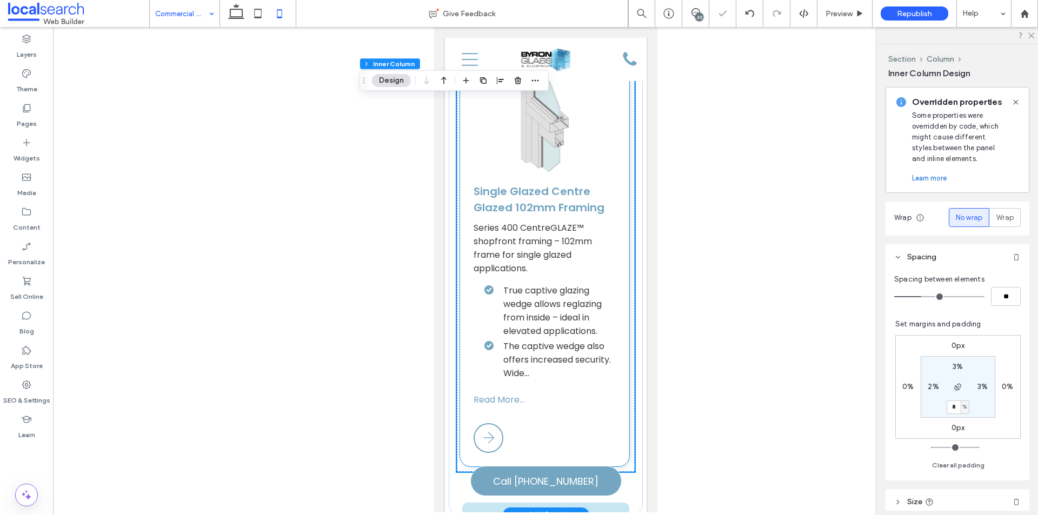
scroll to position [3160, 0]
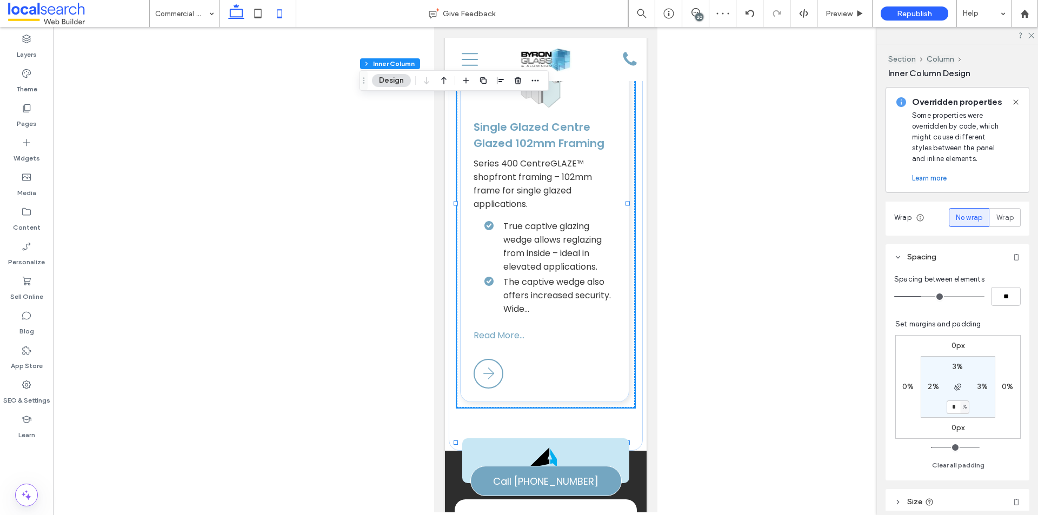
drag, startPoint x: 238, startPoint y: 21, endPoint x: 416, endPoint y: 121, distance: 203.8
click at [238, 21] on icon at bounding box center [236, 14] width 22 height 22
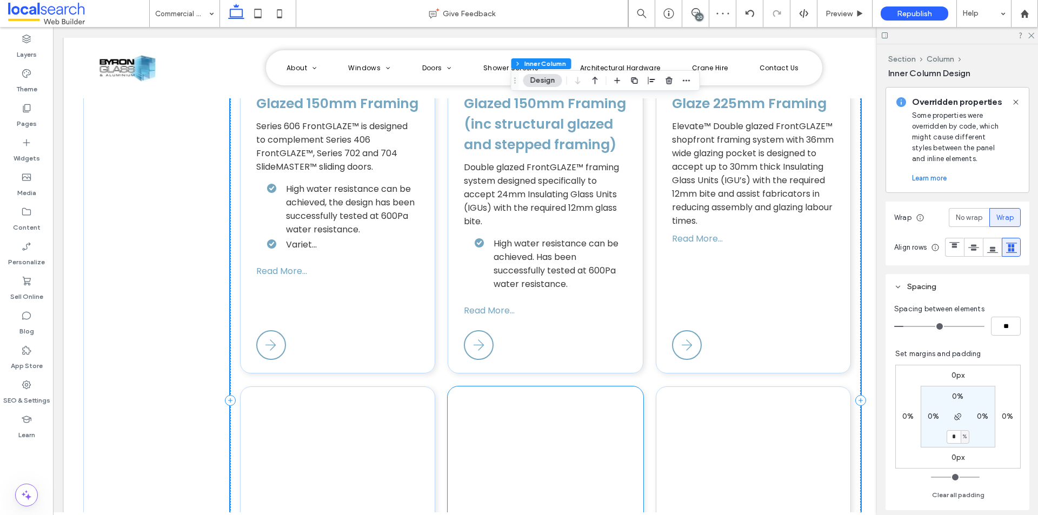
type input "*"
type input "**"
type input "*"
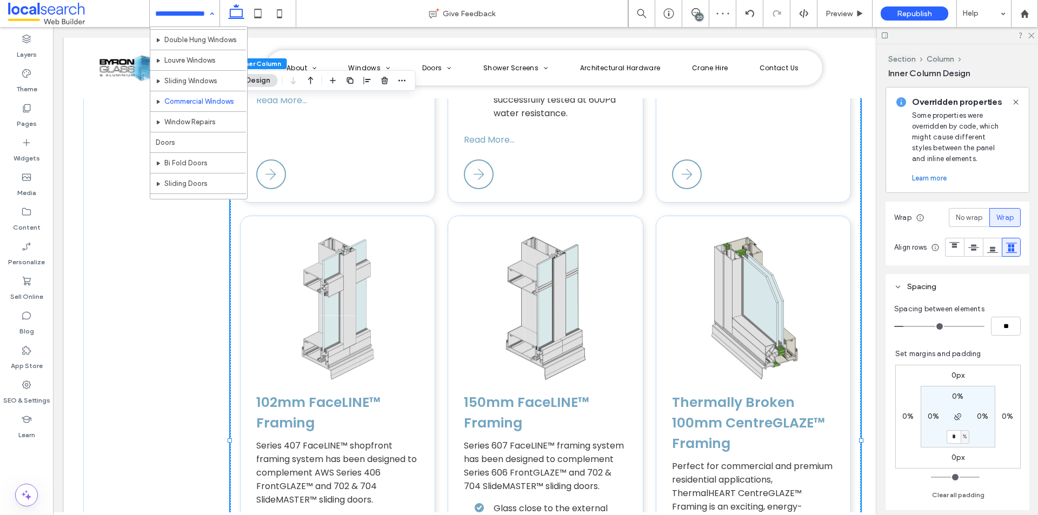
scroll to position [108, 0]
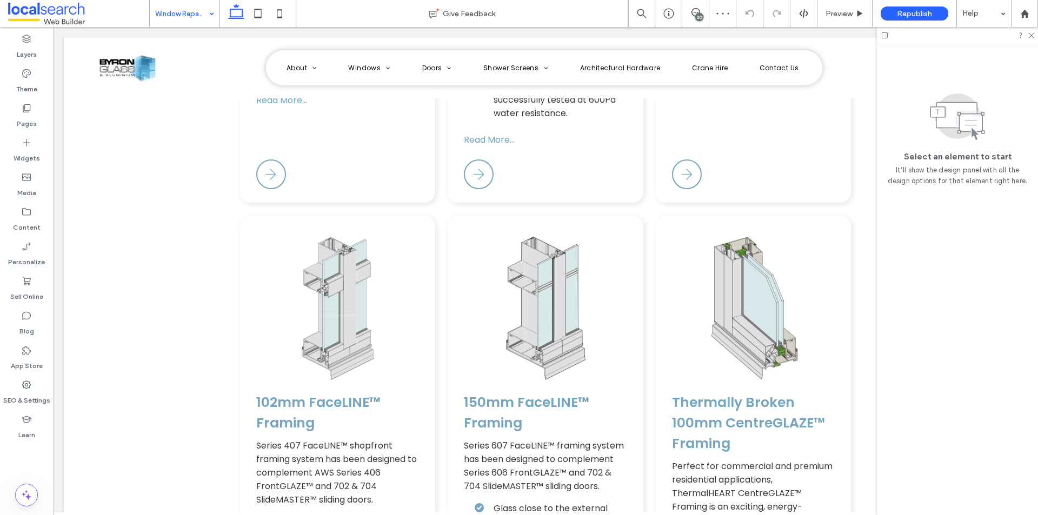
click at [192, 21] on input at bounding box center [182, 13] width 54 height 27
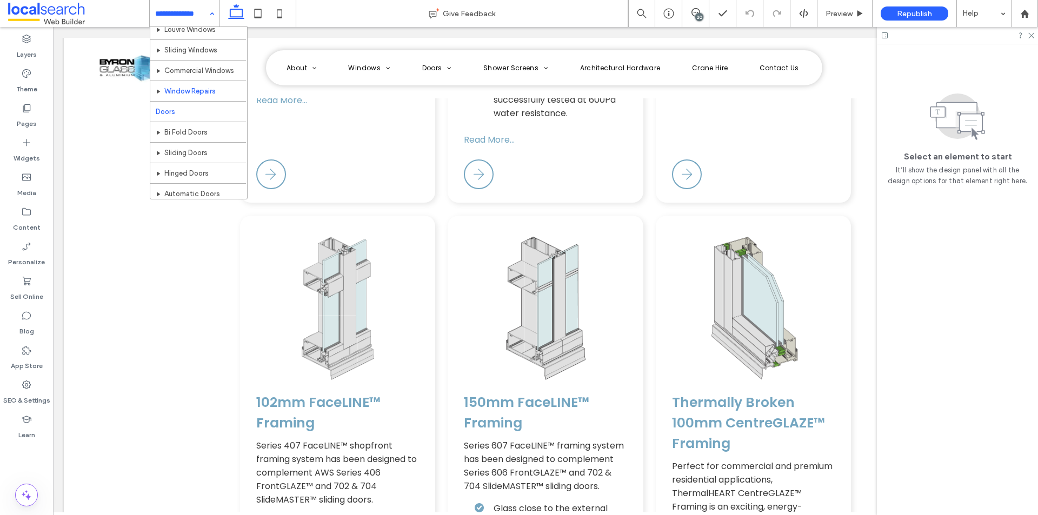
scroll to position [162, 0]
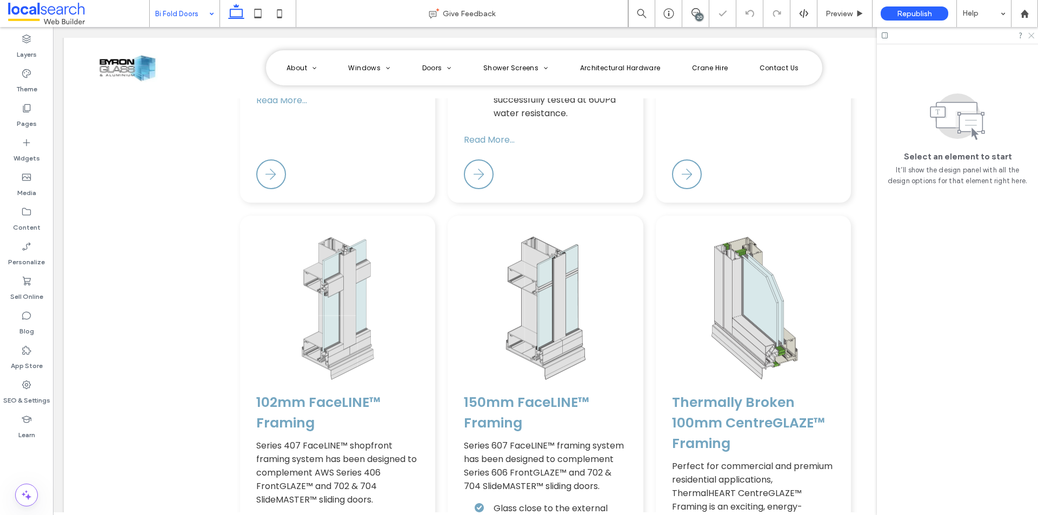
click at [1032, 36] on icon at bounding box center [1030, 34] width 7 height 7
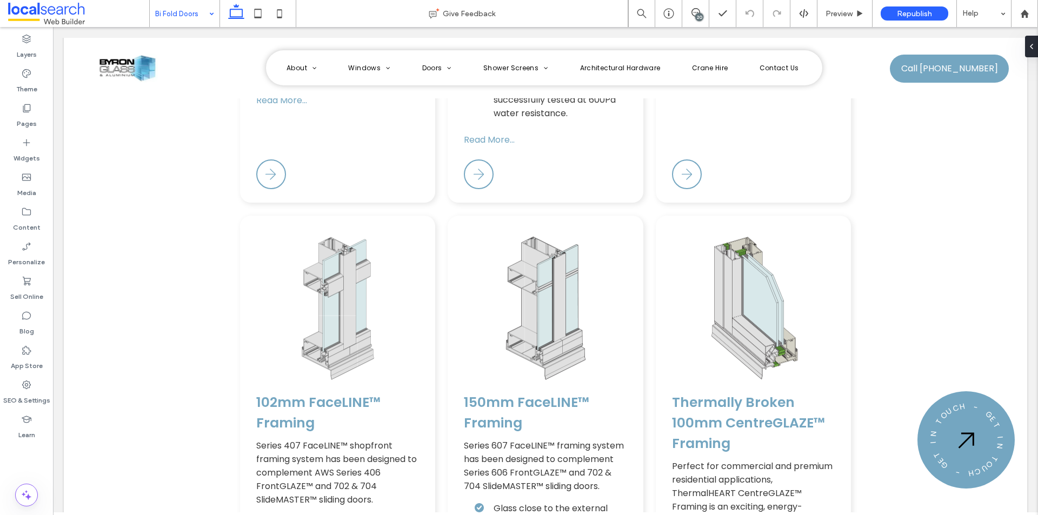
click at [260, 13] on icon at bounding box center [258, 14] width 22 height 22
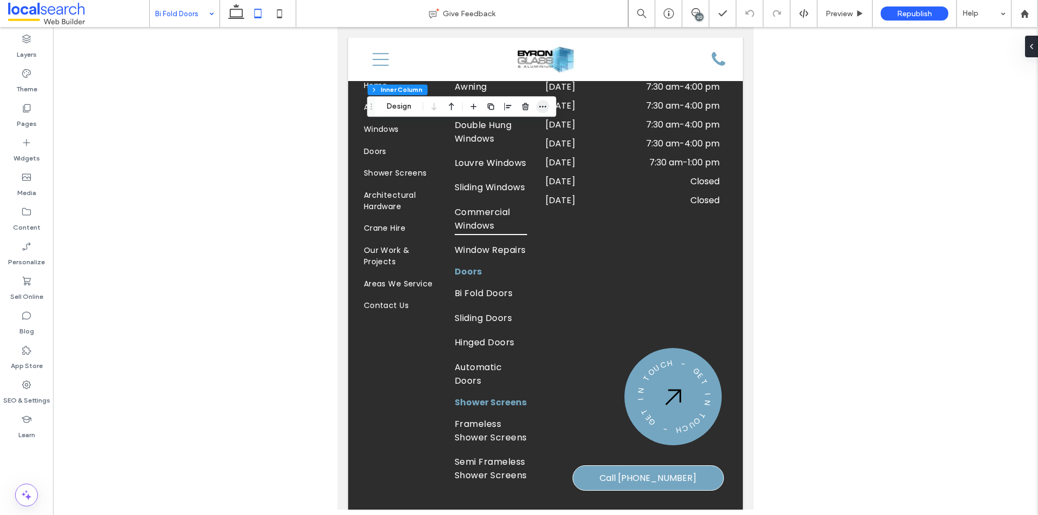
click at [541, 103] on icon "button" at bounding box center [543, 106] width 9 height 9
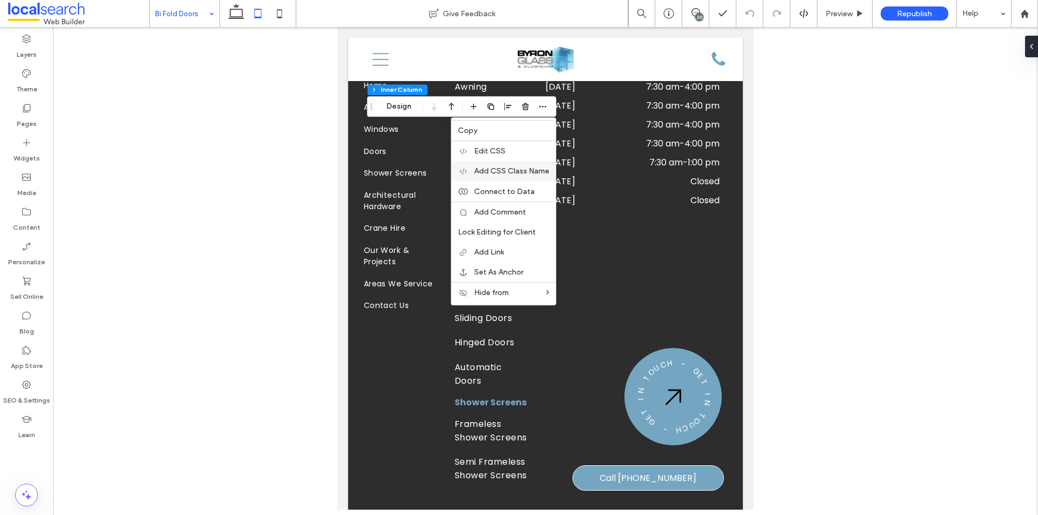
click at [514, 168] on span "Add CSS Class Name" at bounding box center [511, 171] width 75 height 9
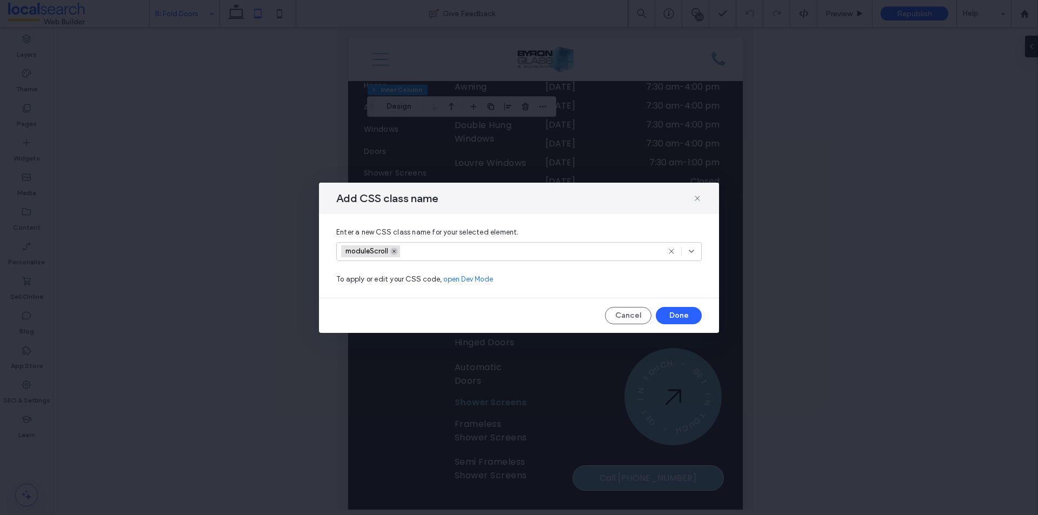
click at [398, 250] on span at bounding box center [394, 252] width 8 height 8
click at [675, 309] on button "Done" at bounding box center [679, 315] width 46 height 17
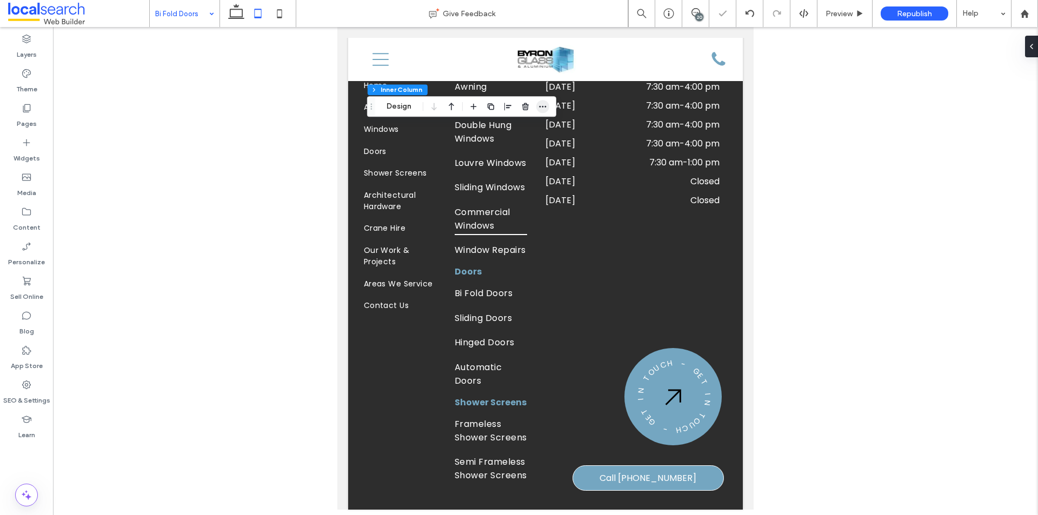
click at [545, 108] on icon "button" at bounding box center [543, 106] width 9 height 9
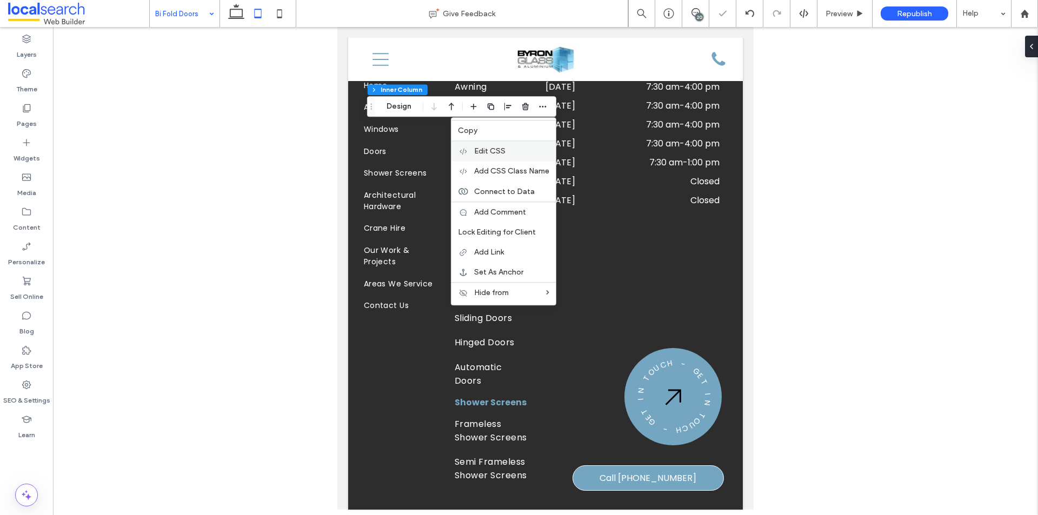
click at [505, 148] on span "Edit CSS" at bounding box center [489, 151] width 31 height 9
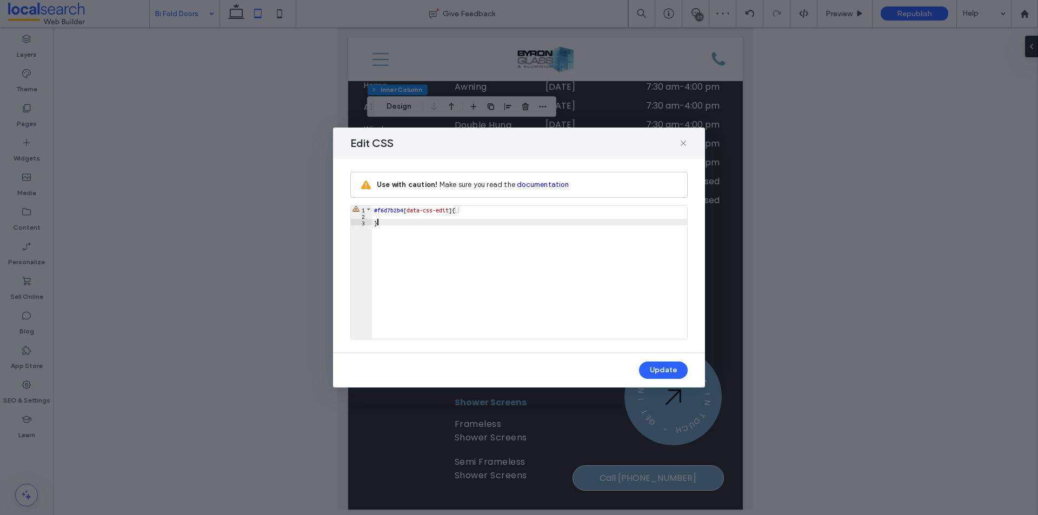
drag, startPoint x: 388, startPoint y: 220, endPoint x: 395, endPoint y: 217, distance: 8.0
click at [388, 220] on div "#f6d7b2b4 [ data-css-edit ] { }" at bounding box center [529, 279] width 315 height 146
click at [395, 217] on div "#f6d7b2b4 [ data-css-edit ] { }" at bounding box center [529, 279] width 315 height 146
click at [662, 368] on button "Update" at bounding box center [663, 370] width 49 height 17
click at [681, 141] on icon at bounding box center [683, 143] width 9 height 9
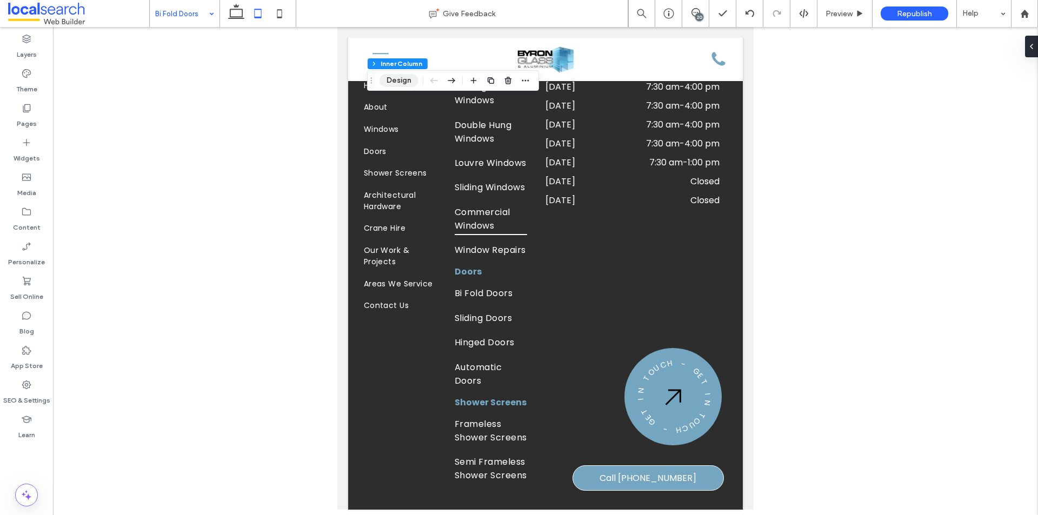
click at [404, 78] on button "Design" at bounding box center [399, 80] width 39 height 13
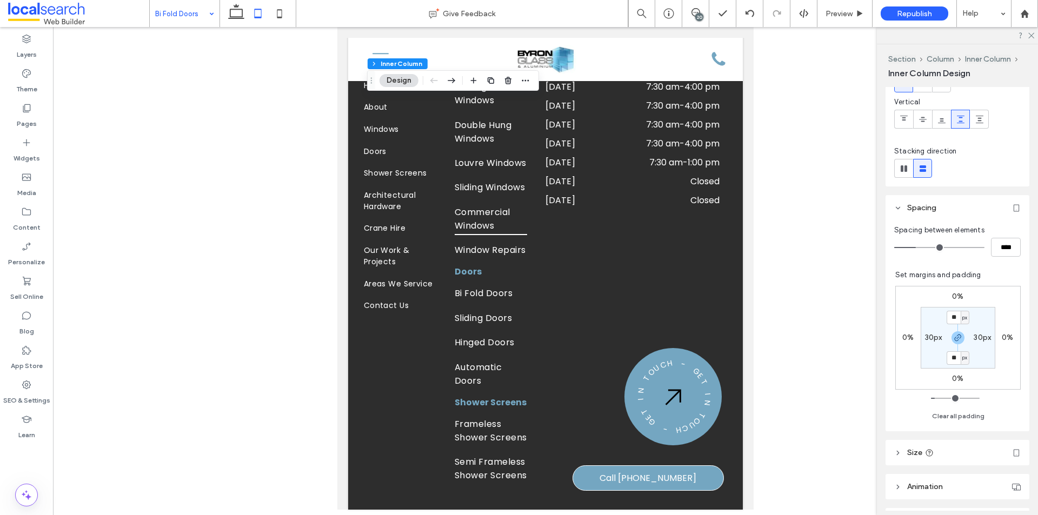
scroll to position [108, 0]
click at [955, 335] on use "button" at bounding box center [958, 335] width 6 height 6
click at [908, 332] on label "0%" at bounding box center [908, 334] width 11 height 9
type input "*"
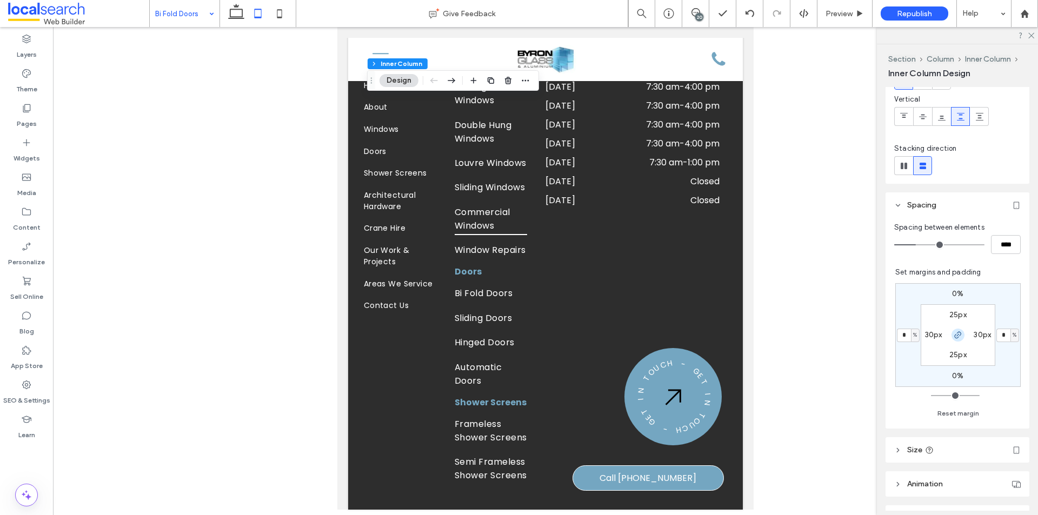
click at [955, 334] on use "button" at bounding box center [958, 335] width 6 height 6
click at [904, 334] on input "*" at bounding box center [904, 336] width 14 height 14
type input "*"
click at [887, 388] on div "Spacing between elements **** Set margins and padding 0% 0% 0% * % 25px 30px 25…" at bounding box center [958, 323] width 144 height 211
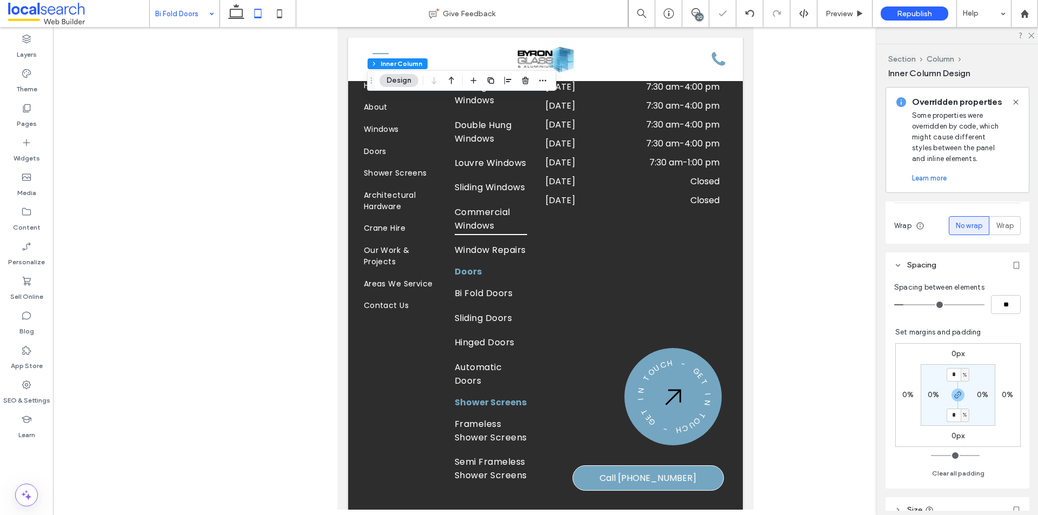
scroll to position [216, 0]
click at [954, 388] on icon "button" at bounding box center [958, 387] width 9 height 9
click at [952, 407] on label "0%" at bounding box center [957, 406] width 11 height 9
type input "*"
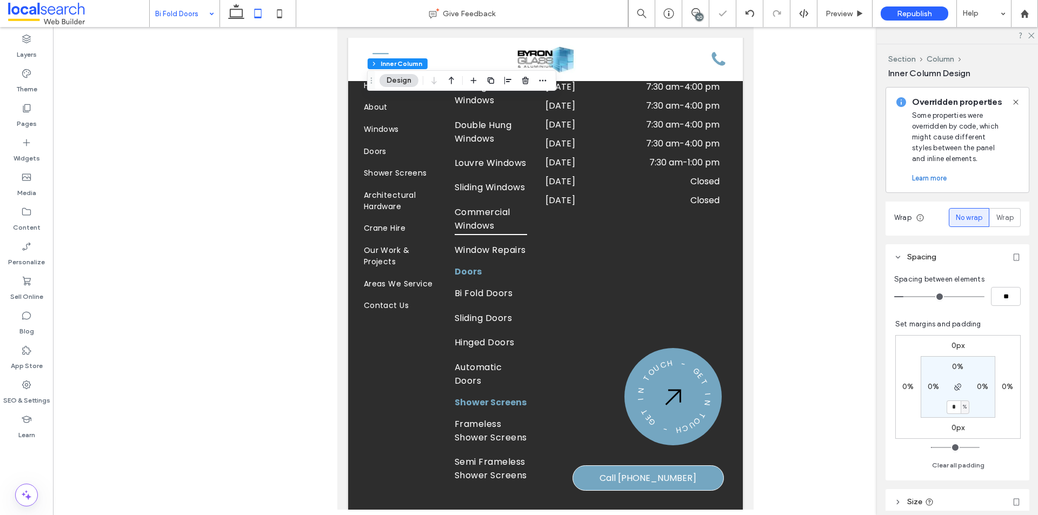
click at [886, 395] on div "Spacing between elements ** Set margins and padding 0px 0% 0px 0% 0% 0% * % 0% …" at bounding box center [958, 375] width 144 height 211
click at [277, 10] on use at bounding box center [279, 13] width 5 height 9
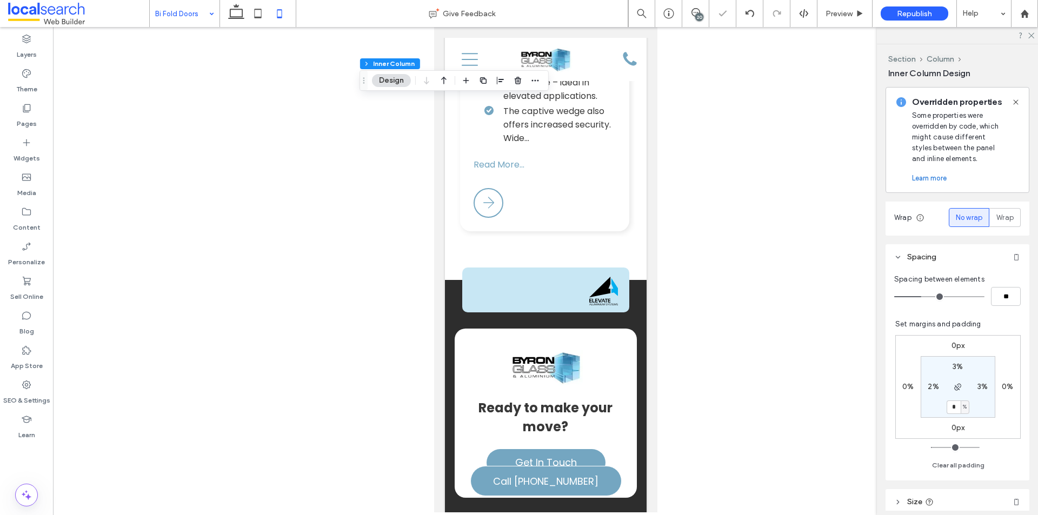
type input "*"
type input "**"
type input "*"
click at [633, 177] on icon "button" at bounding box center [631, 177] width 9 height 9
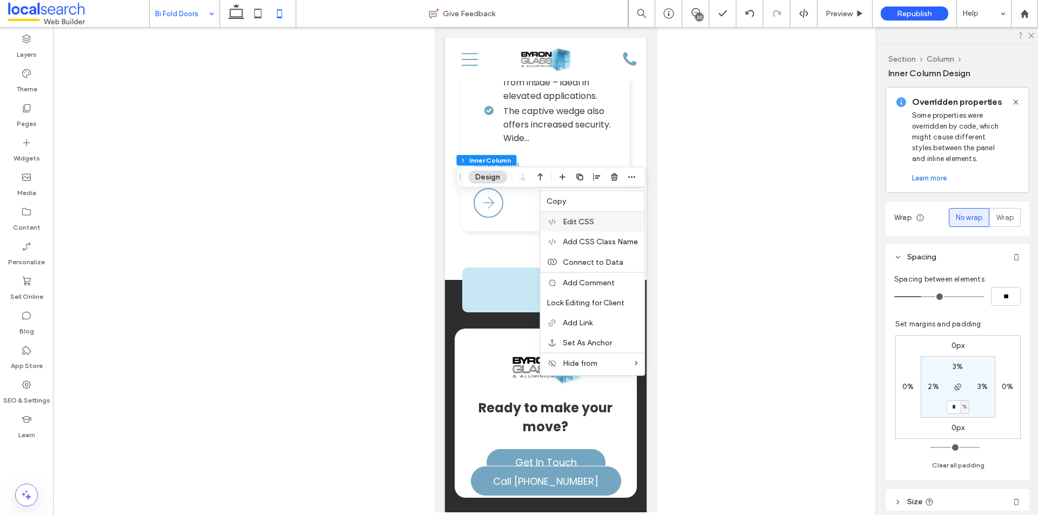
click at [590, 218] on span "Edit CSS" at bounding box center [578, 221] width 31 height 9
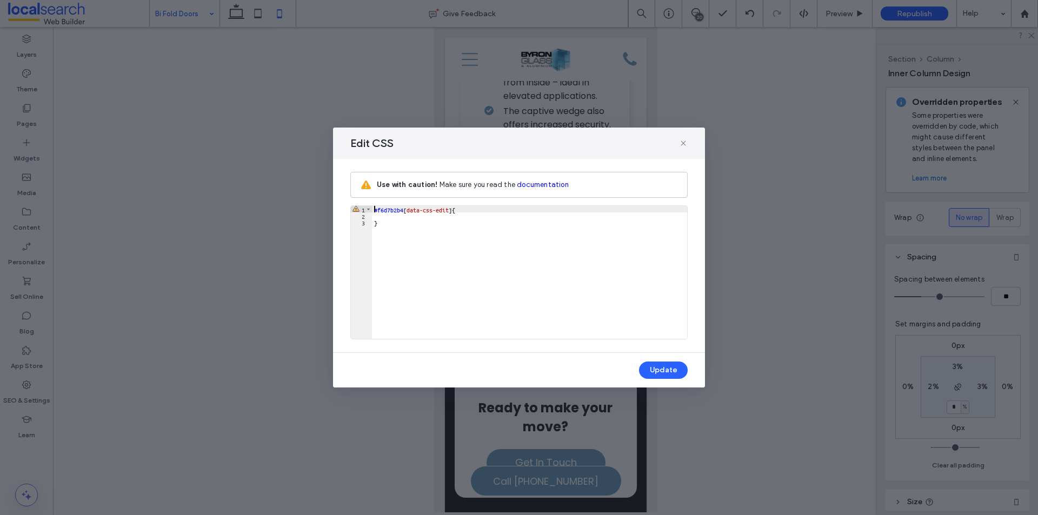
click at [414, 215] on div "#f6d7b2b4 [ data-css-edit ] { }" at bounding box center [529, 279] width 315 height 146
click at [664, 368] on button "Update" at bounding box center [663, 370] width 49 height 17
click at [682, 141] on icon at bounding box center [683, 143] width 9 height 9
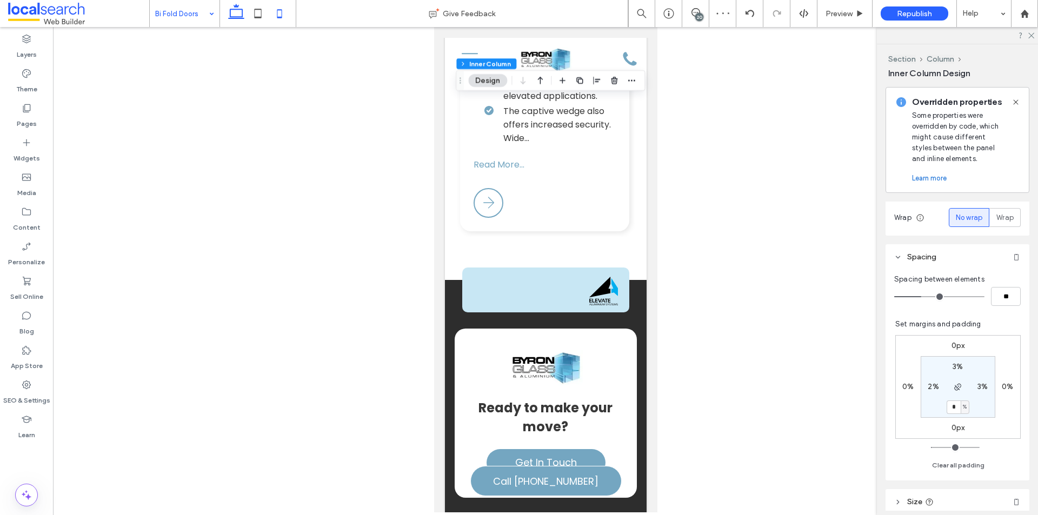
click at [235, 17] on use at bounding box center [236, 11] width 16 height 15
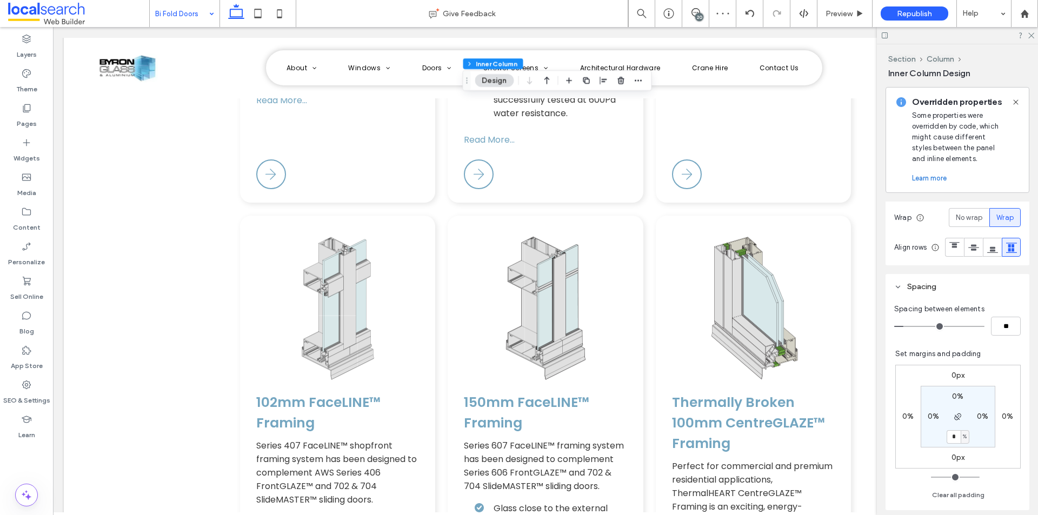
type input "*"
type input "**"
type input "*"
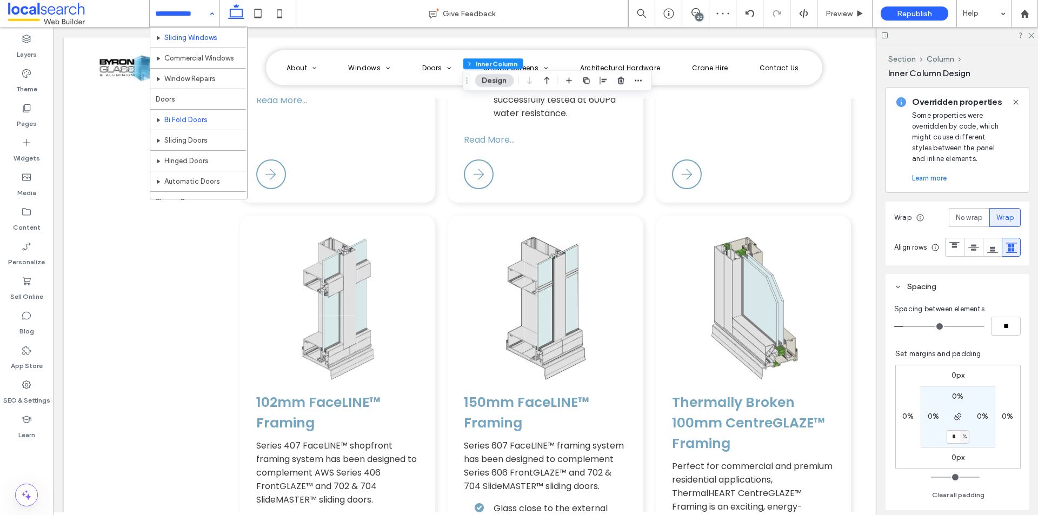
scroll to position [162, 0]
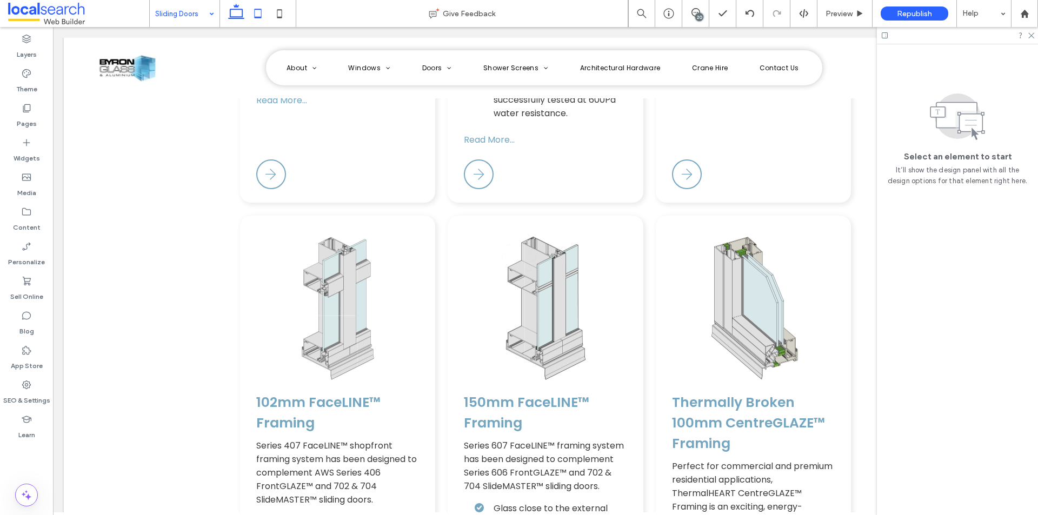
click at [259, 12] on icon at bounding box center [258, 14] width 22 height 22
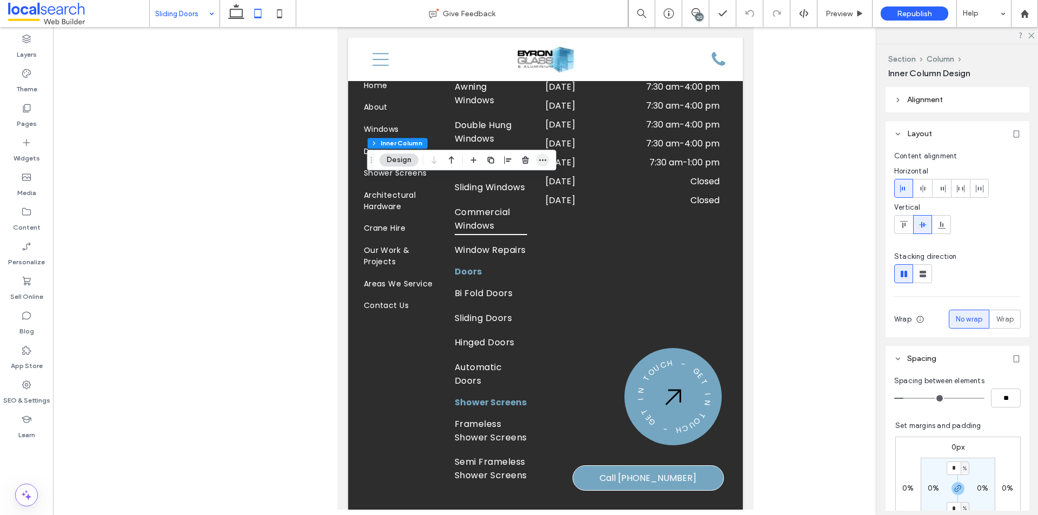
click at [548, 160] on span "button" at bounding box center [542, 160] width 13 height 13
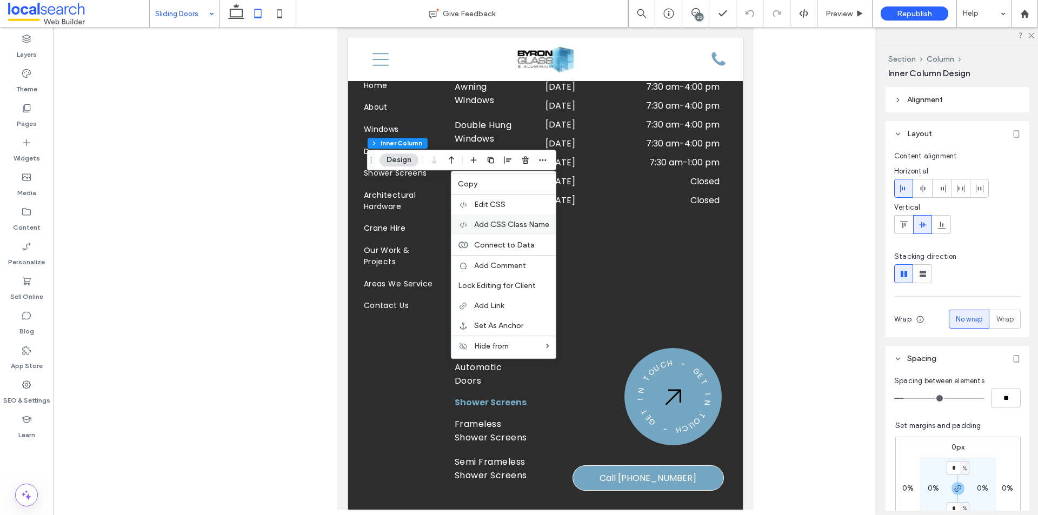
click at [528, 221] on span "Add CSS Class Name" at bounding box center [511, 224] width 75 height 9
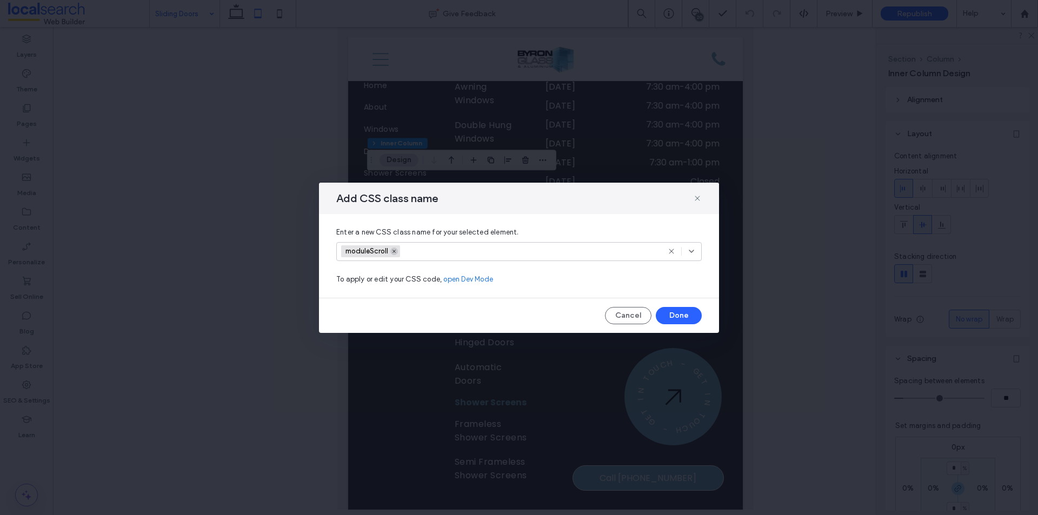
click at [396, 253] on use at bounding box center [394, 251] width 3 height 3
click at [676, 316] on button "Done" at bounding box center [679, 315] width 46 height 17
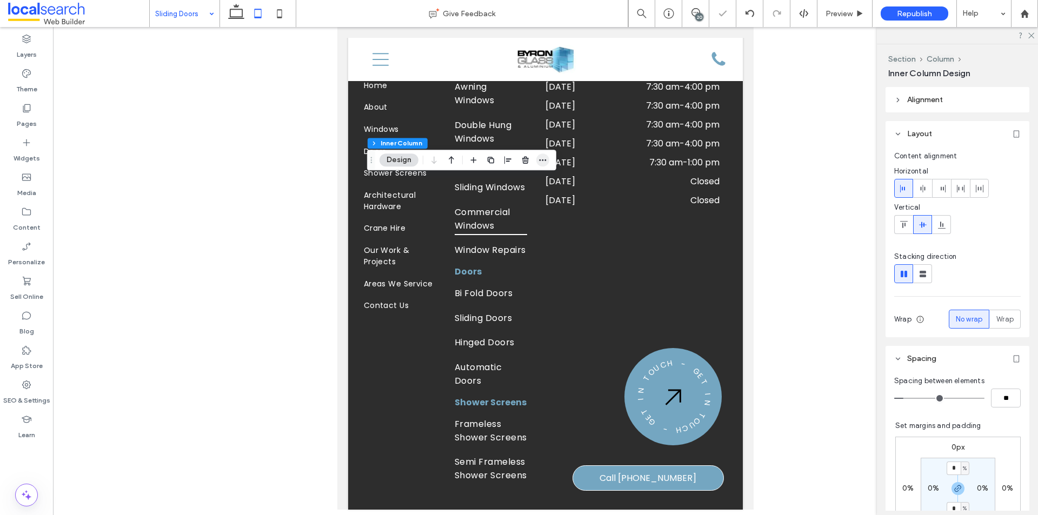
click at [544, 163] on icon "button" at bounding box center [543, 160] width 9 height 9
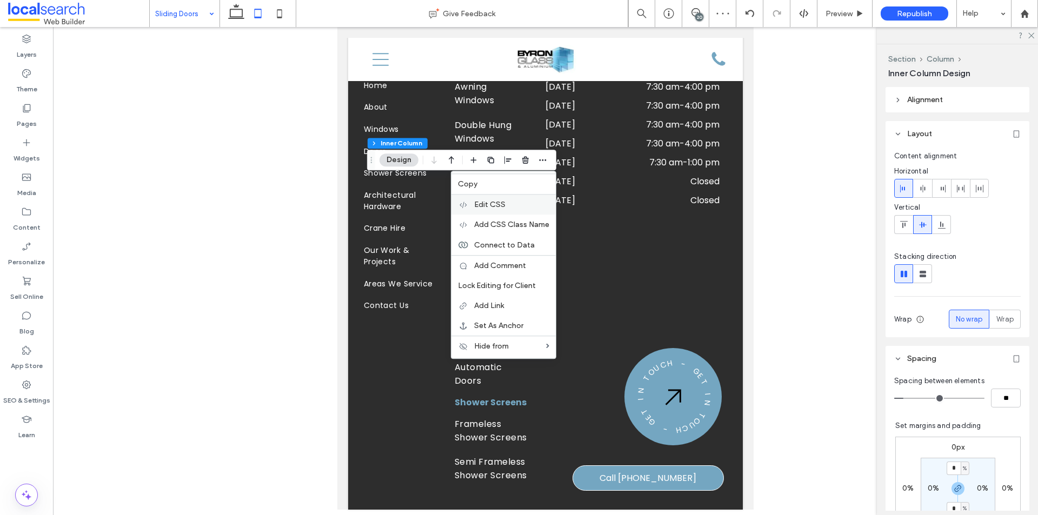
click at [503, 205] on span "Edit CSS" at bounding box center [489, 204] width 31 height 9
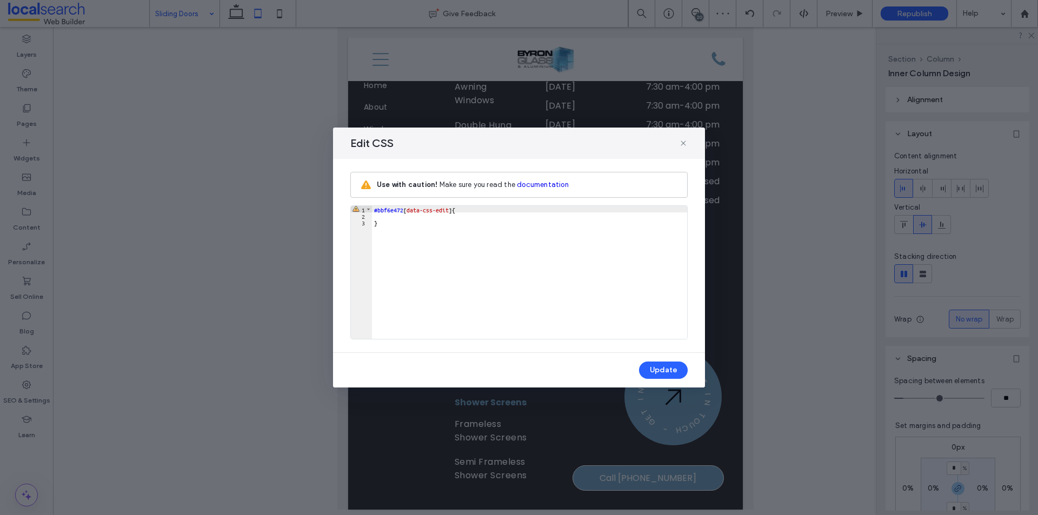
click at [384, 217] on div "#bbf6e472 [ data-css-edit ] { }" at bounding box center [529, 279] width 315 height 146
click at [669, 367] on button "Update" at bounding box center [663, 370] width 49 height 17
click at [685, 141] on icon at bounding box center [683, 143] width 9 height 9
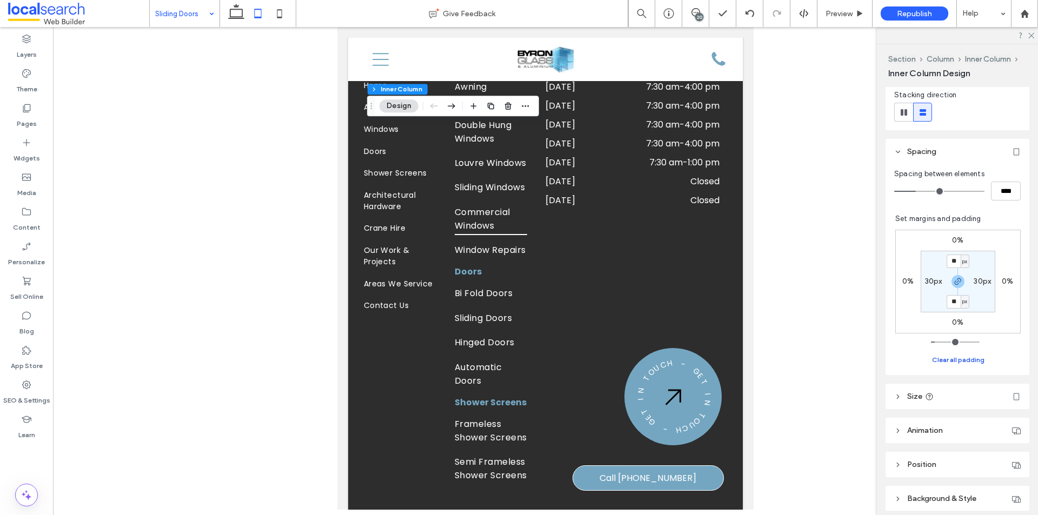
scroll to position [162, 0]
click at [954, 277] on icon "button" at bounding box center [958, 281] width 9 height 9
click at [906, 278] on label "0%" at bounding box center [908, 280] width 11 height 9
type input "*"
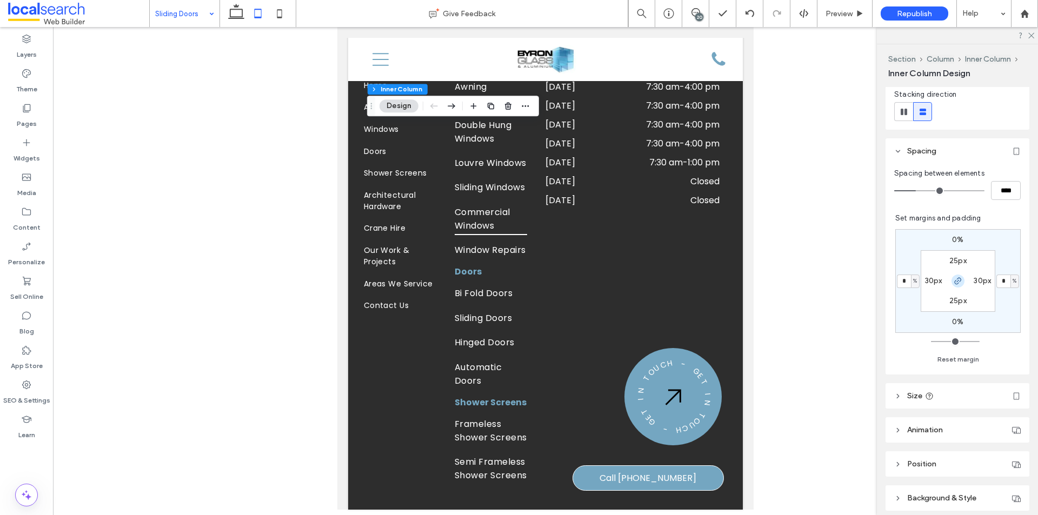
click at [954, 278] on icon "button" at bounding box center [958, 281] width 9 height 9
click at [904, 279] on input "*" at bounding box center [904, 282] width 14 height 14
type input "*"
click at [896, 311] on div "0% 0% 0% * % 25px 30px 25px 30px" at bounding box center [958, 281] width 125 height 104
type input "*"
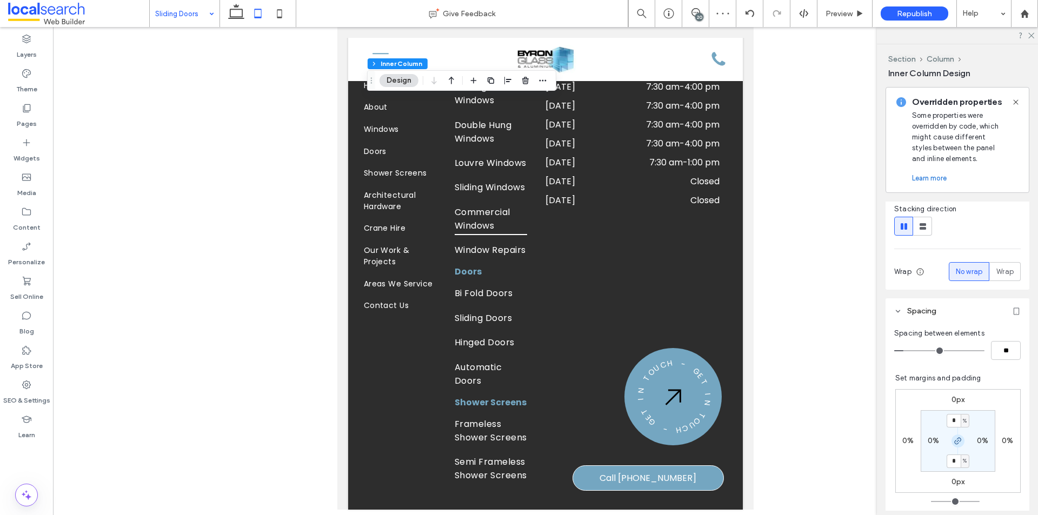
click at [954, 441] on icon "button" at bounding box center [958, 441] width 9 height 9
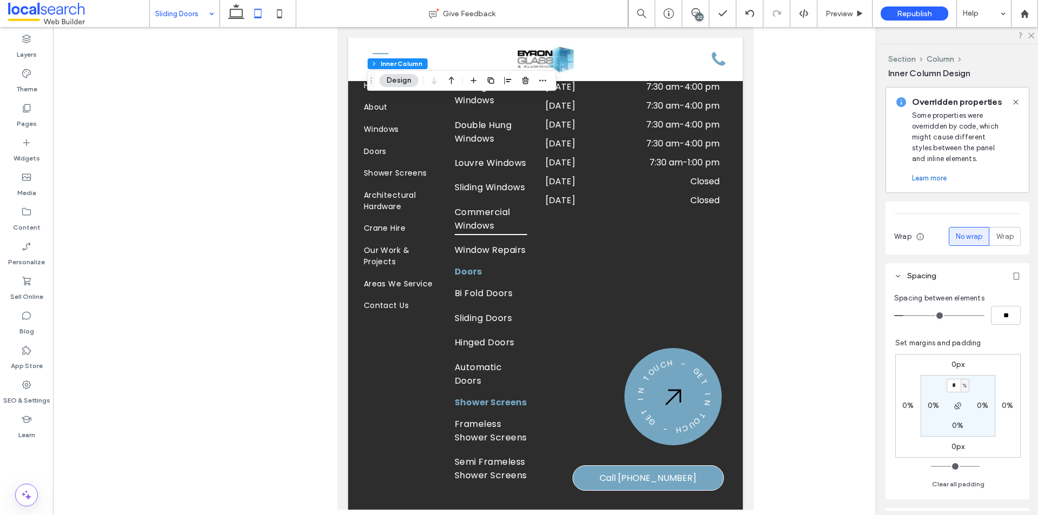
scroll to position [216, 0]
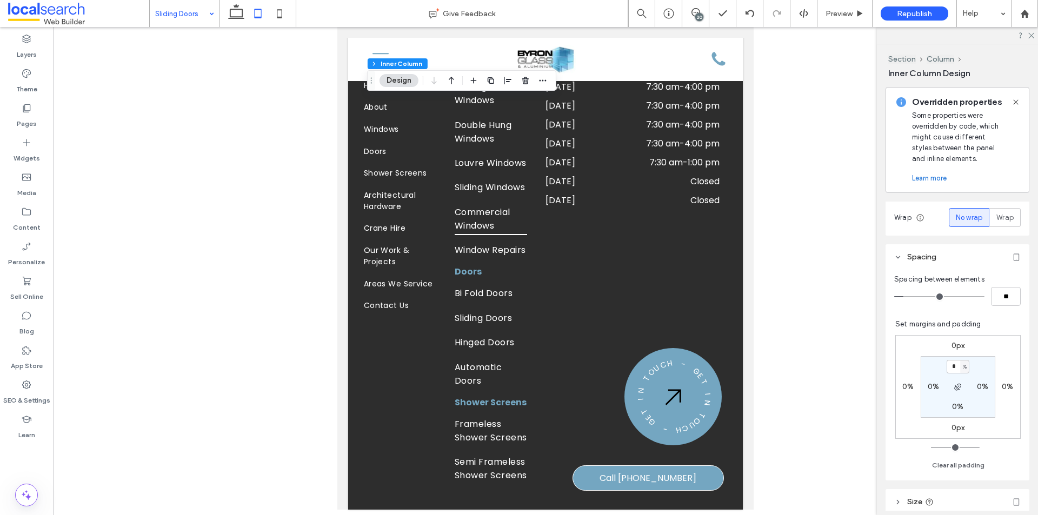
click at [952, 406] on label "0%" at bounding box center [957, 406] width 11 height 9
type input "*"
click at [887, 412] on div "Spacing between elements ** Set margins and padding 0px 0% 0px 0% 0% 0% * % 0% …" at bounding box center [958, 375] width 144 height 211
type input "*"
click at [275, 12] on icon at bounding box center [280, 14] width 22 height 22
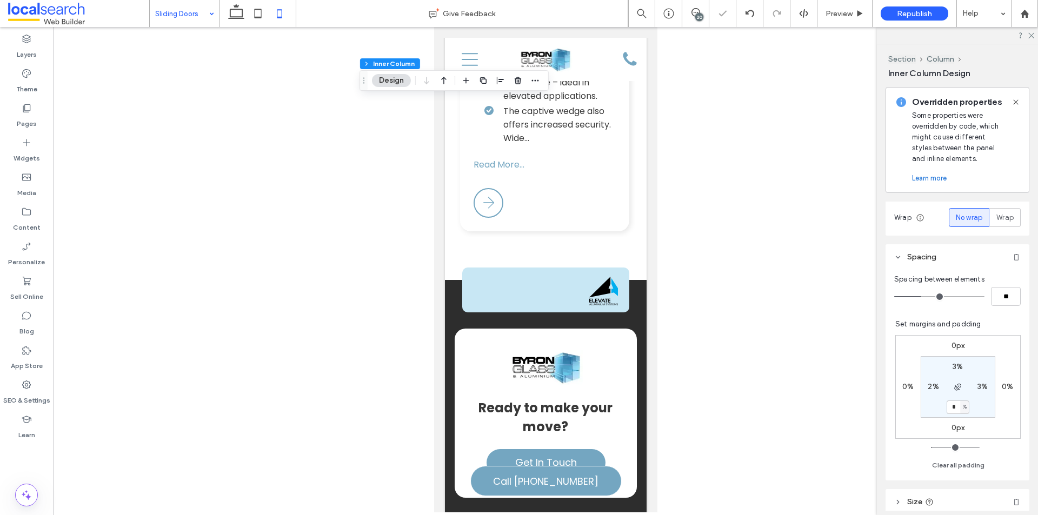
type input "*"
type input "**"
type input "*"
click at [539, 176] on icon "button" at bounding box center [535, 176] width 9 height 9
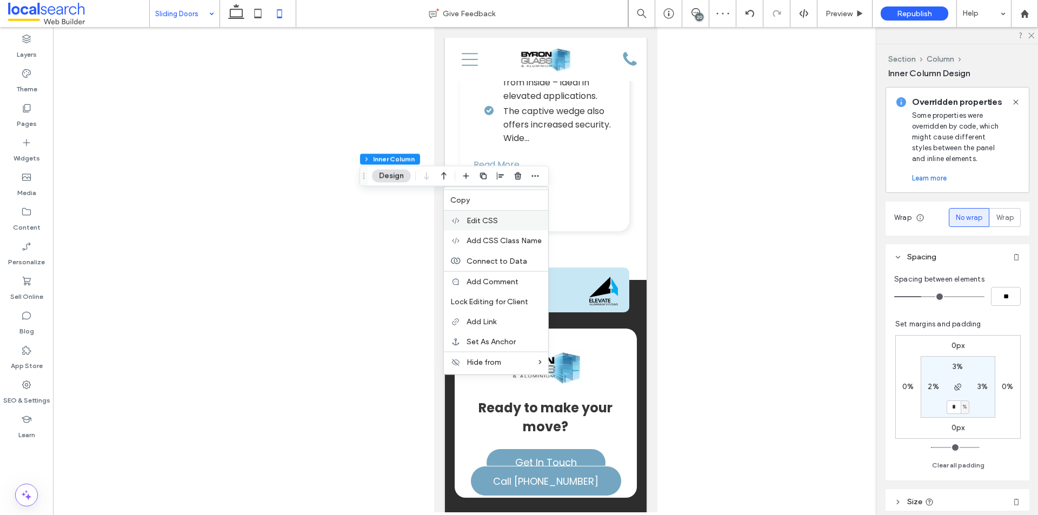
click at [507, 215] on div "Edit CSS" at bounding box center [496, 220] width 104 height 21
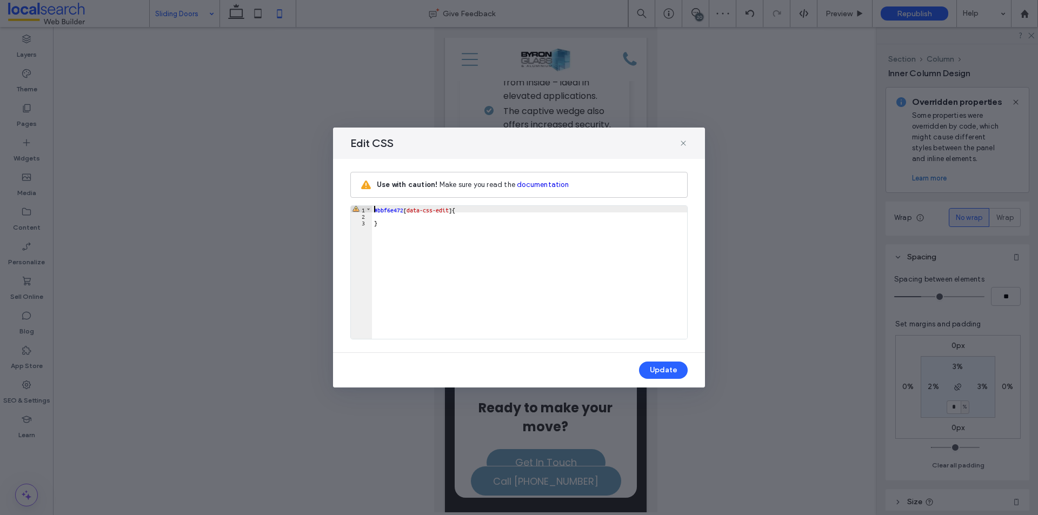
click at [425, 215] on div "#bbf6e472 [ data-css-edit ] { }" at bounding box center [529, 279] width 315 height 146
click at [660, 373] on button "Update" at bounding box center [663, 370] width 49 height 17
click at [683, 141] on icon at bounding box center [683, 143] width 9 height 9
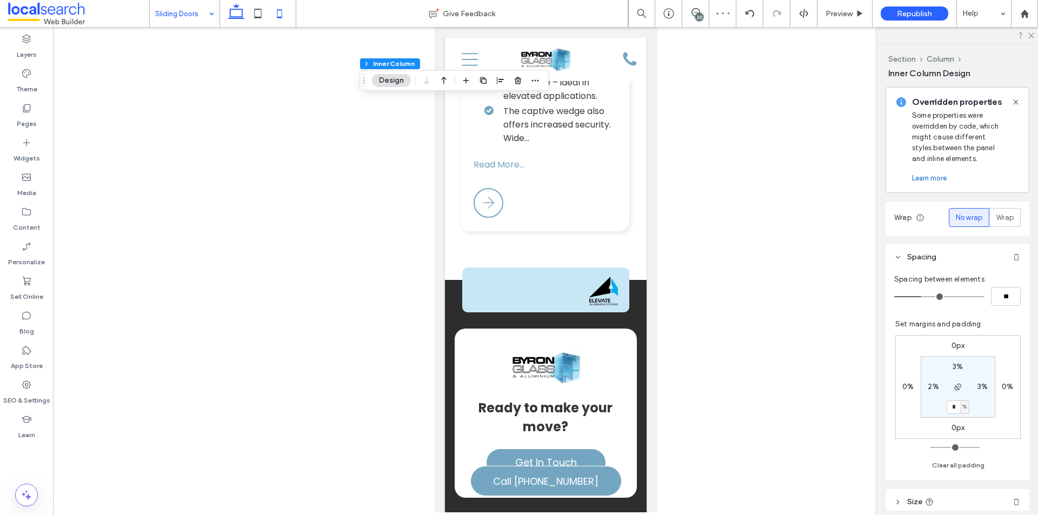
click at [242, 8] on icon at bounding box center [236, 14] width 22 height 22
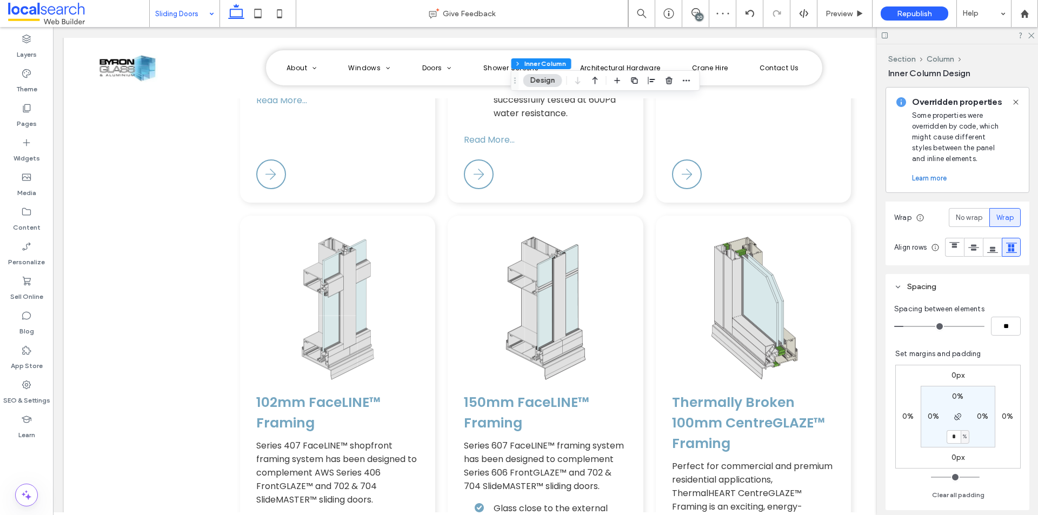
type input "*"
type input "**"
type input "*"
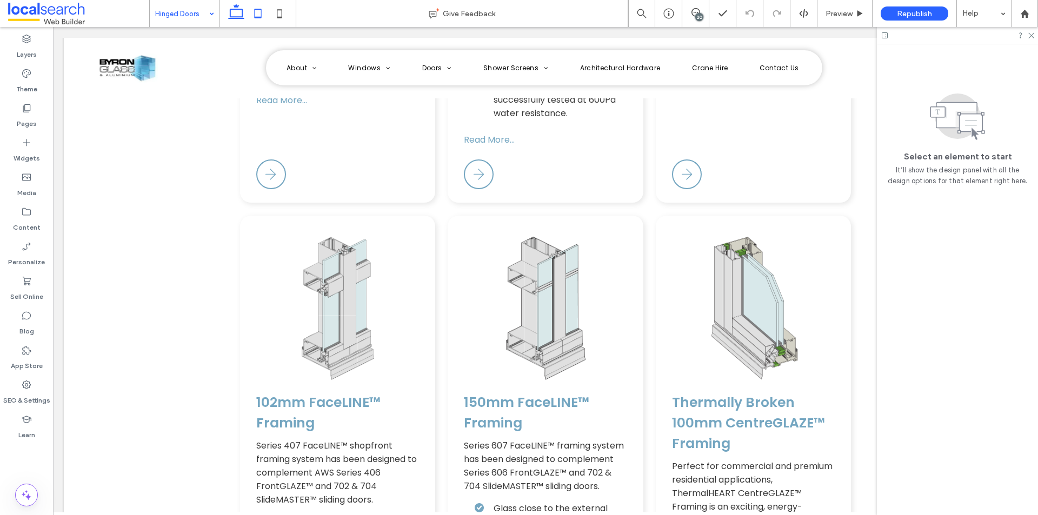
click at [256, 13] on icon at bounding box center [258, 14] width 22 height 22
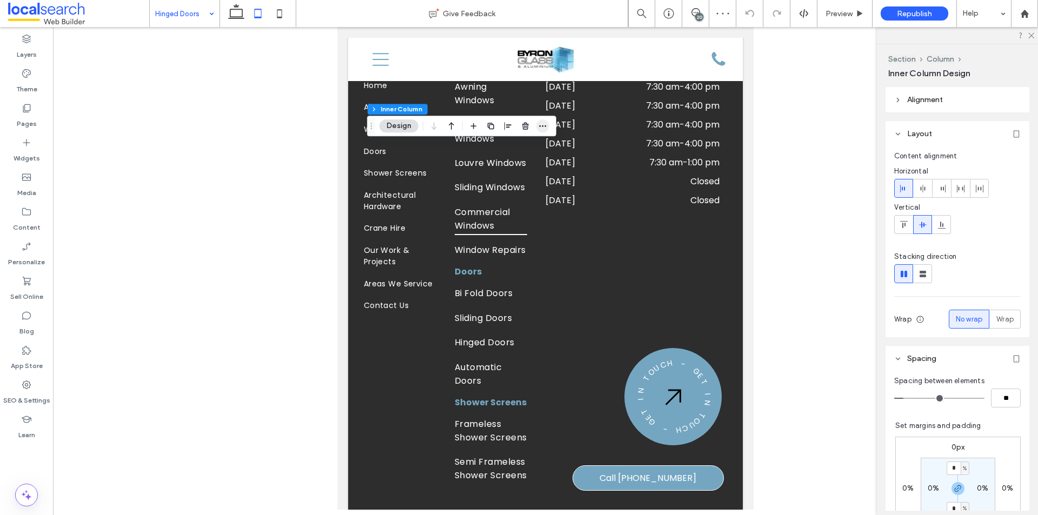
click at [548, 127] on span "button" at bounding box center [542, 126] width 13 height 13
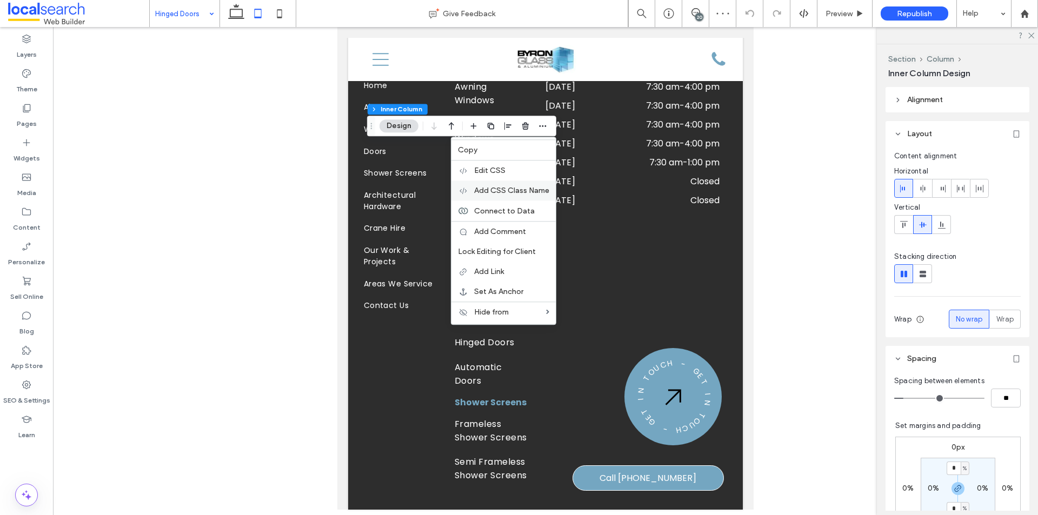
click at [527, 189] on span "Add CSS Class Name" at bounding box center [511, 190] width 75 height 9
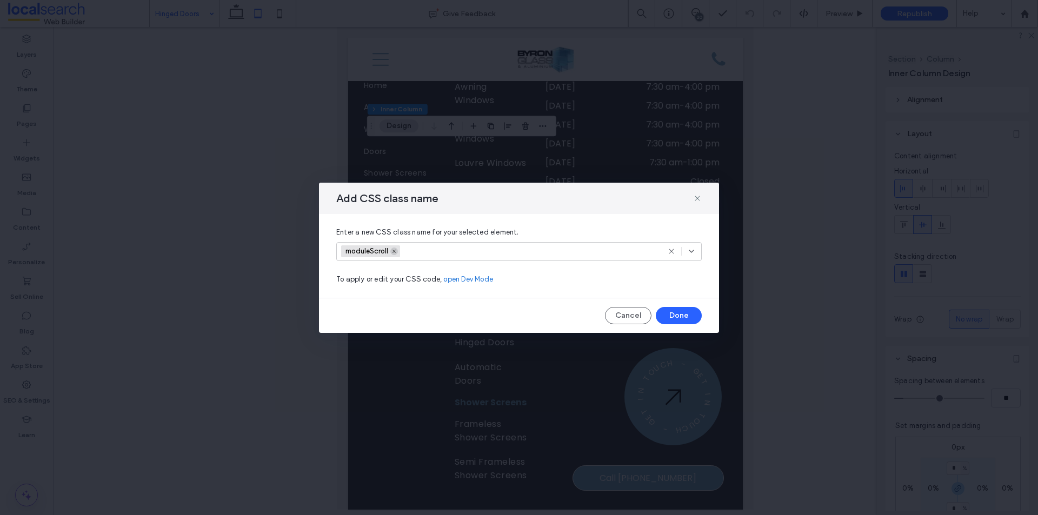
click at [396, 252] on icon at bounding box center [394, 251] width 5 height 5
click at [683, 313] on button "Done" at bounding box center [679, 315] width 46 height 17
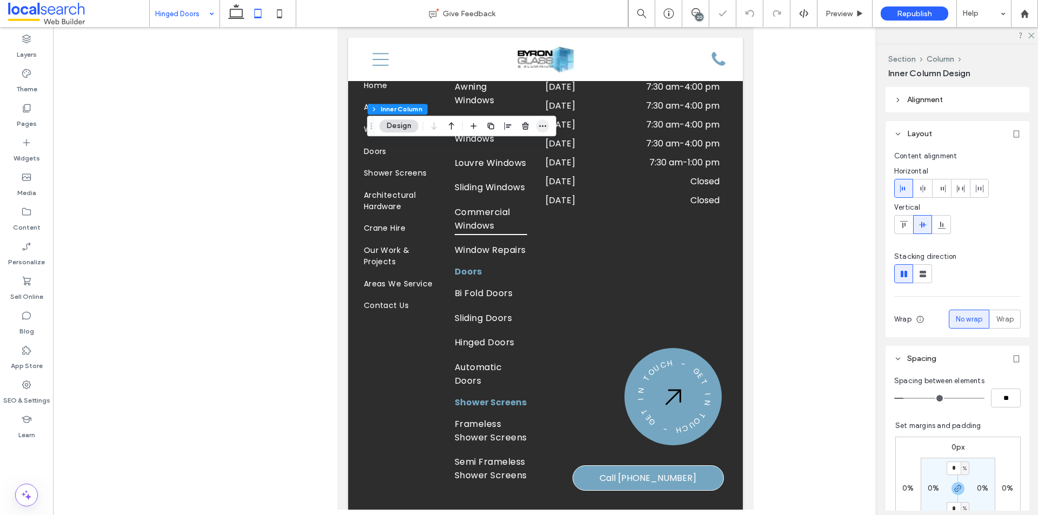
click at [544, 129] on icon "button" at bounding box center [543, 126] width 9 height 9
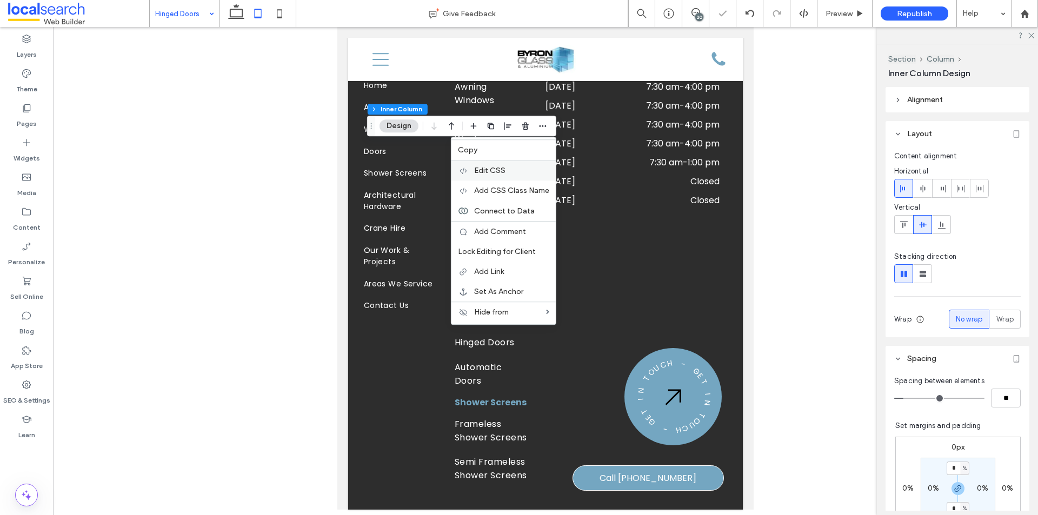
click at [519, 172] on label "Edit CSS" at bounding box center [511, 170] width 75 height 9
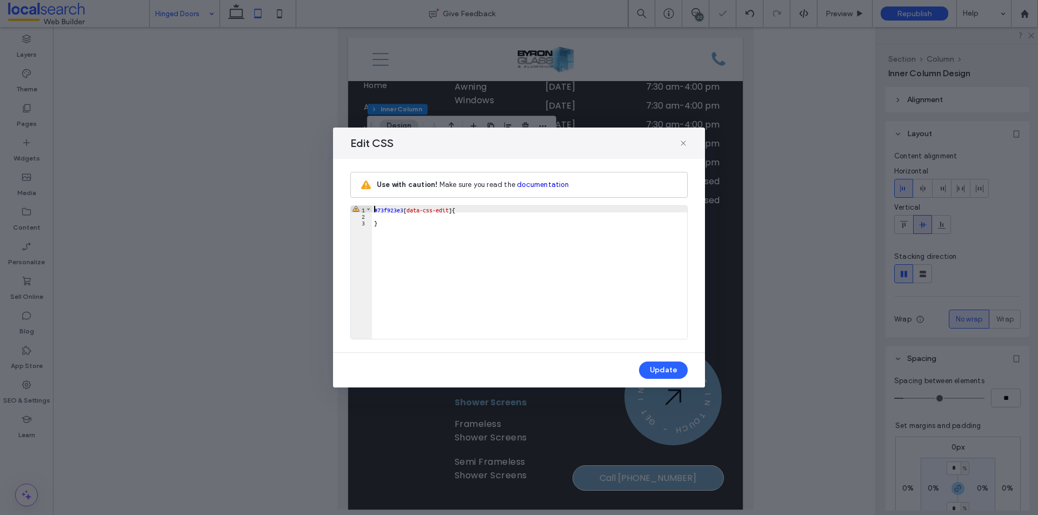
click at [383, 213] on div "#73f923e3 [ data-css-edit ] { }" at bounding box center [529, 279] width 315 height 146
click at [658, 371] on button "Update" at bounding box center [663, 370] width 49 height 17
click at [680, 142] on icon at bounding box center [683, 143] width 9 height 9
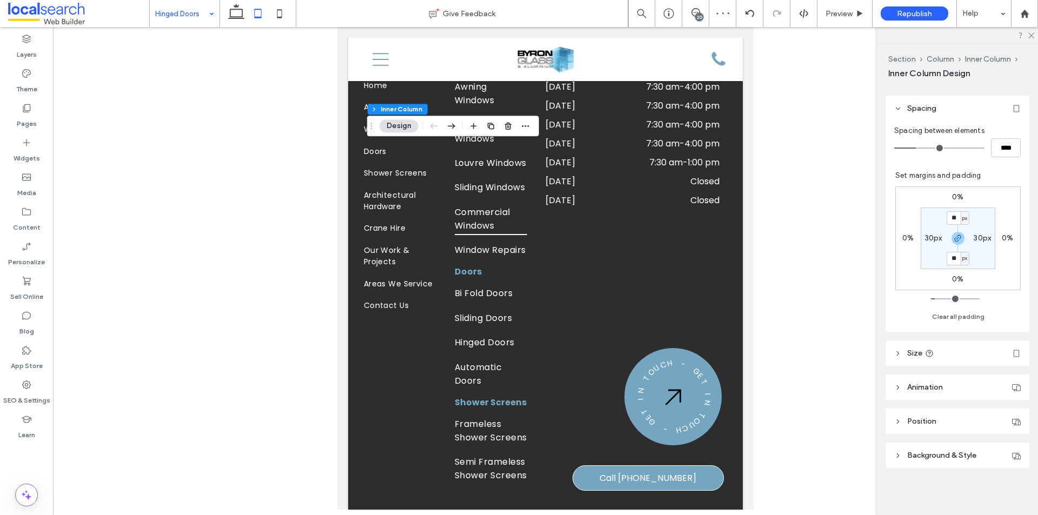
scroll to position [205, 0]
click at [955, 235] on use "button" at bounding box center [958, 238] width 6 height 6
click at [904, 235] on label "0%" at bounding box center [908, 237] width 11 height 9
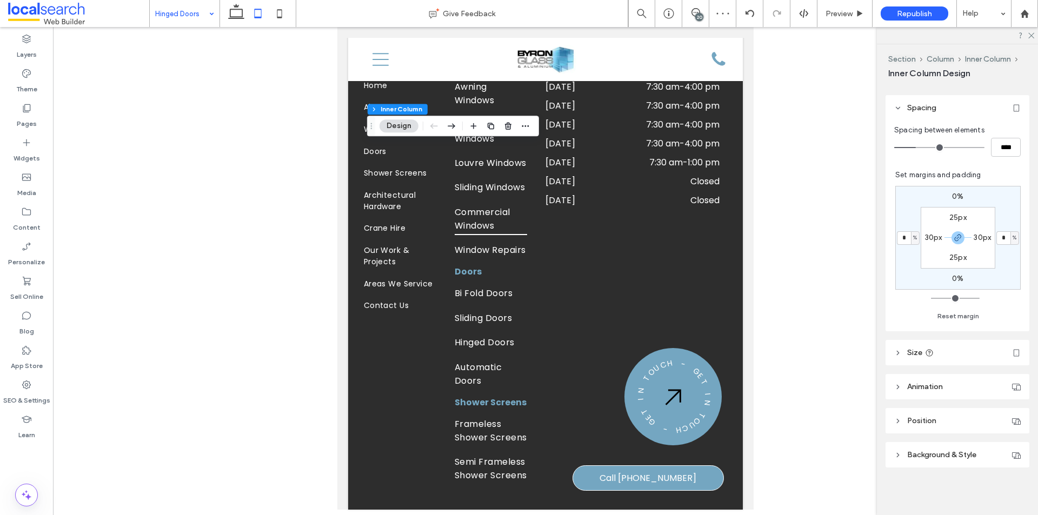
type input "*"
click at [954, 236] on icon "button" at bounding box center [958, 238] width 9 height 9
click at [903, 235] on input "*" at bounding box center [904, 238] width 14 height 14
type input "*"
click at [880, 267] on div "Section Column Inner Column Inner Column Design Alignment Layout Content alignm…" at bounding box center [957, 279] width 161 height 471
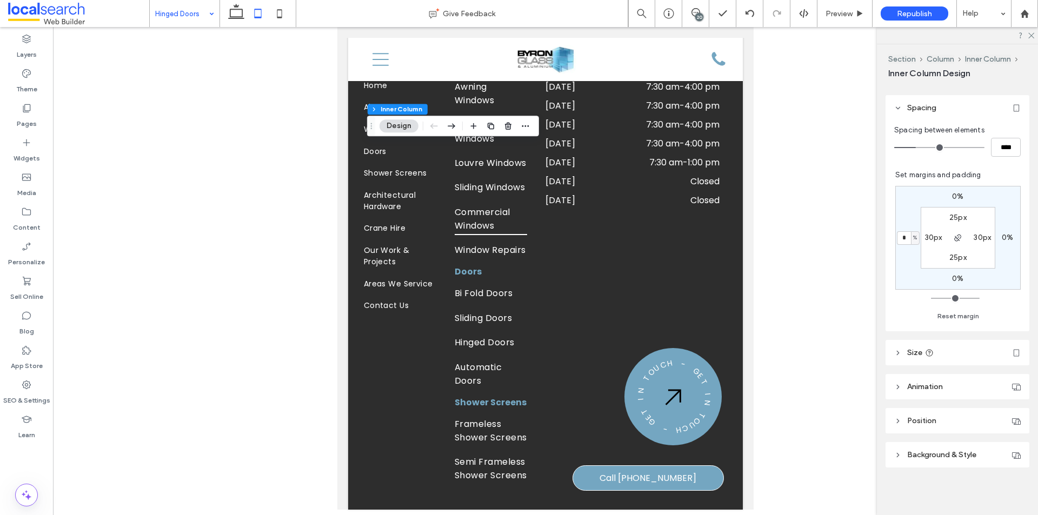
type input "*"
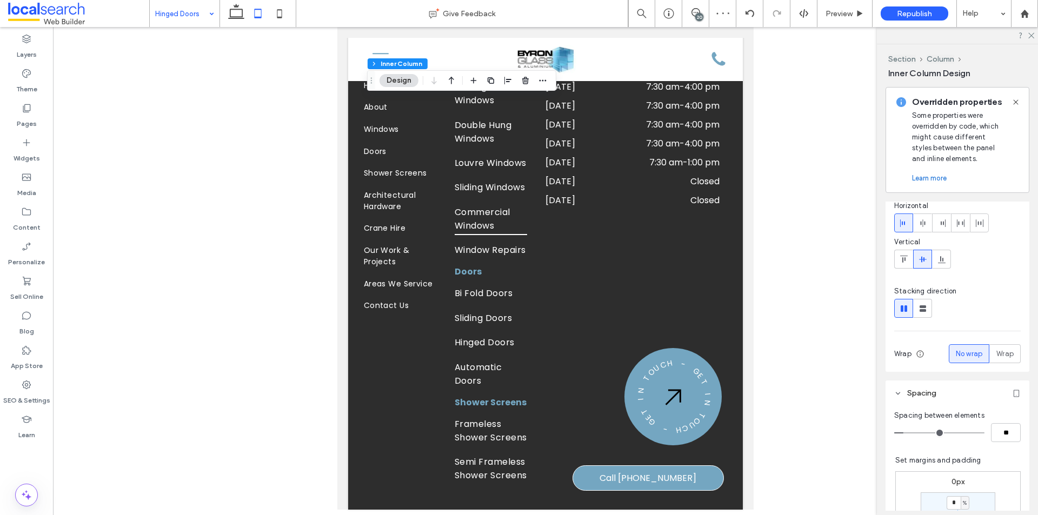
scroll to position [162, 0]
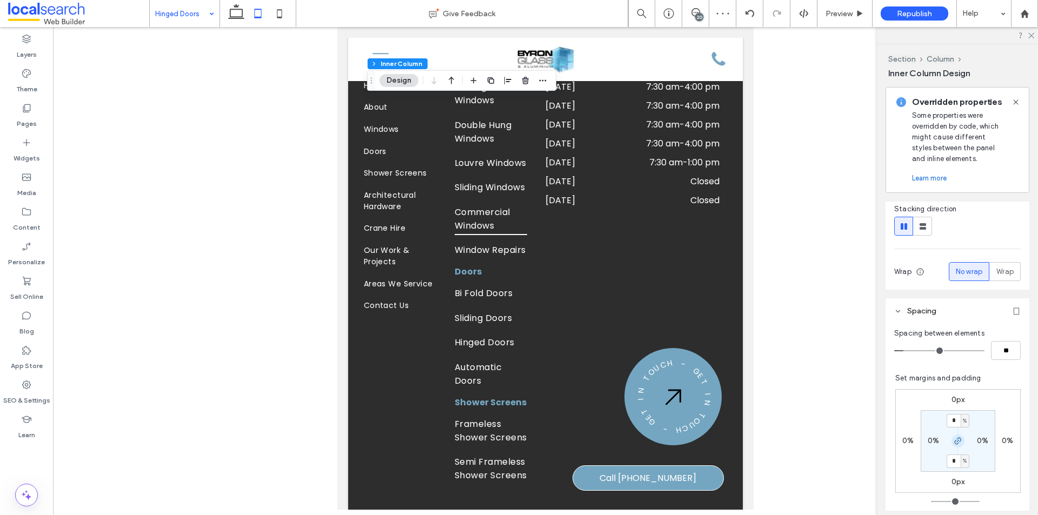
click at [954, 437] on icon "button" at bounding box center [958, 441] width 9 height 9
click at [952, 460] on label "0%" at bounding box center [957, 460] width 11 height 9
type input "*"
click at [887, 376] on div "Spacing between elements ** Set margins and padding 0px 0% 0px 0% 0% 0% * % 0% …" at bounding box center [958, 429] width 144 height 211
type input "*"
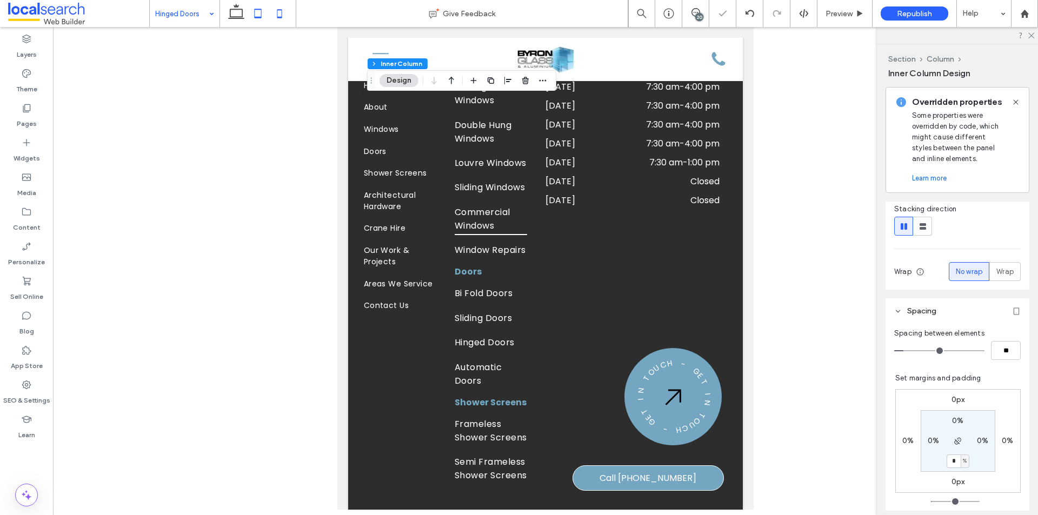
click at [282, 9] on icon at bounding box center [280, 14] width 22 height 22
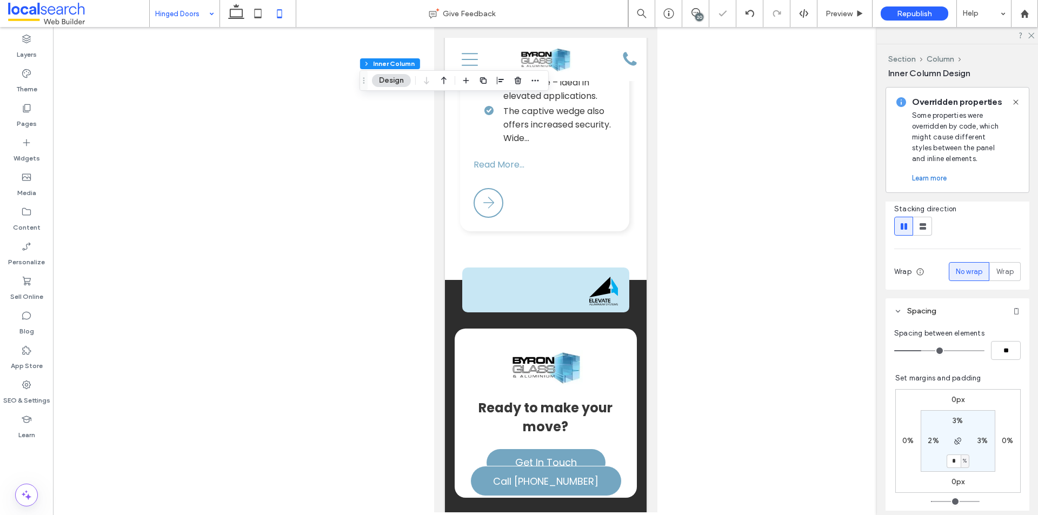
type input "*"
type input "**"
type input "*"
click at [537, 180] on icon "button" at bounding box center [535, 184] width 9 height 9
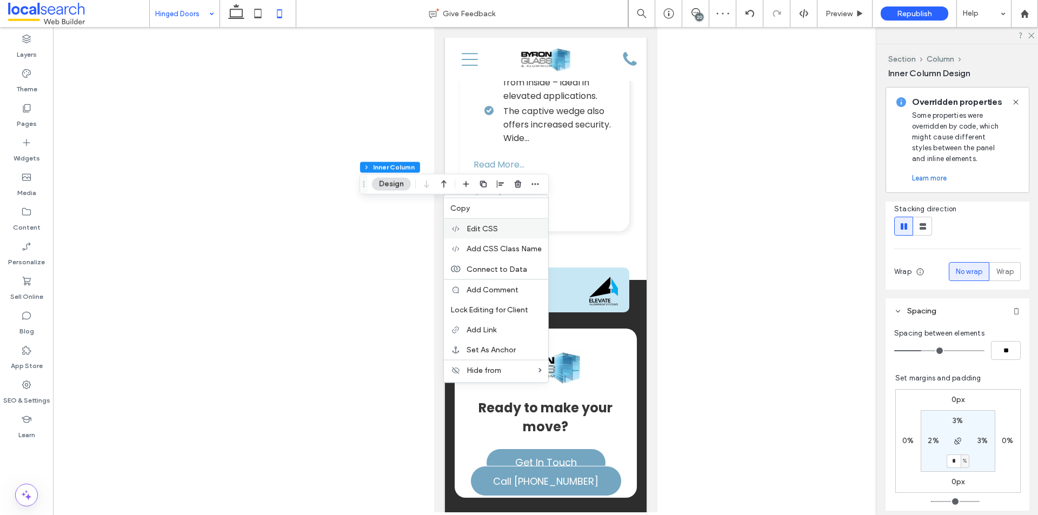
click at [510, 228] on label "Edit CSS" at bounding box center [504, 228] width 75 height 9
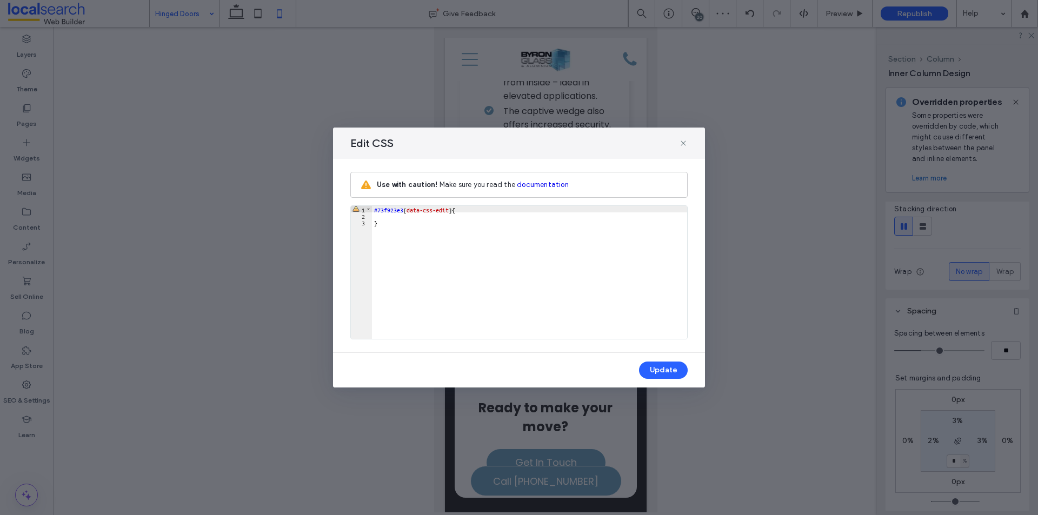
click at [394, 216] on div "#73f923e3 [ data-css-edit ] { }" at bounding box center [529, 279] width 315 height 146
click at [676, 372] on button "Update" at bounding box center [663, 370] width 49 height 17
click at [684, 140] on icon at bounding box center [683, 143] width 9 height 9
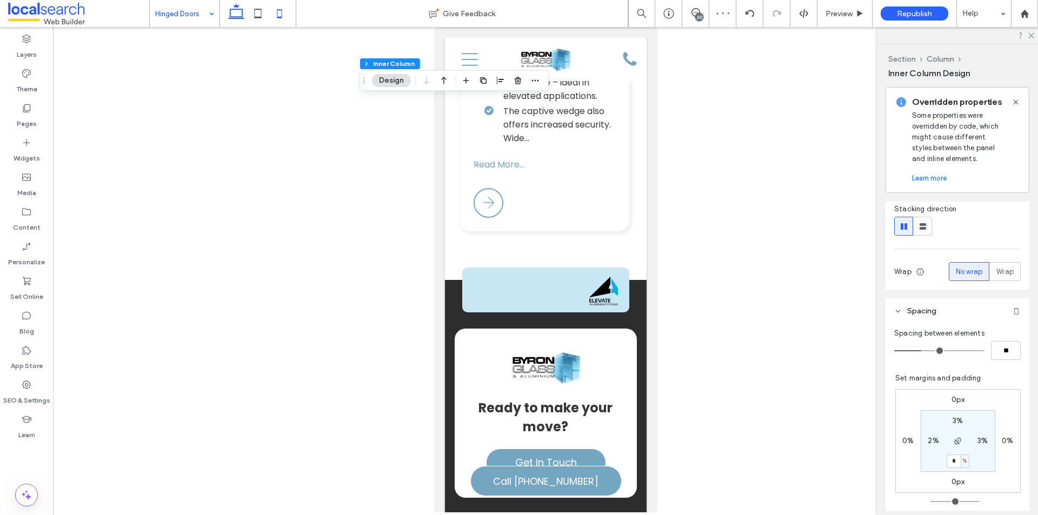
click at [235, 17] on use at bounding box center [236, 11] width 16 height 15
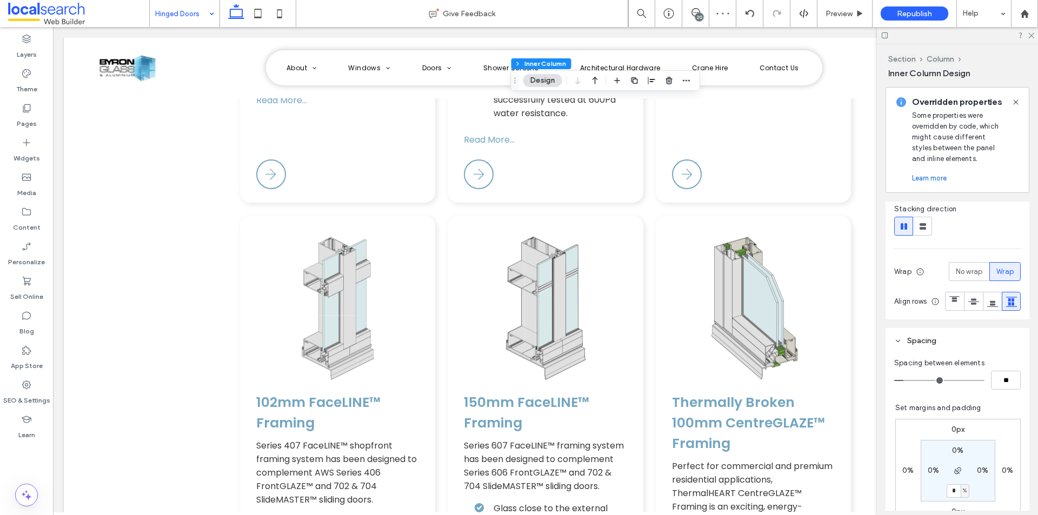
type input "*"
type input "**"
type input "*"
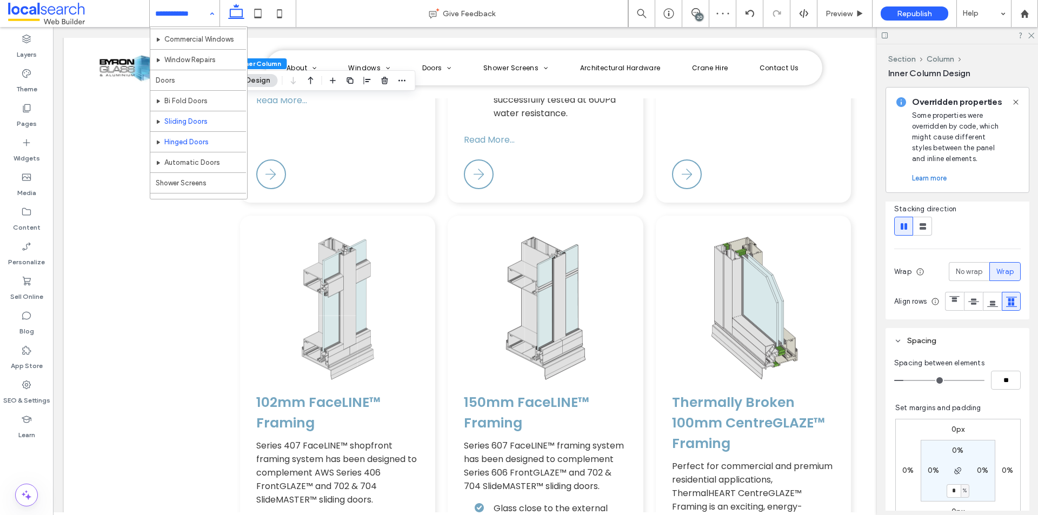
scroll to position [216, 0]
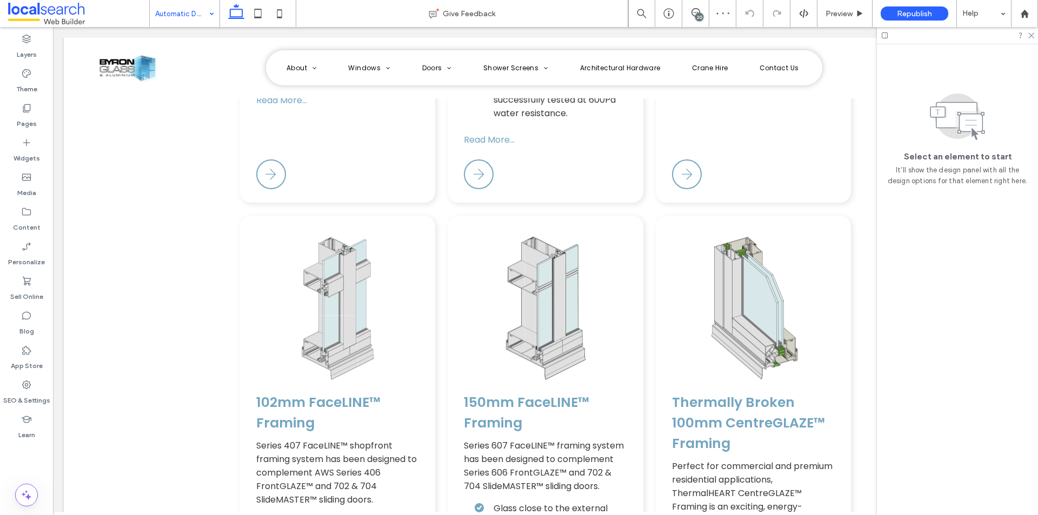
click at [185, 19] on input at bounding box center [182, 13] width 54 height 27
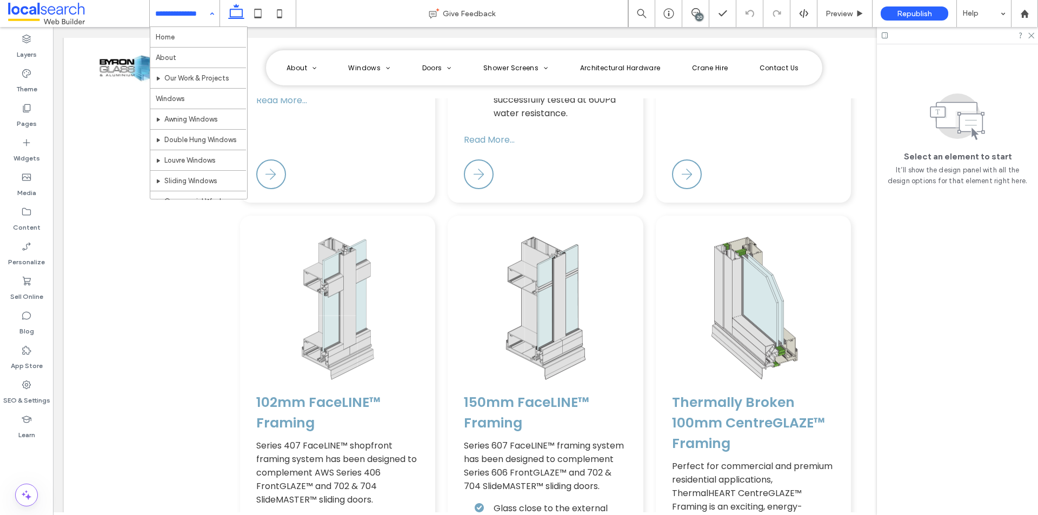
click at [216, 11] on div "Home About Our Work & Projects Windows Awning Windows Double Hung Windows Louvr…" at bounding box center [185, 13] width 70 height 27
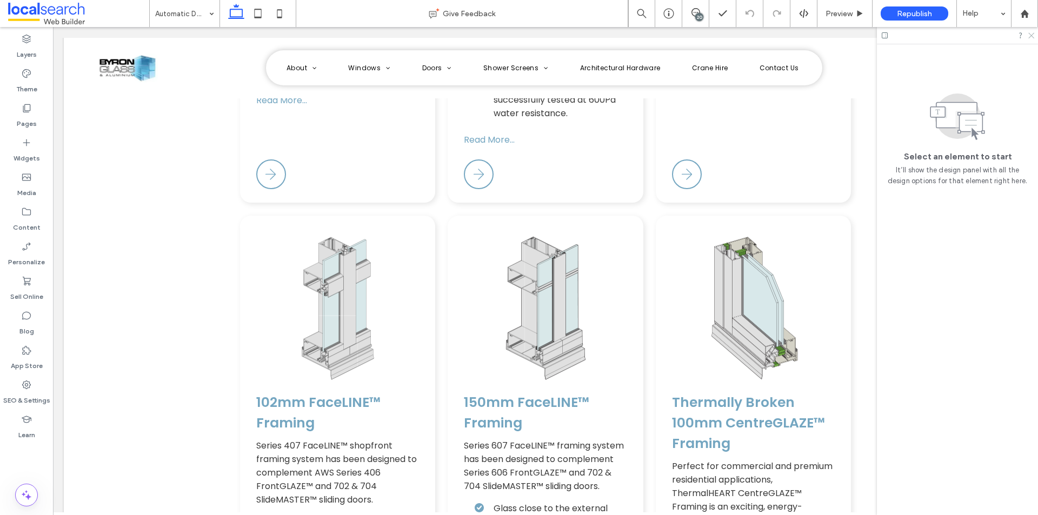
click at [1032, 36] on icon at bounding box center [1030, 34] width 7 height 7
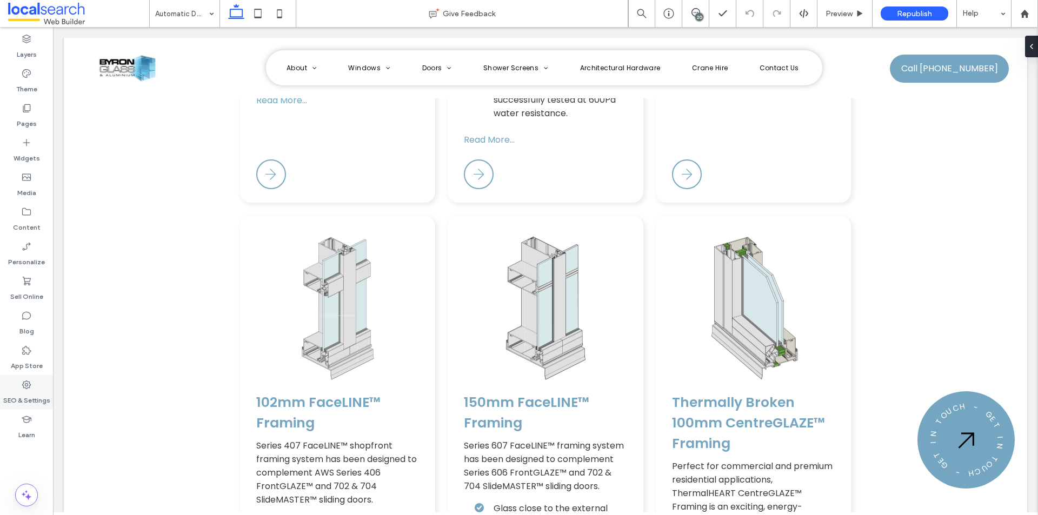
click at [34, 392] on label "SEO & Settings" at bounding box center [26, 397] width 47 height 15
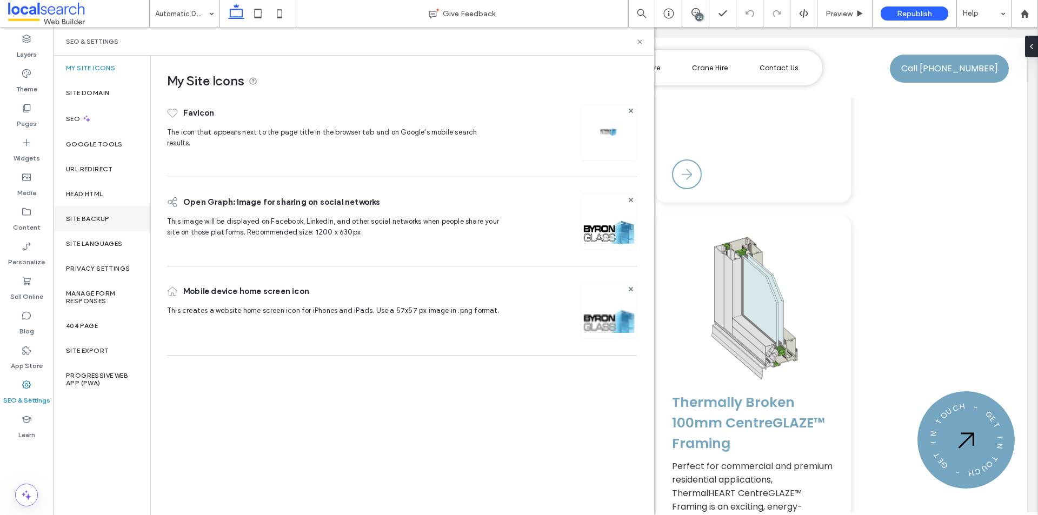
click at [103, 213] on div "Site Backup" at bounding box center [101, 219] width 97 height 25
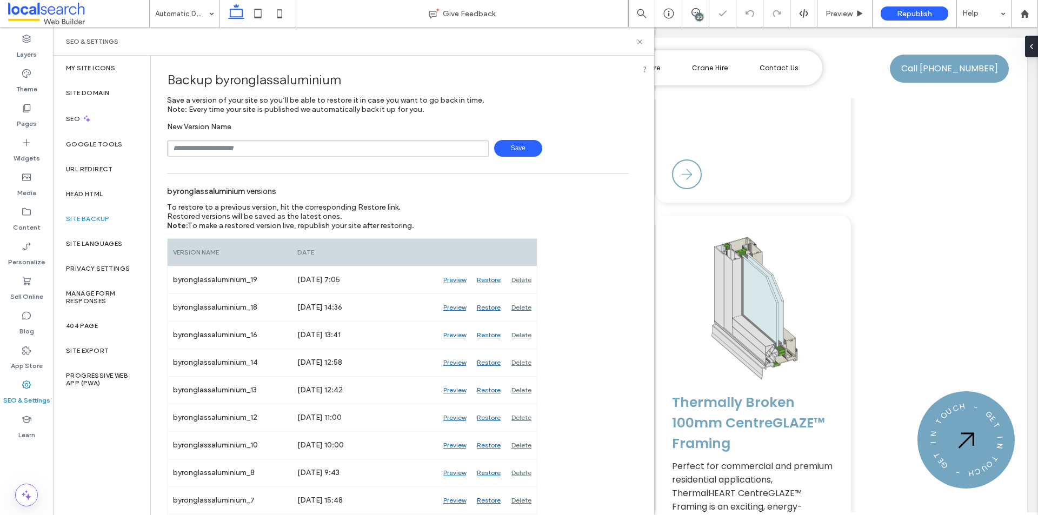
click at [513, 147] on span "Save" at bounding box center [518, 148] width 48 height 17
click at [640, 40] on icon at bounding box center [640, 42] width 8 height 8
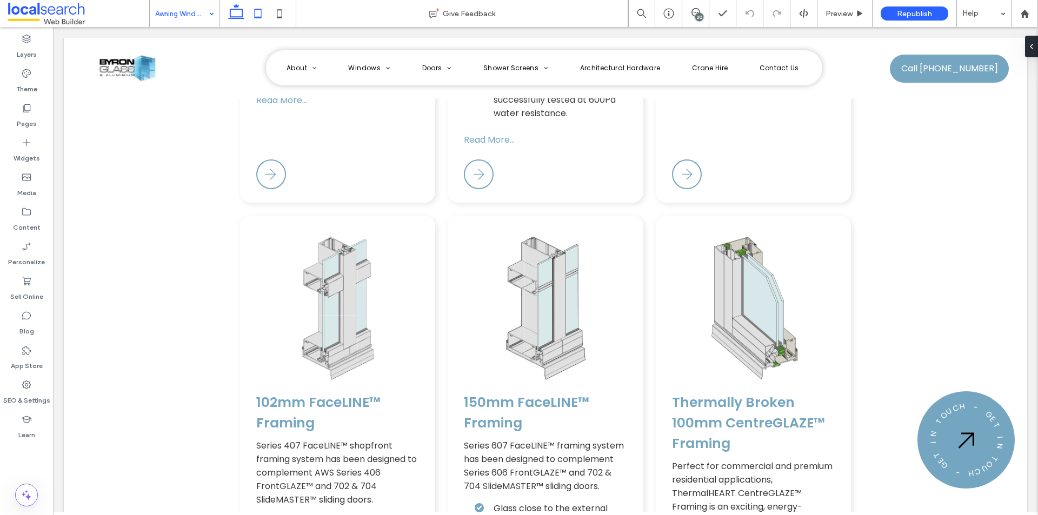
click at [257, 10] on use at bounding box center [258, 13] width 7 height 9
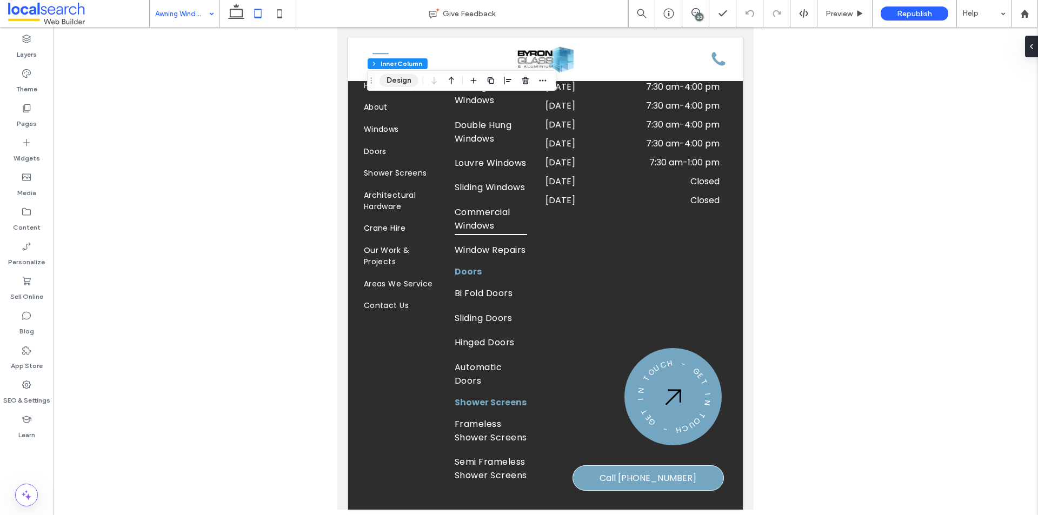
click at [404, 77] on button "Design" at bounding box center [399, 80] width 39 height 13
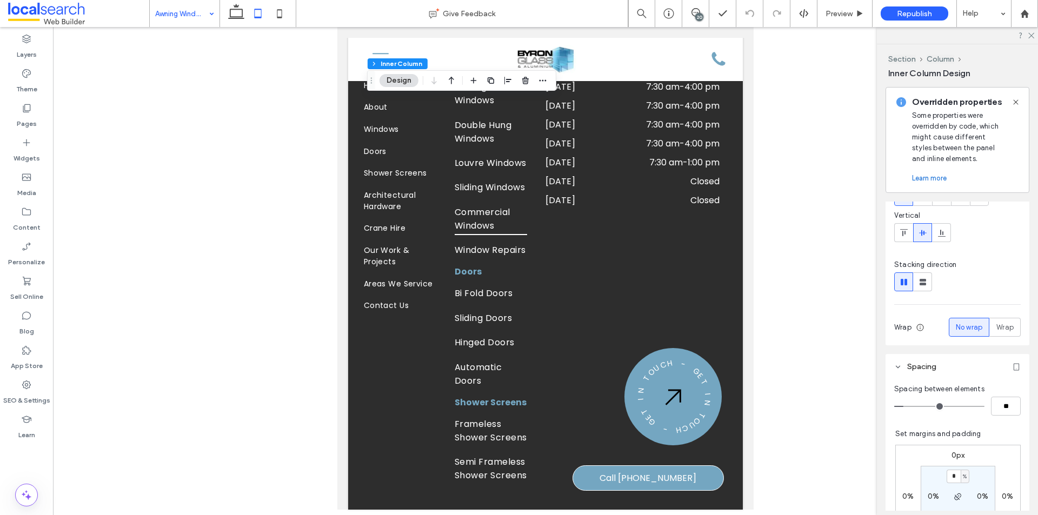
scroll to position [216, 0]
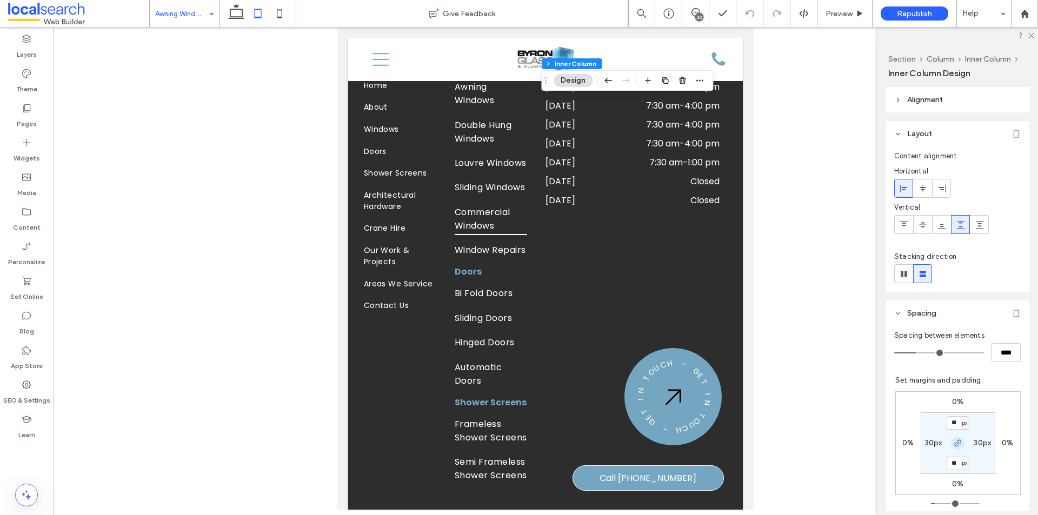
click at [955, 440] on use "button" at bounding box center [958, 443] width 6 height 6
click at [1002, 441] on label "0%" at bounding box center [1007, 443] width 11 height 9
type input "*"
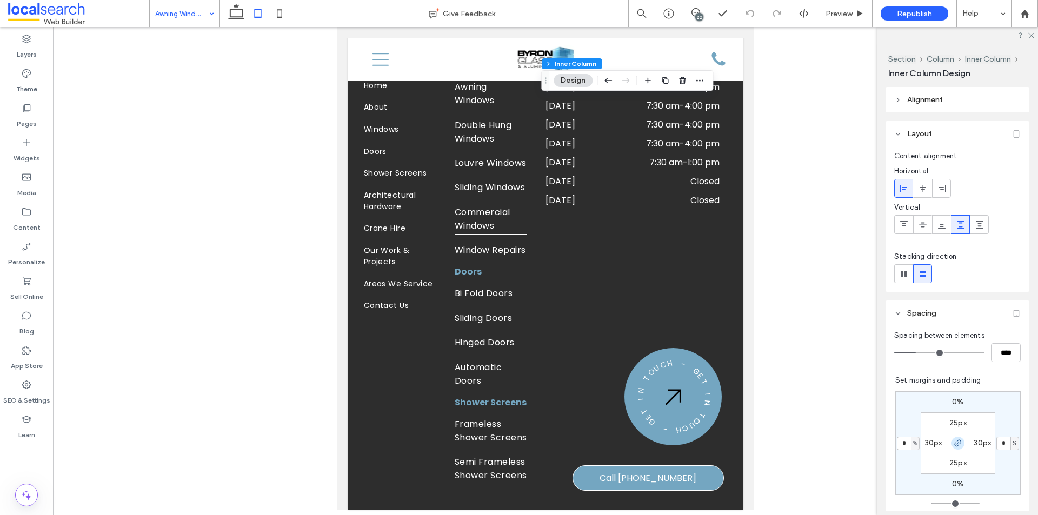
click at [955, 444] on use "button" at bounding box center [958, 443] width 6 height 6
click at [999, 444] on input "*" at bounding box center [1004, 444] width 14 height 14
type input "*"
click at [881, 420] on div "Section Column Inner Column Inner Column Design Alignment Layout Content alignm…" at bounding box center [957, 279] width 161 height 471
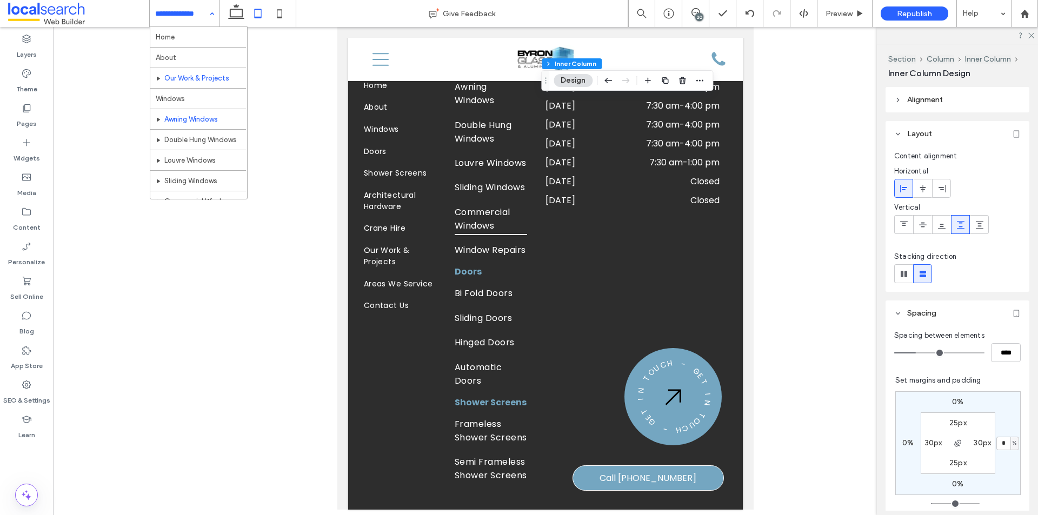
scroll to position [54, 0]
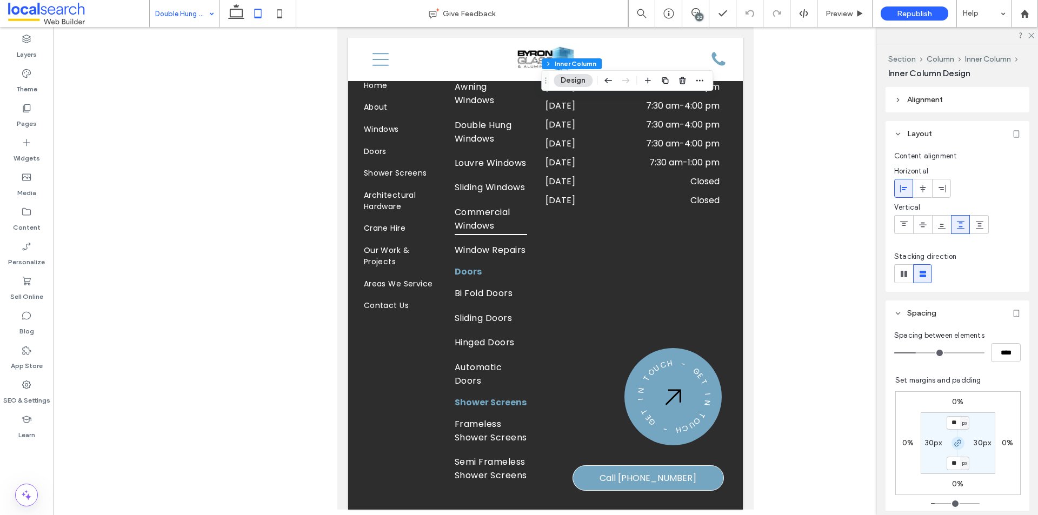
click at [955, 443] on icon "button" at bounding box center [958, 443] width 9 height 9
click at [1002, 442] on label "0%" at bounding box center [1007, 443] width 11 height 9
type input "*"
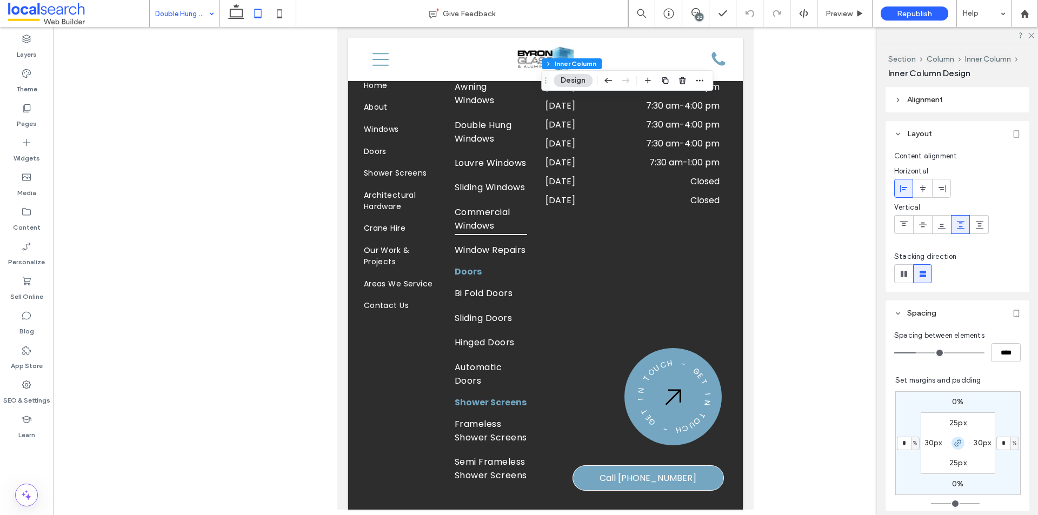
click at [954, 443] on icon "button" at bounding box center [958, 443] width 9 height 9
click at [1001, 443] on input "*" at bounding box center [1004, 444] width 14 height 14
type input "*"
click at [881, 432] on div "Section Column Inner Column Inner Column Design Alignment Layout Content alignm…" at bounding box center [957, 279] width 161 height 471
type input "*"
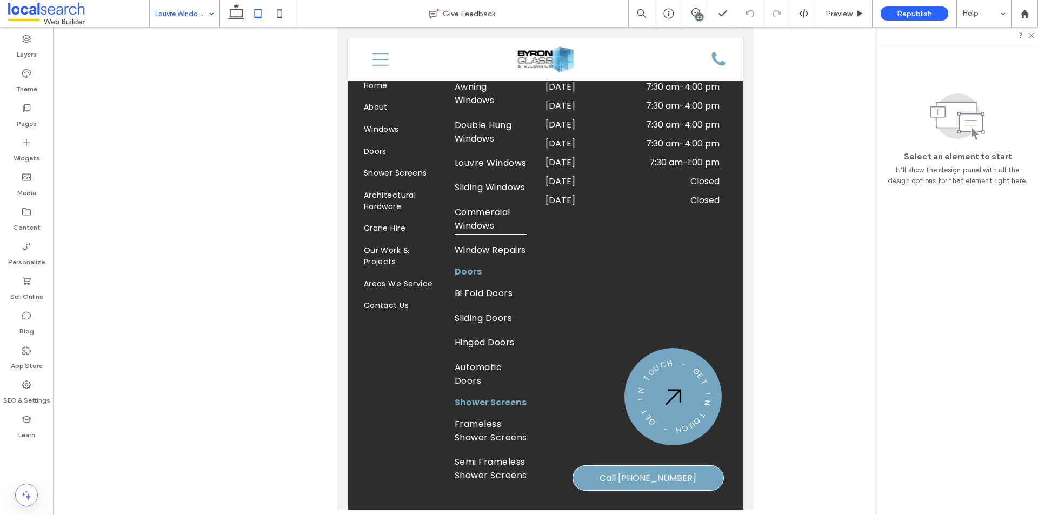
click at [193, 8] on input at bounding box center [182, 13] width 54 height 27
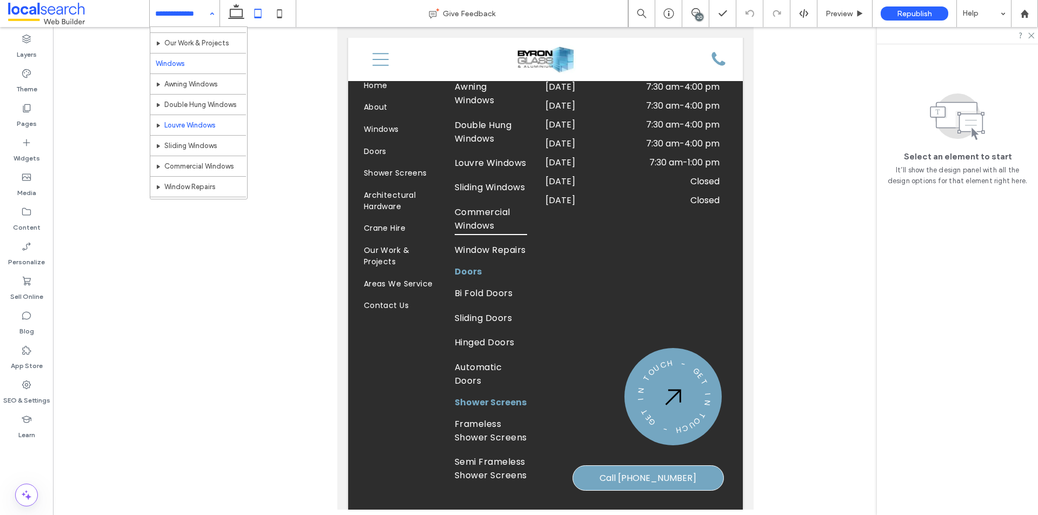
scroll to position [54, 0]
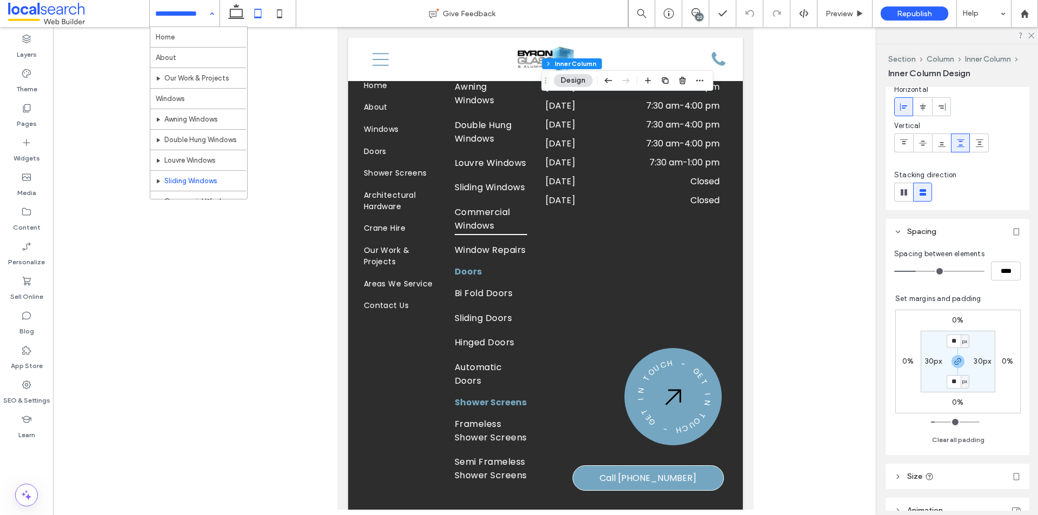
scroll to position [162, 0]
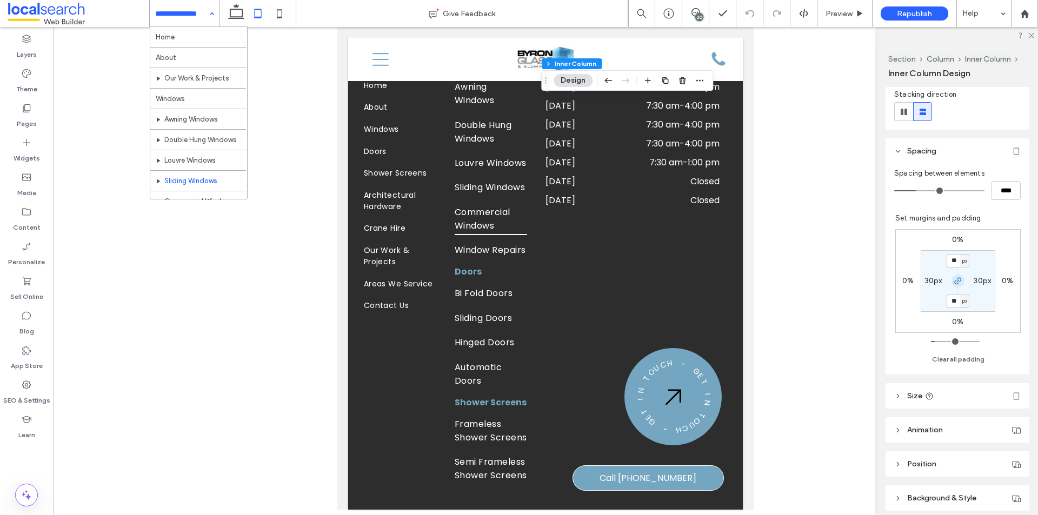
click at [952, 276] on span "button" at bounding box center [958, 281] width 13 height 13
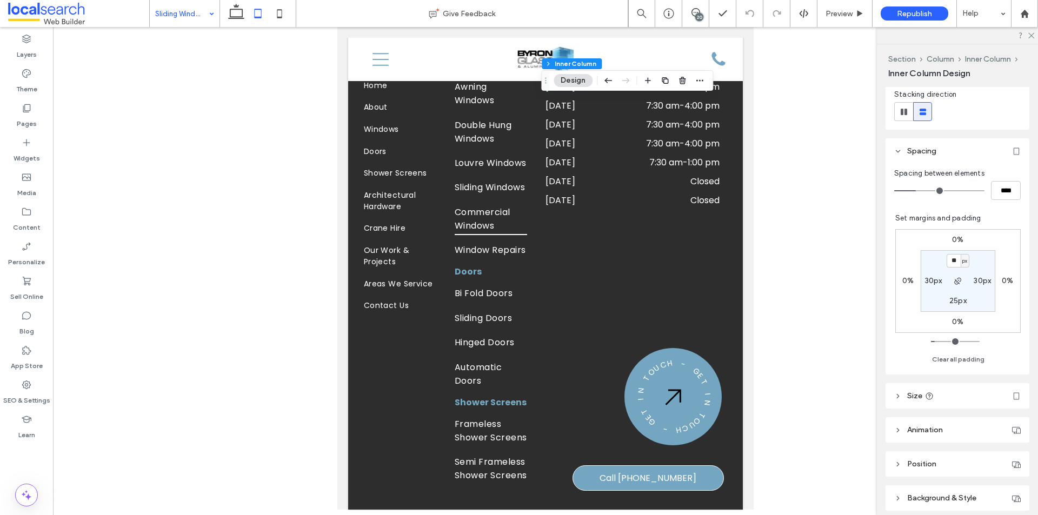
click at [1003, 280] on label "0%" at bounding box center [1007, 280] width 11 height 9
type input "*"
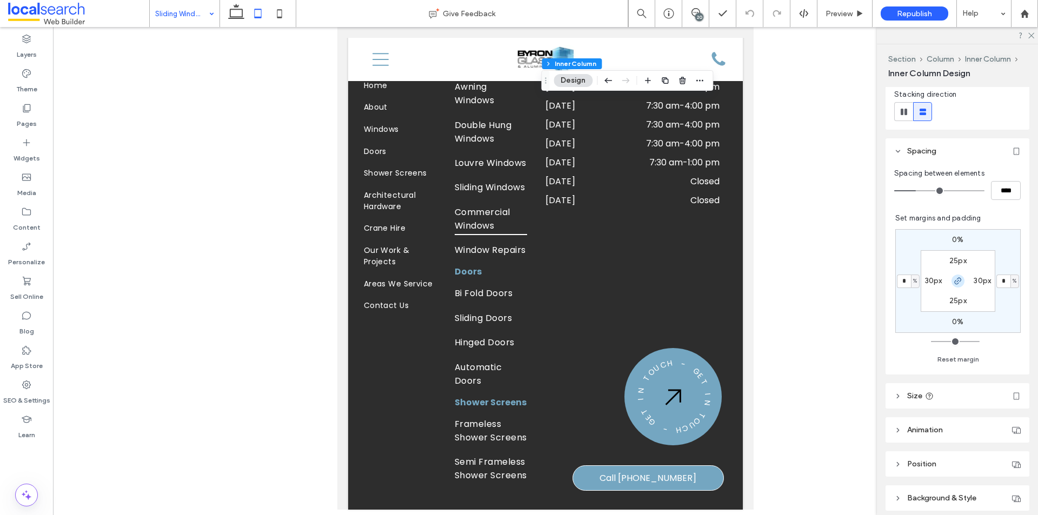
click at [954, 280] on icon "button" at bounding box center [958, 281] width 9 height 9
click at [997, 281] on input "*" at bounding box center [1004, 282] width 14 height 14
type input "*"
click at [885, 283] on div "Section Column Inner Column Inner Column Design Alignment Layout Content alignm…" at bounding box center [957, 279] width 161 height 471
type input "*"
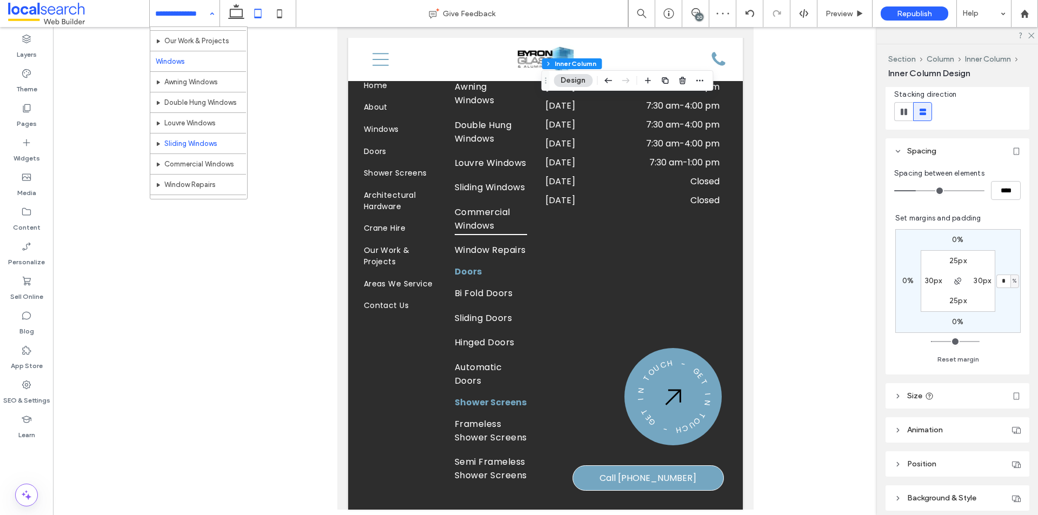
scroll to position [54, 0]
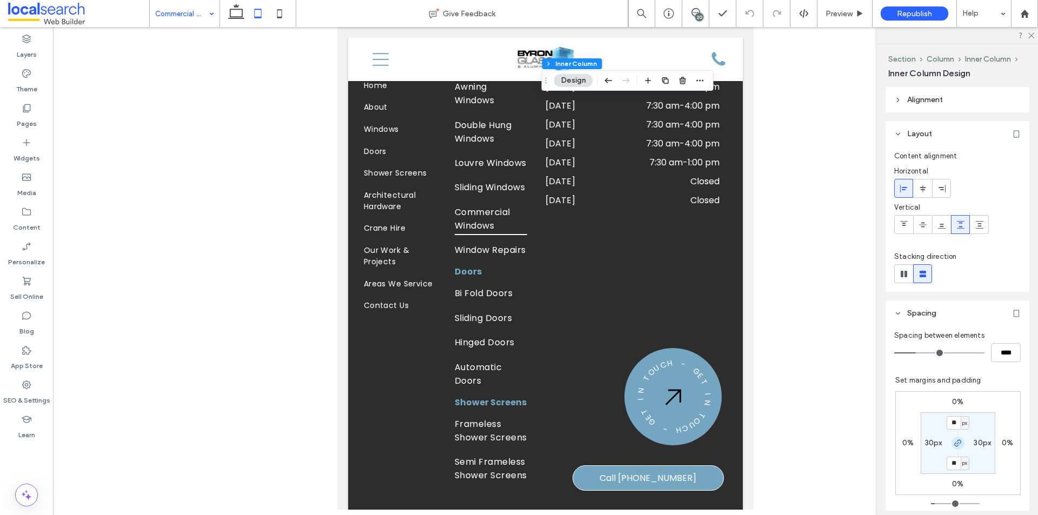
click at [955, 441] on use "button" at bounding box center [958, 443] width 6 height 6
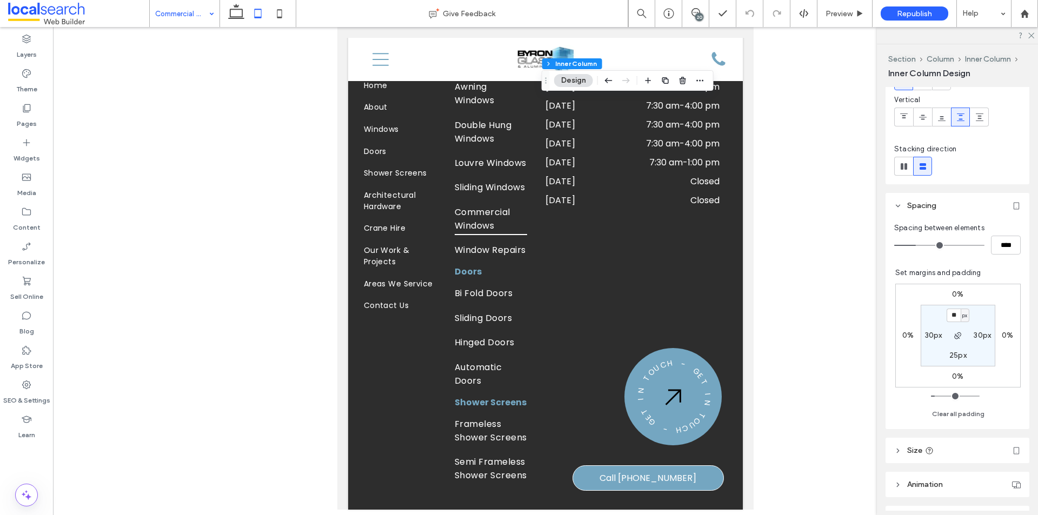
scroll to position [108, 0]
click at [1002, 336] on label "0%" at bounding box center [1007, 334] width 11 height 9
type input "*"
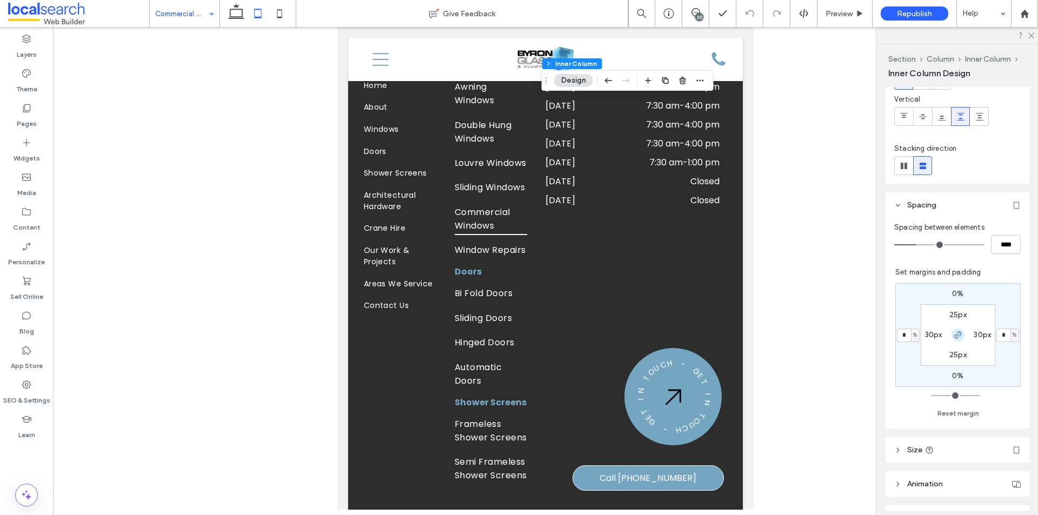
click at [954, 336] on icon "button" at bounding box center [958, 335] width 9 height 9
click at [1000, 336] on input "*" at bounding box center [1004, 336] width 14 height 14
type input "*"
click at [883, 320] on div "Section Column Inner Column Inner Column Design Alignment Layout Content alignm…" at bounding box center [957, 279] width 161 height 471
type input "*"
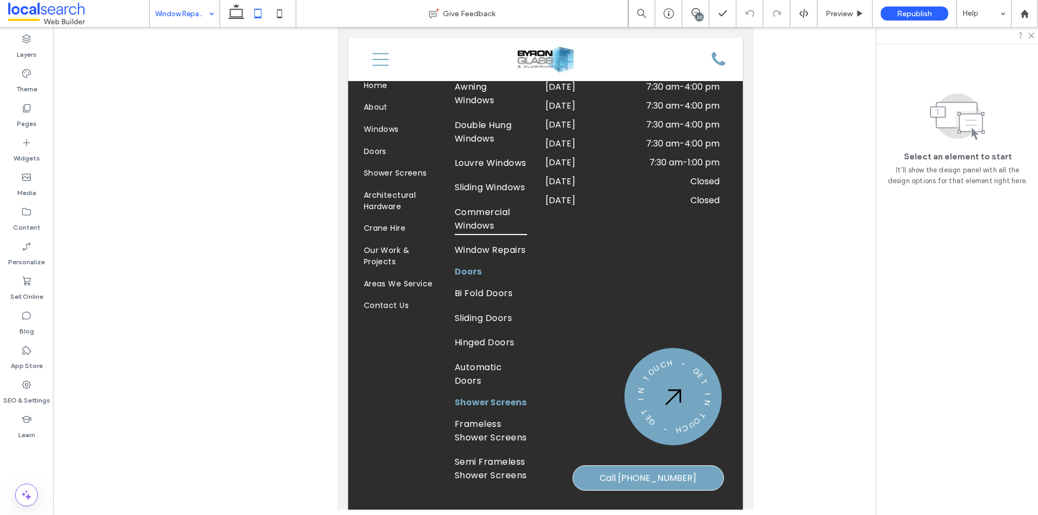
click at [207, 19] on div "Window Repairs" at bounding box center [185, 13] width 70 height 27
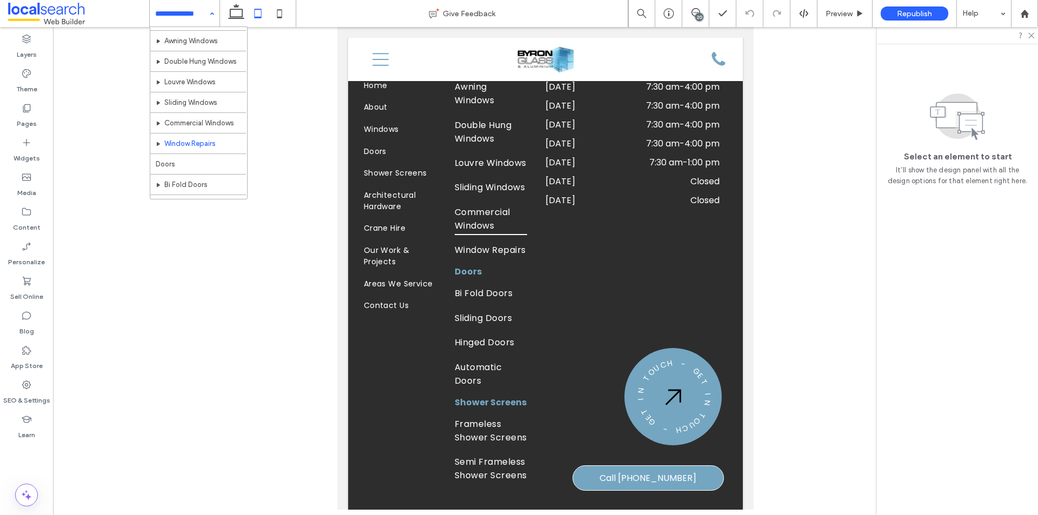
scroll to position [108, 0]
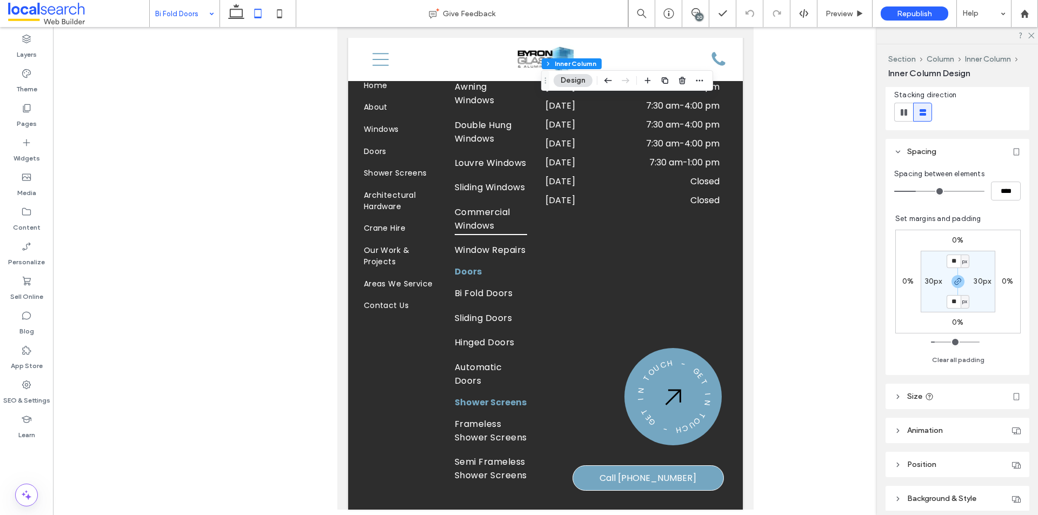
scroll to position [162, 0]
click at [954, 277] on icon "button" at bounding box center [958, 281] width 9 height 9
click at [1002, 278] on label "0%" at bounding box center [1007, 280] width 11 height 9
type input "*"
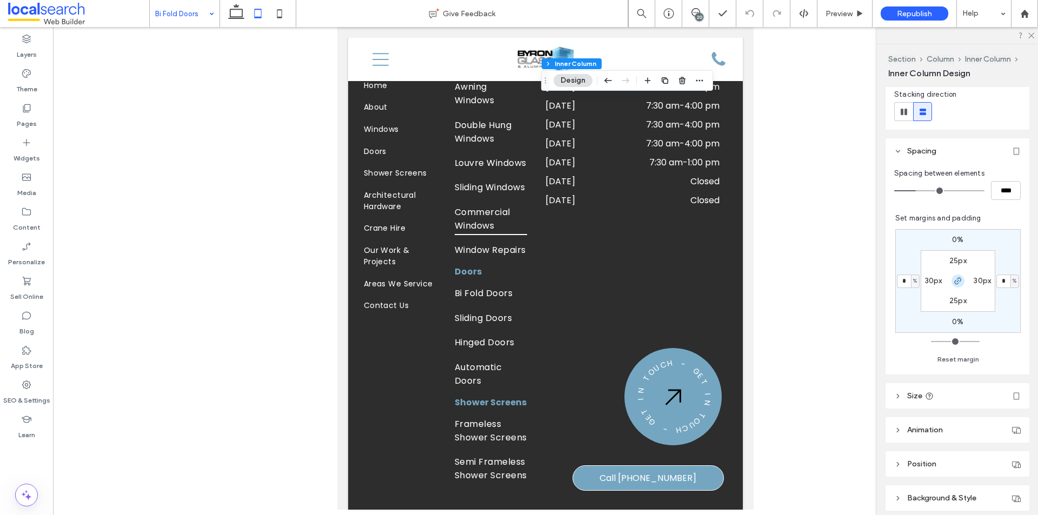
click at [956, 277] on icon "button" at bounding box center [958, 281] width 9 height 9
click at [997, 278] on input "*" at bounding box center [1004, 282] width 14 height 14
type input "*"
click at [884, 285] on div "Section Column Inner Column Inner Column Design Alignment Layout Content alignm…" at bounding box center [957, 279] width 161 height 471
type input "*"
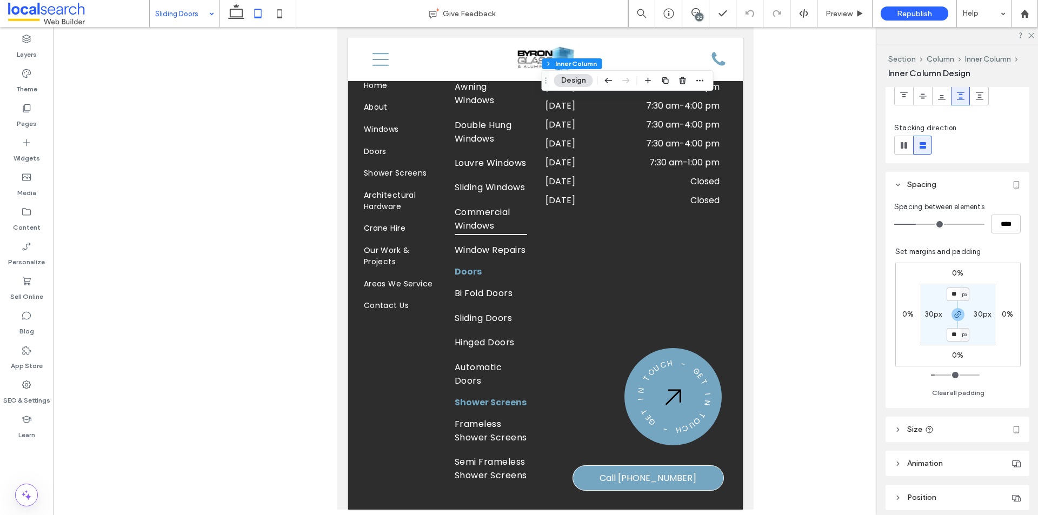
scroll to position [162, 0]
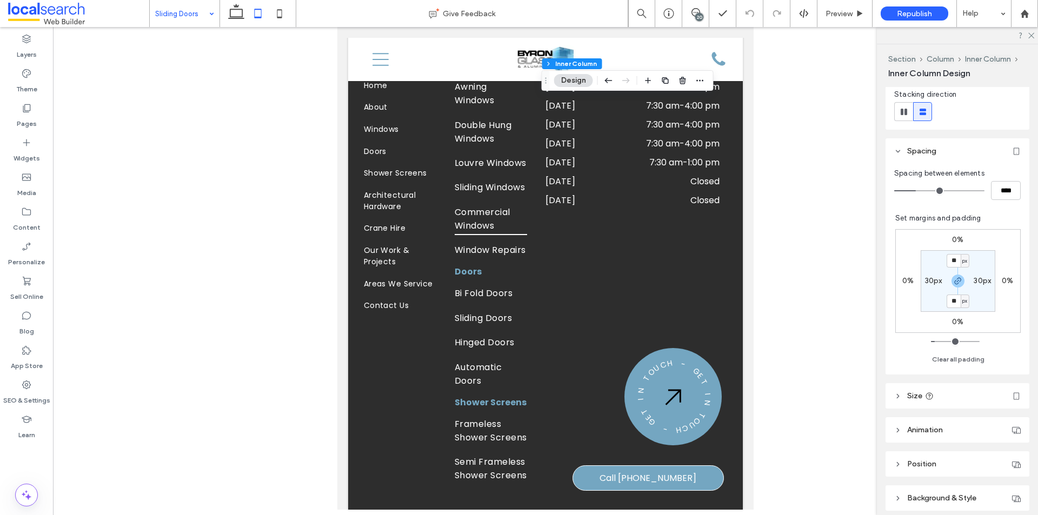
click at [956, 274] on section "** px 30px ** px 30px" at bounding box center [958, 281] width 75 height 62
click at [954, 281] on icon "button" at bounding box center [958, 281] width 9 height 9
click at [1002, 278] on label "0%" at bounding box center [1007, 280] width 11 height 9
type input "*"
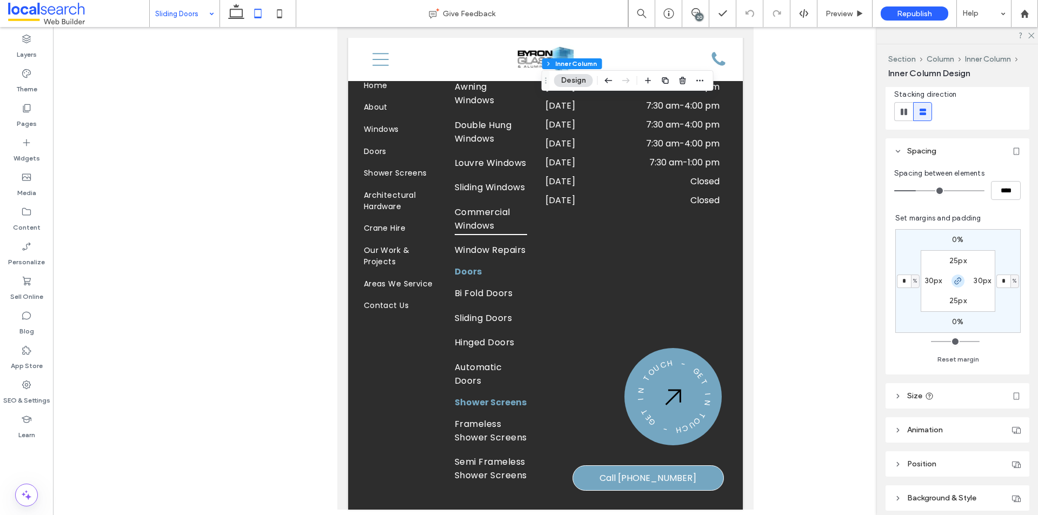
click at [955, 280] on icon "button" at bounding box center [958, 281] width 9 height 9
click at [999, 280] on input "*" at bounding box center [1004, 282] width 14 height 14
type input "*"
click at [886, 283] on div "Spacing between elements **** Set margins and padding 0% * % 0% 0% 25px 30px 25…" at bounding box center [958, 269] width 144 height 211
type input "*"
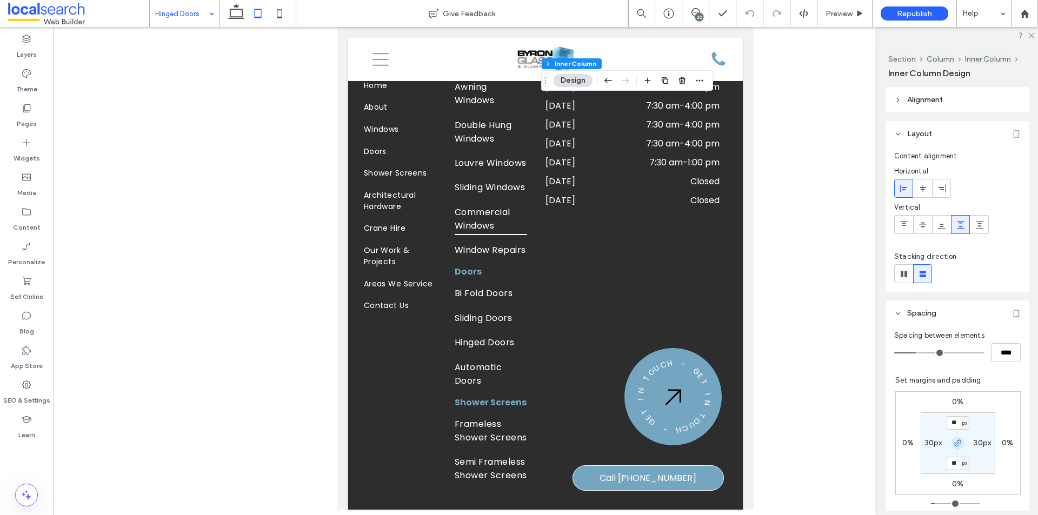
click at [957, 443] on icon "button" at bounding box center [958, 443] width 9 height 9
click at [1002, 441] on label "0%" at bounding box center [1007, 443] width 11 height 9
type input "*"
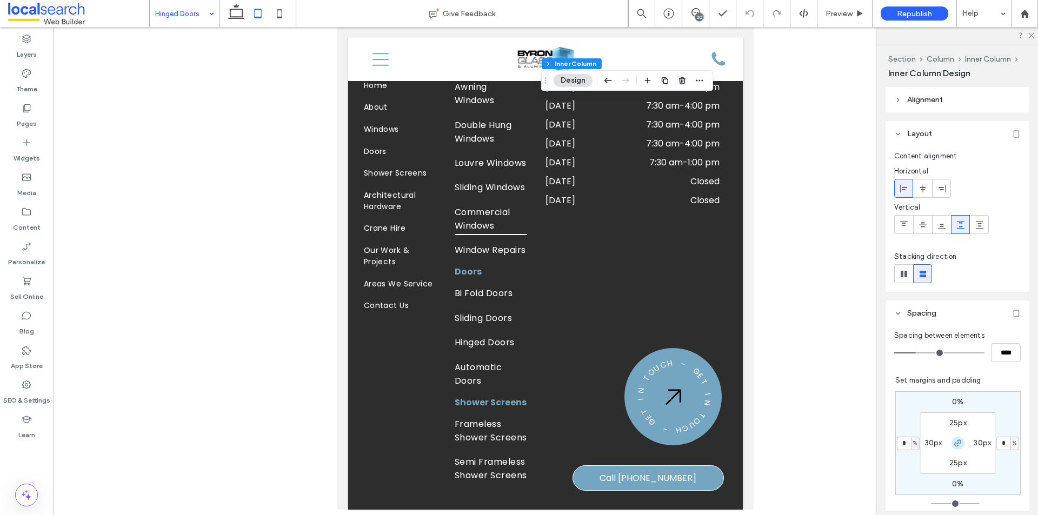
click at [955, 446] on icon "button" at bounding box center [958, 443] width 9 height 9
click at [997, 442] on input "*" at bounding box center [1004, 444] width 14 height 14
type input "*"
click at [887, 404] on div "Spacing between elements **** Set margins and padding 0% * % 0% 0% 25px 30px 25…" at bounding box center [958, 431] width 144 height 211
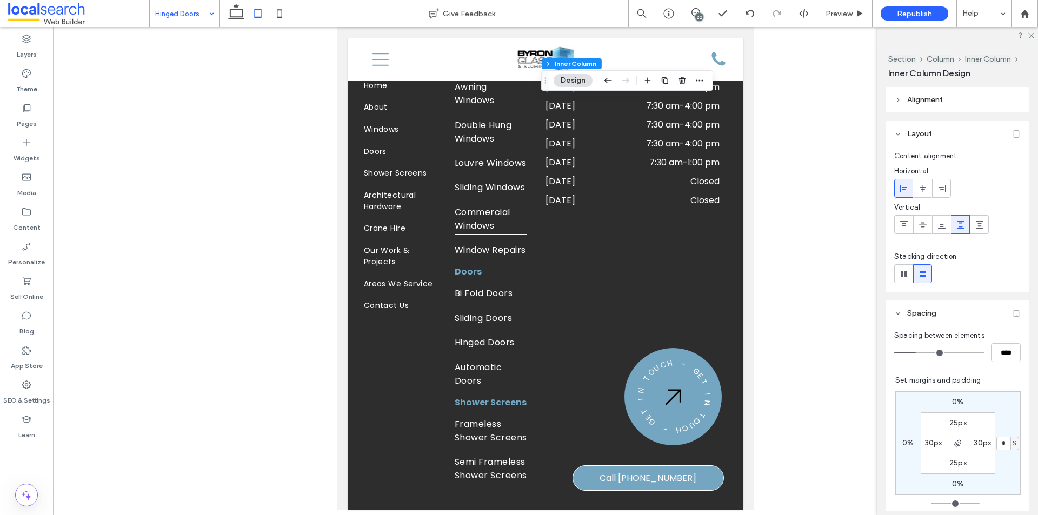
drag, startPoint x: 202, startPoint y: 18, endPoint x: 198, endPoint y: 23, distance: 6.5
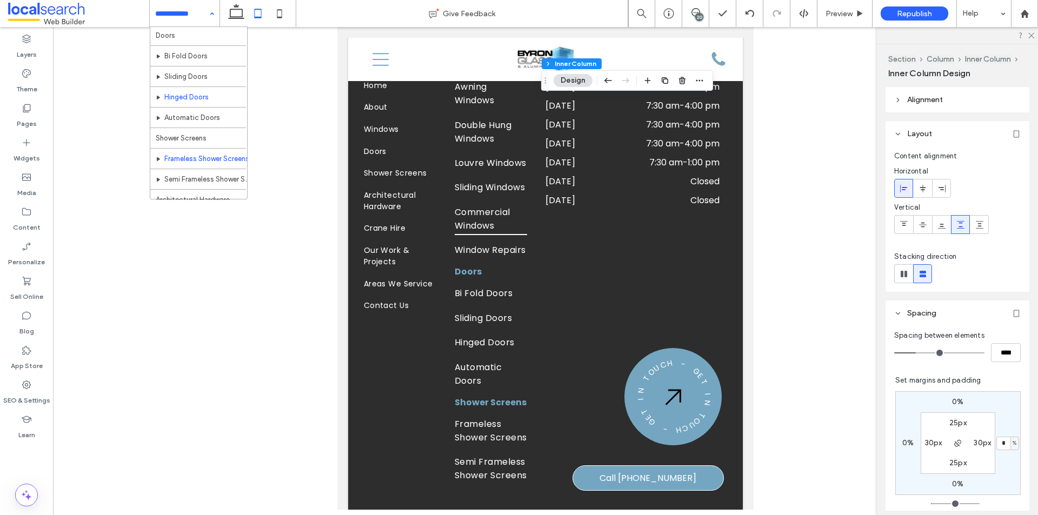
scroll to position [216, 0]
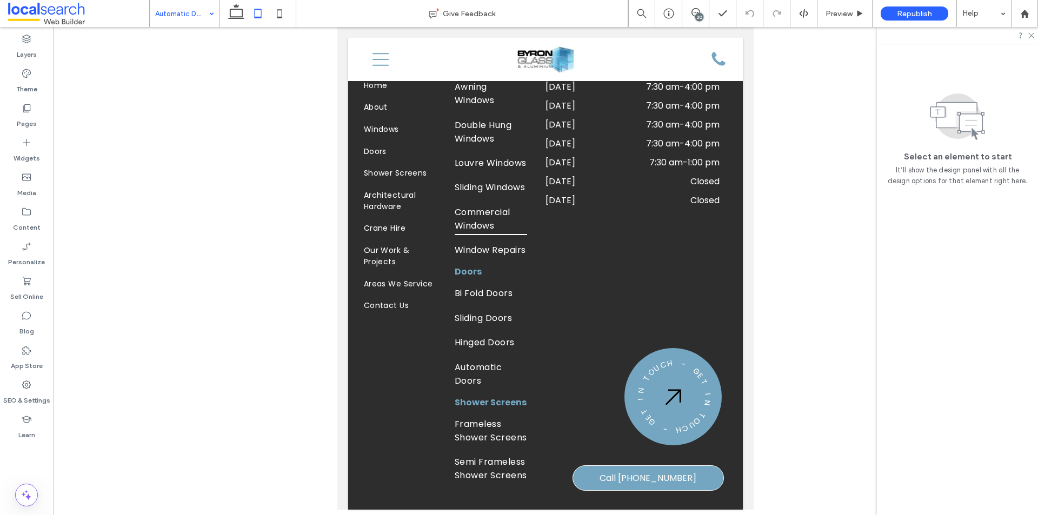
drag, startPoint x: 197, startPoint y: 12, endPoint x: 195, endPoint y: 18, distance: 6.5
click at [197, 12] on input at bounding box center [182, 13] width 54 height 27
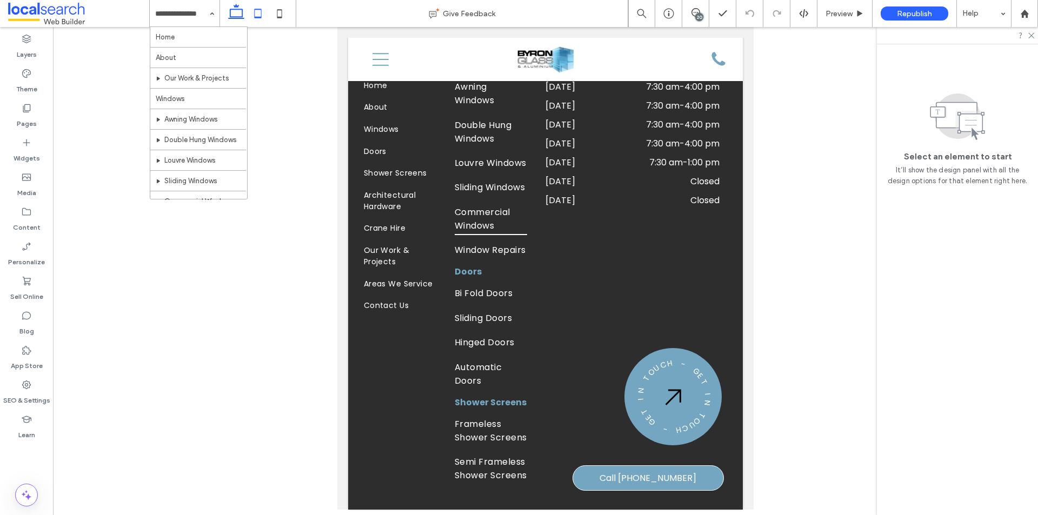
click at [239, 9] on icon at bounding box center [236, 14] width 22 height 22
